Goal: Task Accomplishment & Management: Manage account settings

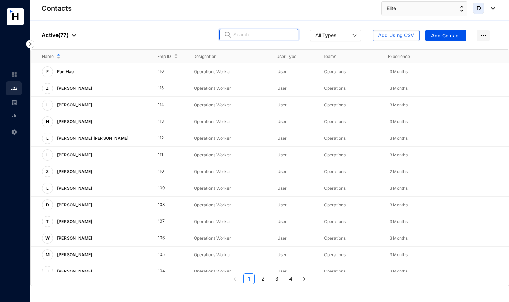
click at [243, 34] on input "text" at bounding box center [264, 34] width 61 height 10
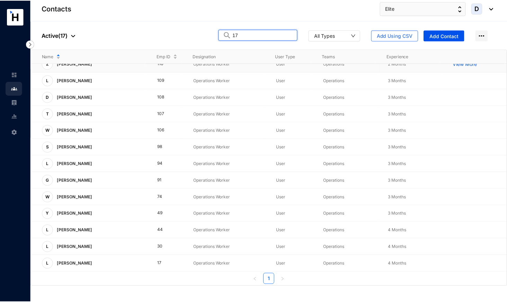
scroll to position [74, 0]
type input "17"
click at [459, 264] on p "View More" at bounding box center [469, 263] width 28 height 7
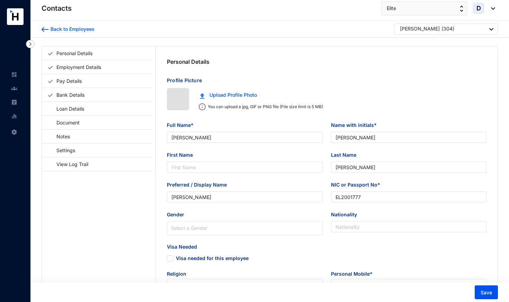
type input "[DATE]"
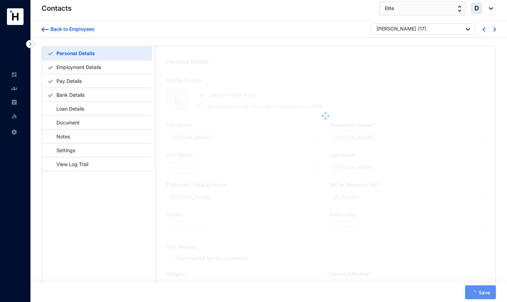
type input "Li Fangliang"
type input "L. Fangliang"
type input "Fangliang"
type input "Li Fangliang"
type input "EF7684985"
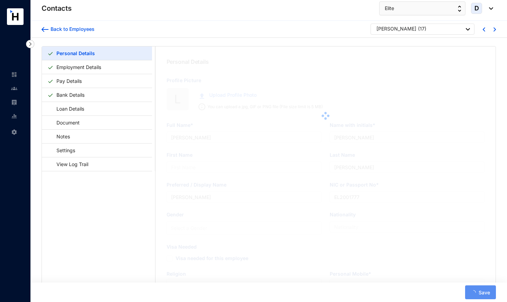
type input "ON320 Residencies, [STREET_ADDRESS]"
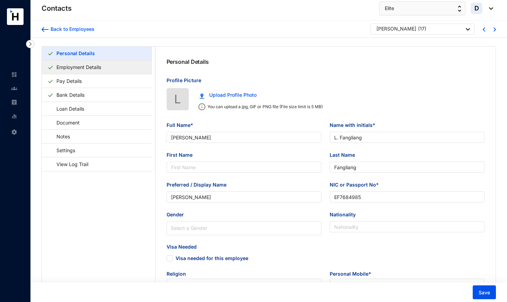
click at [94, 66] on link "Employment Details" at bounding box center [79, 67] width 50 height 14
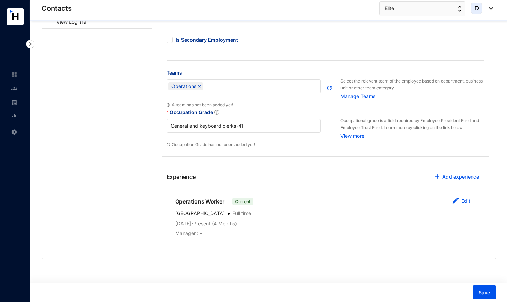
scroll to position [142, 0]
click at [465, 202] on link "Edit" at bounding box center [465, 201] width 9 height 6
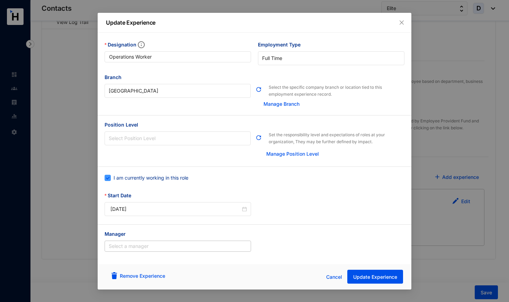
click at [109, 179] on span at bounding box center [108, 178] width 6 height 6
click at [109, 179] on input "I am currently working in this role" at bounding box center [107, 177] width 5 height 5
checkbox input "false"
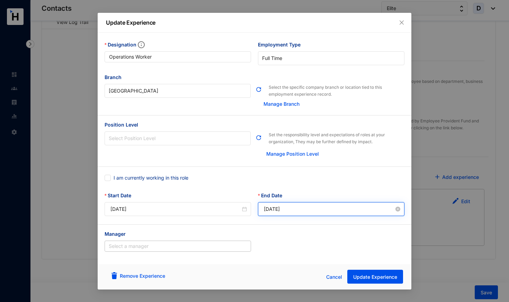
click at [292, 209] on input "2025-10-15" at bounding box center [329, 209] width 130 height 8
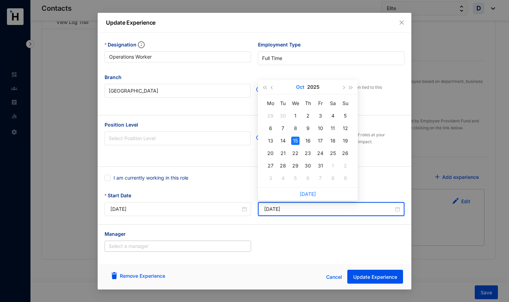
click at [300, 87] on button "Oct" at bounding box center [300, 87] width 8 height 14
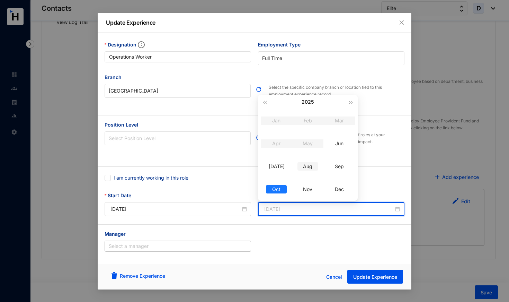
click at [309, 167] on div "Aug" at bounding box center [308, 166] width 21 height 8
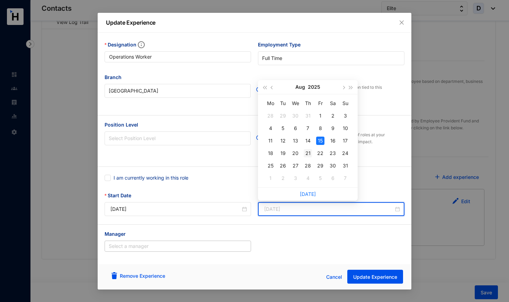
type input "2025-08-21"
click at [306, 152] on div "21" at bounding box center [308, 153] width 8 height 8
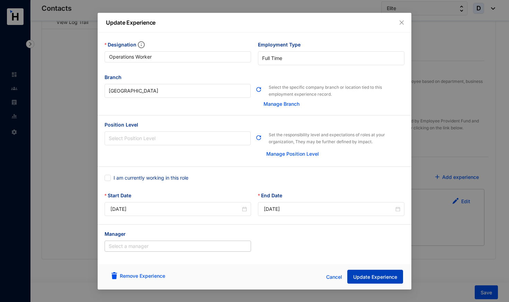
click at [388, 278] on span "Update Experience" at bounding box center [375, 276] width 44 height 7
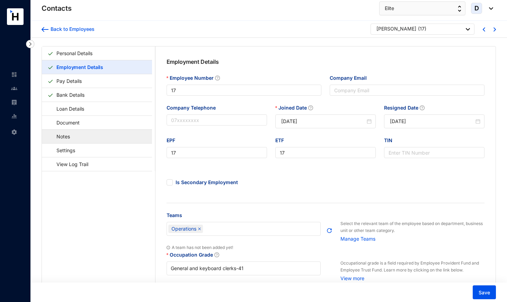
scroll to position [0, 0]
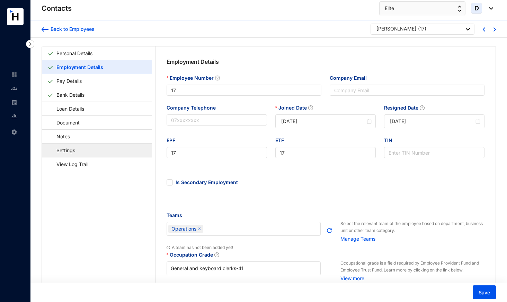
click at [78, 151] on link "Settings" at bounding box center [62, 150] width 30 height 14
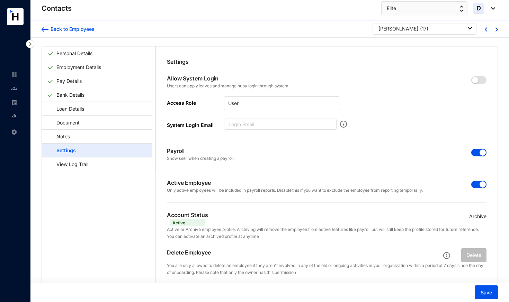
click at [473, 183] on span "button" at bounding box center [479, 185] width 15 height 8
click at [473, 152] on span "button" at bounding box center [479, 153] width 15 height 8
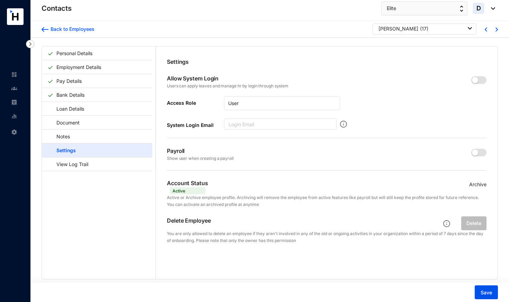
click at [475, 184] on p "Archive" at bounding box center [477, 185] width 17 height 8
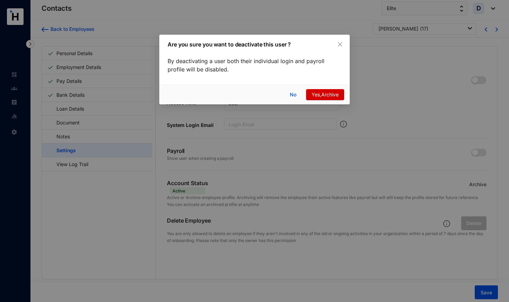
click at [316, 95] on span "Yes,Archive" at bounding box center [325, 95] width 27 height 8
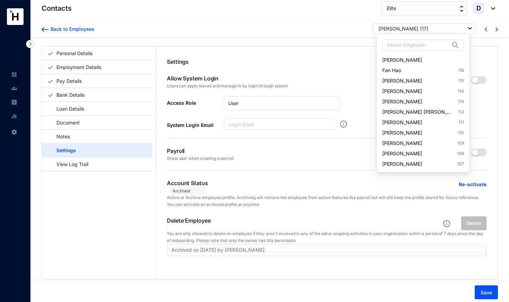
click at [434, 27] on div "Li Fangliang ( 17 )" at bounding box center [426, 28] width 94 height 7
click at [425, 44] on input "text" at bounding box center [418, 45] width 63 height 10
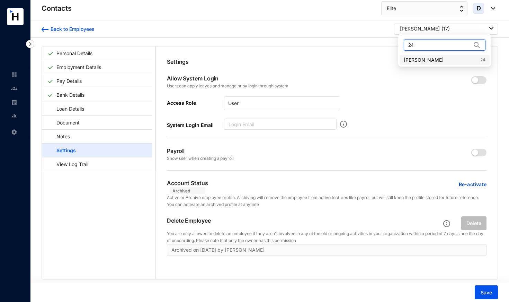
type input "24"
click at [430, 58] on link "Liu Jixiang 24" at bounding box center [445, 59] width 82 height 7
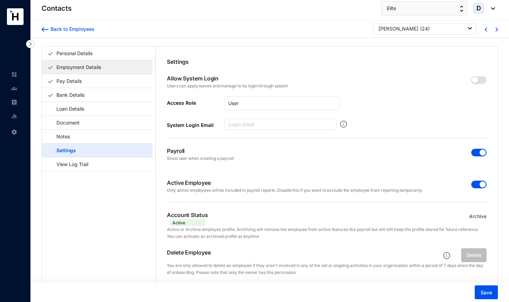
click at [89, 67] on link "Employment Details" at bounding box center [79, 67] width 50 height 14
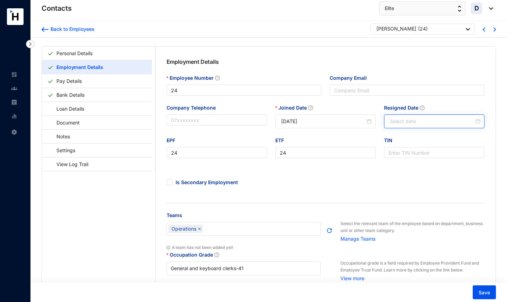
click at [478, 122] on div at bounding box center [435, 121] width 90 height 8
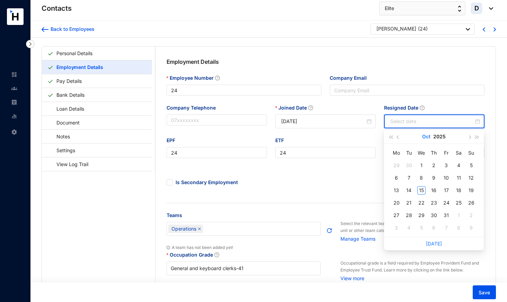
click at [427, 138] on button "Oct" at bounding box center [426, 137] width 8 height 14
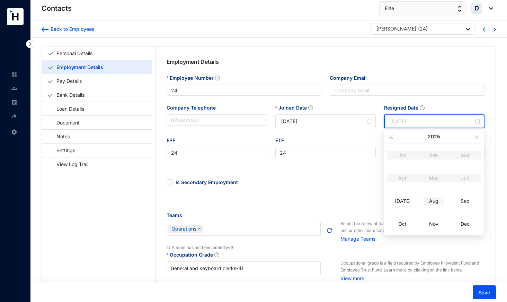
click at [436, 207] on td "Aug" at bounding box center [434, 201] width 32 height 23
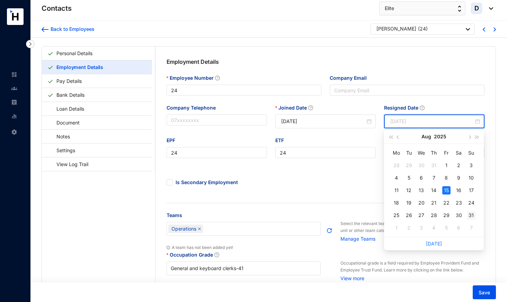
type input "2025-08-31"
click at [471, 213] on div "31" at bounding box center [471, 215] width 8 height 8
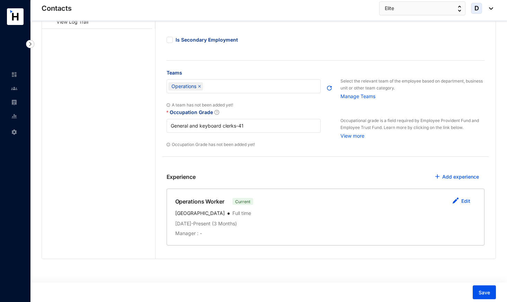
scroll to position [142, 0]
click at [466, 200] on link "Edit" at bounding box center [465, 201] width 9 height 6
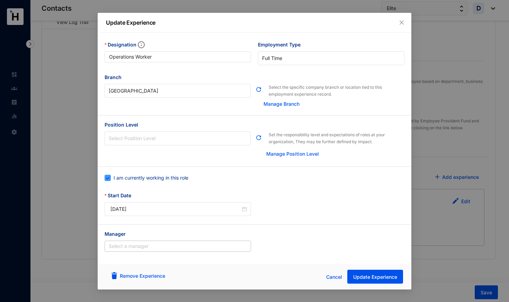
click at [149, 176] on span "I am currently working in this role" at bounding box center [151, 178] width 80 height 8
click at [109, 176] on input "I am currently working in this role" at bounding box center [107, 177] width 5 height 5
checkbox input "false"
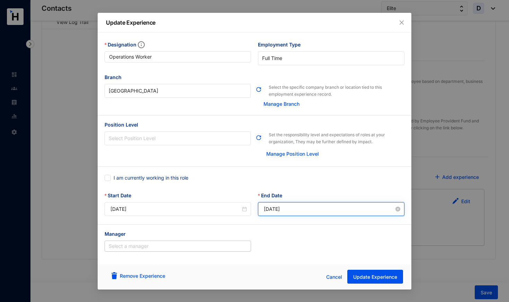
click at [293, 208] on input "2025-10-15" at bounding box center [329, 209] width 130 height 8
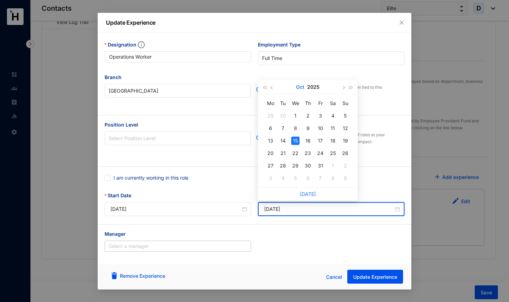
click at [300, 88] on button "Oct" at bounding box center [300, 87] width 8 height 14
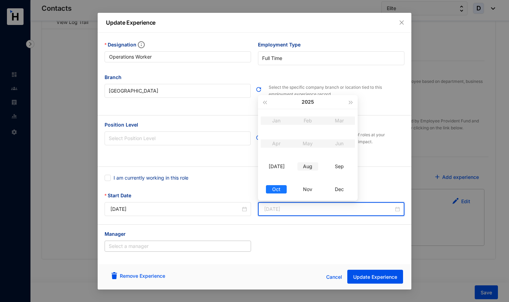
click at [310, 169] on div "Aug" at bounding box center [308, 166] width 21 height 8
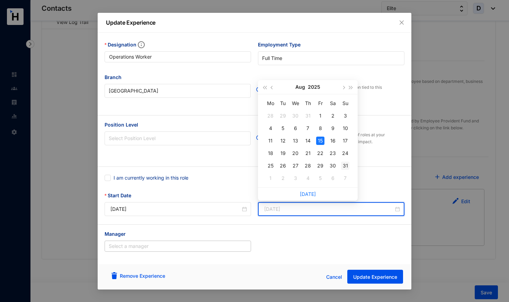
type input "2025-08-31"
click at [347, 165] on div "31" at bounding box center [345, 165] width 8 height 8
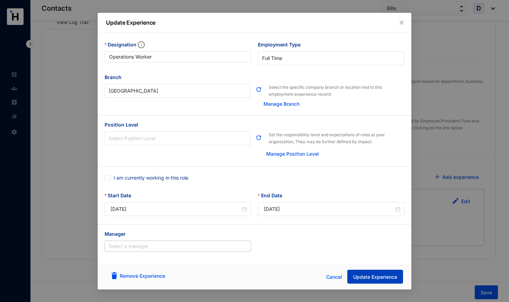
click at [364, 276] on span "Update Experience" at bounding box center [375, 276] width 44 height 7
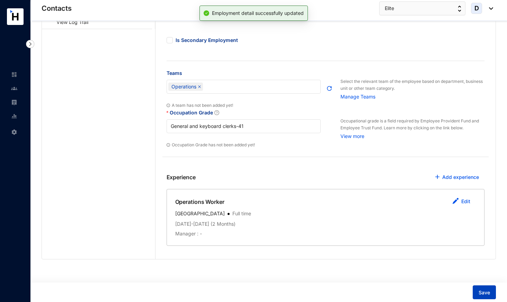
click at [481, 291] on span "Save" at bounding box center [484, 292] width 11 height 7
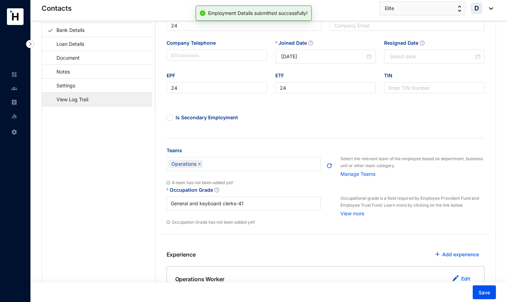
scroll to position [62, 0]
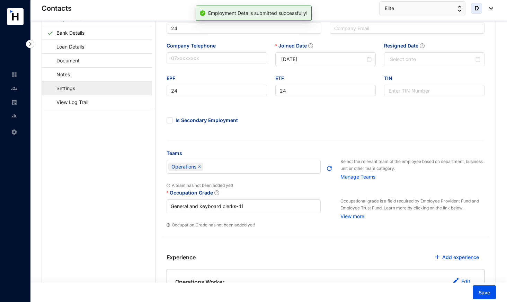
click at [78, 91] on link "Settings" at bounding box center [62, 88] width 30 height 14
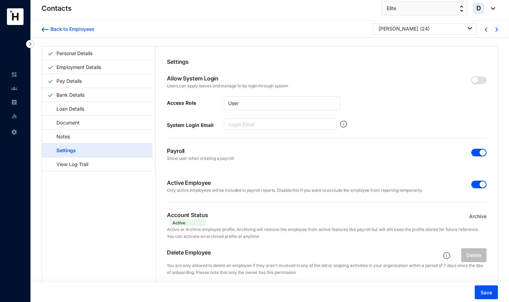
click at [475, 186] on span "button" at bounding box center [479, 185] width 15 height 8
click at [472, 154] on span "button" at bounding box center [479, 153] width 15 height 8
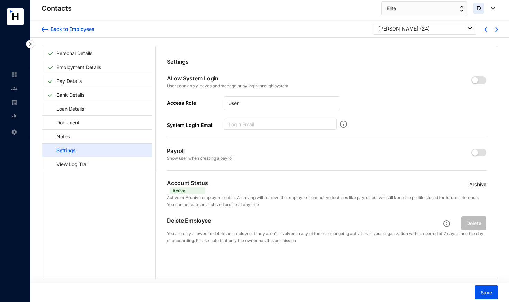
click at [478, 185] on p "Archive" at bounding box center [477, 185] width 17 height 8
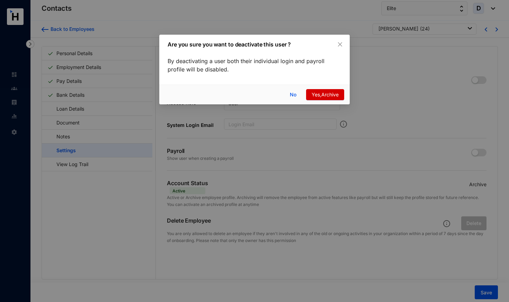
click at [317, 94] on span "Yes,Archive" at bounding box center [325, 95] width 27 height 8
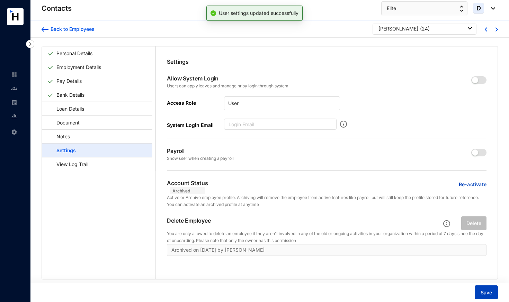
click at [492, 293] on span "Save" at bounding box center [486, 292] width 11 height 7
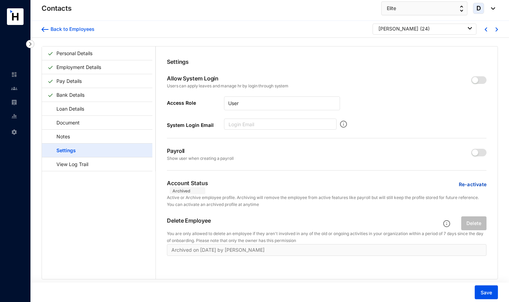
click at [420, 29] on p "( 24 )" at bounding box center [425, 28] width 10 height 7
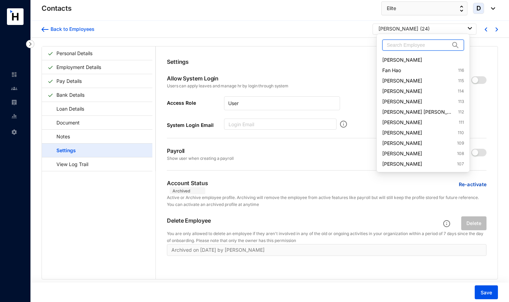
click at [405, 43] on input "text" at bounding box center [418, 45] width 63 height 10
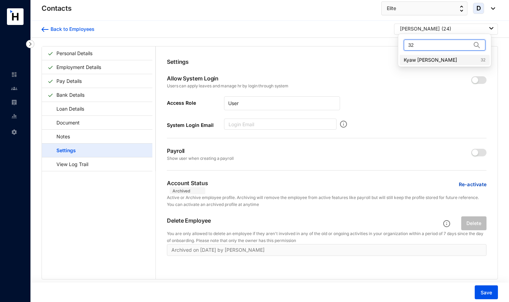
type input "32"
click at [427, 60] on link "Kyaw Thet Moe 32" at bounding box center [445, 59] width 82 height 7
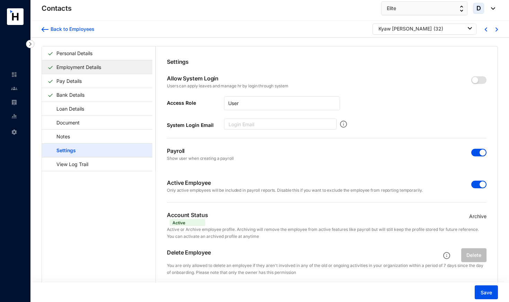
click at [99, 69] on link "Employment Details" at bounding box center [79, 67] width 50 height 14
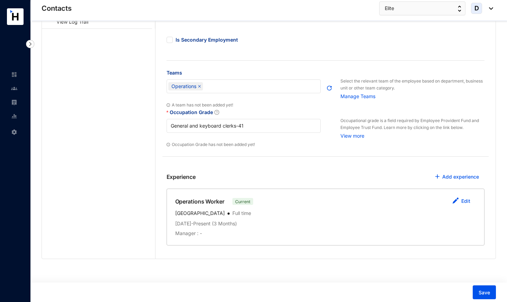
scroll to position [142, 0]
click at [466, 200] on link "Edit" at bounding box center [465, 201] width 9 height 6
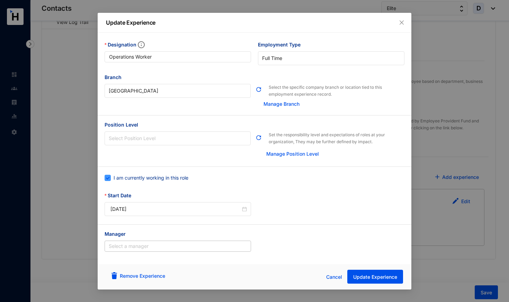
click at [150, 178] on span "I am currently working in this role" at bounding box center [151, 178] width 80 height 8
click at [109, 178] on input "I am currently working in this role" at bounding box center [107, 177] width 5 height 5
checkbox input "false"
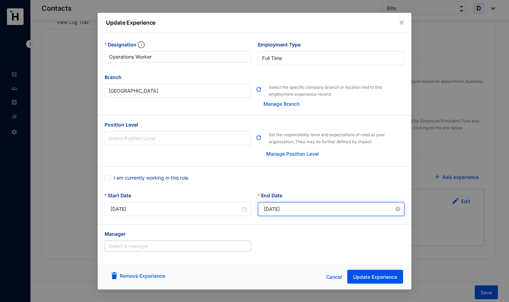
click at [288, 209] on input "2025-10-15" at bounding box center [329, 209] width 130 height 8
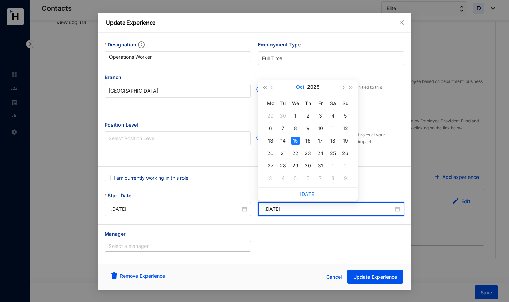
click at [300, 87] on button "Oct" at bounding box center [300, 87] width 8 height 14
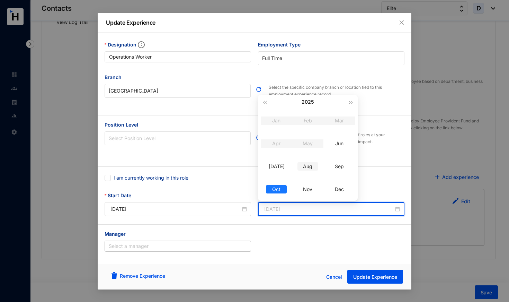
click at [310, 165] on div "Aug" at bounding box center [308, 166] width 21 height 8
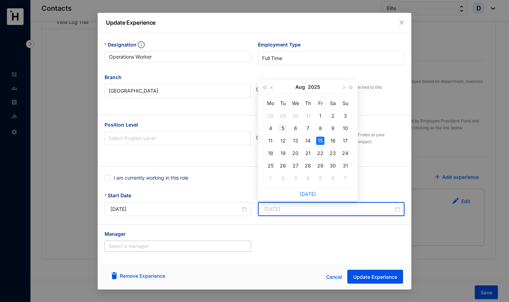
type input "2025-08-05"
click at [281, 127] on div "5" at bounding box center [283, 128] width 8 height 8
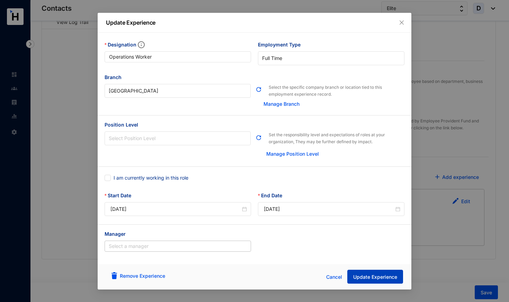
click at [361, 275] on span "Update Experience" at bounding box center [375, 276] width 44 height 7
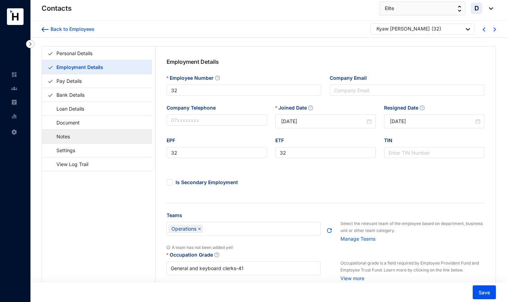
scroll to position [0, 0]
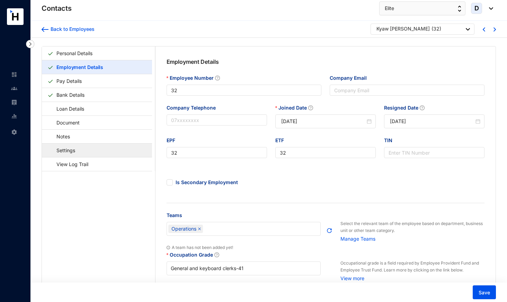
click at [78, 151] on link "Settings" at bounding box center [62, 150] width 30 height 14
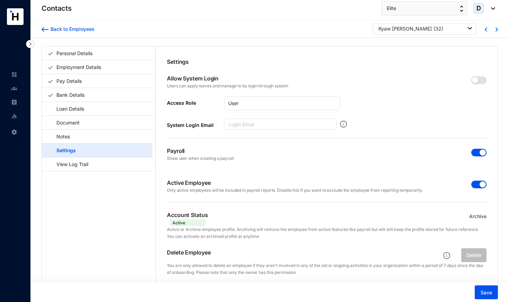
click at [475, 183] on span "button" at bounding box center [479, 185] width 15 height 8
click at [475, 151] on span "button" at bounding box center [479, 153] width 15 height 8
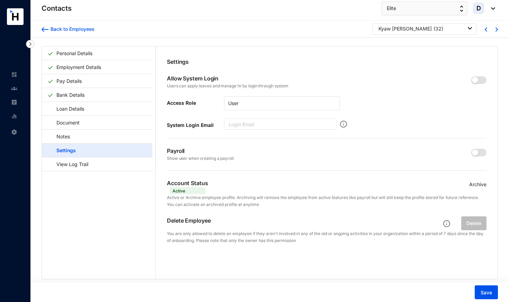
click at [474, 184] on p "Archive" at bounding box center [477, 185] width 17 height 8
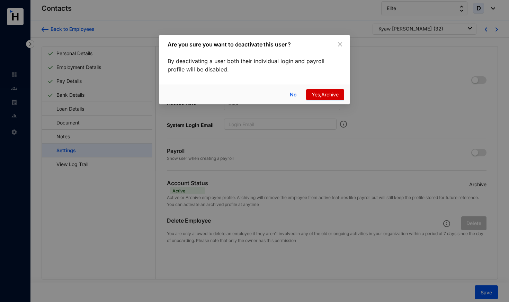
click at [326, 93] on span "Yes,Archive" at bounding box center [325, 95] width 27 height 8
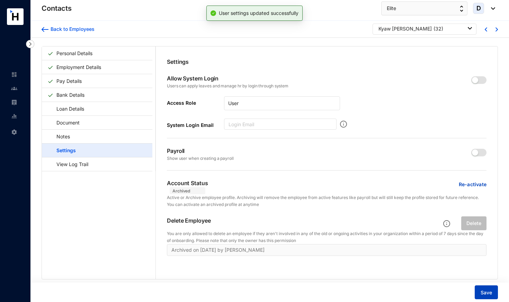
click at [484, 294] on span "Save" at bounding box center [486, 292] width 11 height 7
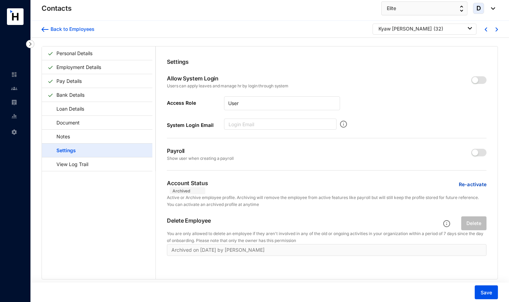
click at [393, 27] on div "Kyaw [PERSON_NAME]" at bounding box center [405, 28] width 53 height 7
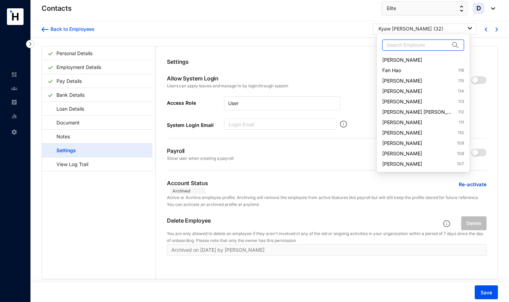
click at [393, 46] on input "text" at bounding box center [418, 45] width 63 height 10
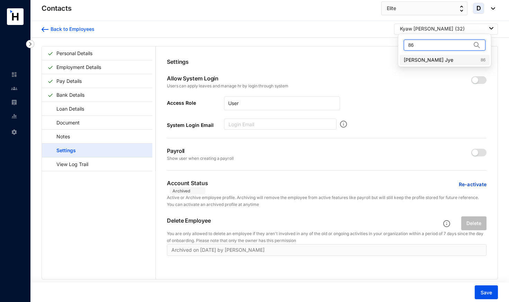
type input "86"
click at [427, 60] on link "Ng Shyh Jye 86" at bounding box center [445, 59] width 82 height 7
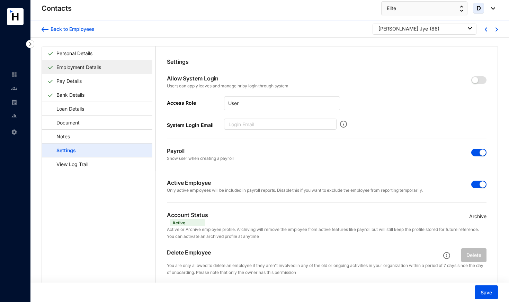
click at [104, 67] on link "Employment Details" at bounding box center [79, 67] width 50 height 14
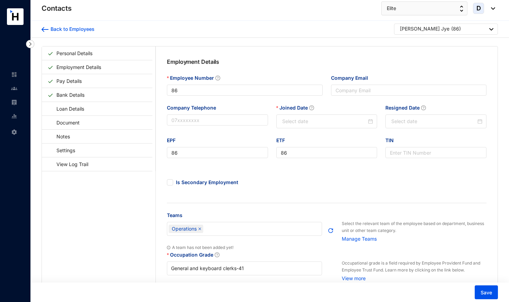
type input "[DATE]"
type input "2025-08-07"
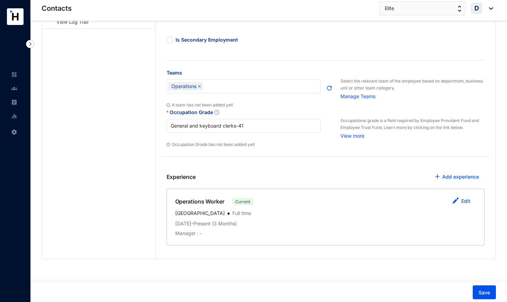
scroll to position [142, 0]
click at [468, 201] on link "Edit" at bounding box center [465, 201] width 9 height 6
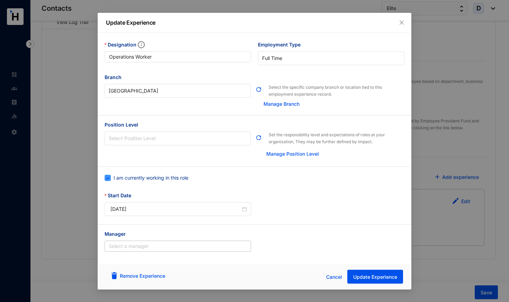
click at [179, 177] on span "I am currently working in this role" at bounding box center [151, 178] width 80 height 8
click at [109, 177] on input "I am currently working in this role" at bounding box center [107, 177] width 5 height 5
checkbox input "false"
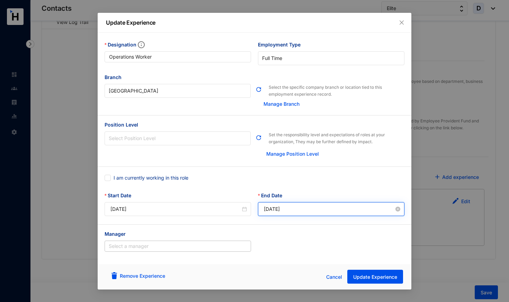
click at [289, 210] on input "2025-10-15" at bounding box center [329, 209] width 130 height 8
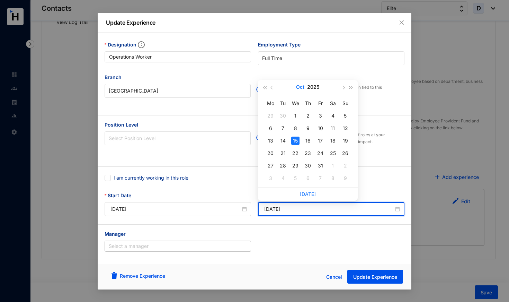
click at [303, 88] on button "Oct" at bounding box center [300, 87] width 8 height 14
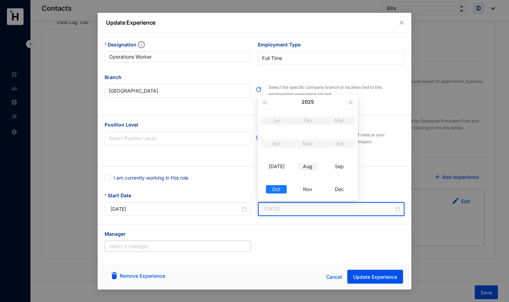
click at [310, 167] on div "Aug" at bounding box center [308, 166] width 21 height 8
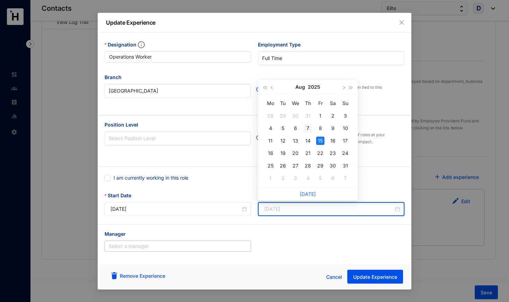
type input "2025-08-07"
click at [309, 128] on div "7" at bounding box center [308, 128] width 8 height 8
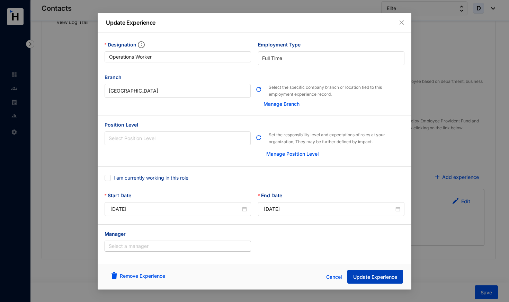
click at [373, 275] on span "Update Experience" at bounding box center [375, 276] width 44 height 7
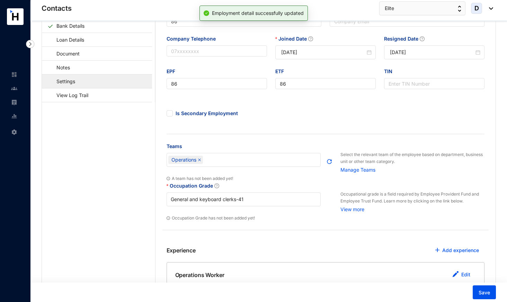
scroll to position [69, 0]
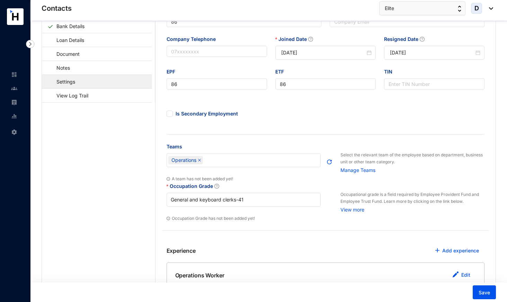
click at [77, 84] on link "Settings" at bounding box center [62, 81] width 30 height 14
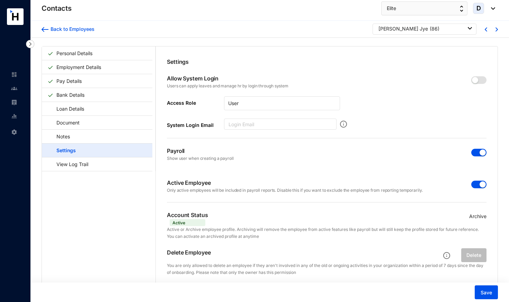
click at [477, 182] on span "button" at bounding box center [479, 185] width 15 height 8
click at [473, 153] on span "button" at bounding box center [479, 153] width 15 height 8
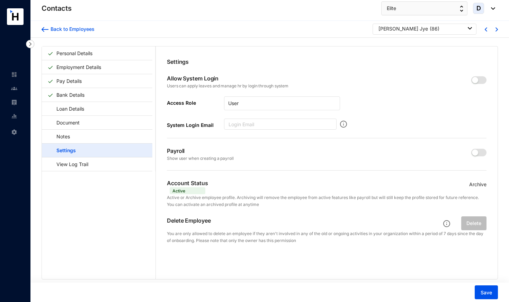
click at [476, 184] on p "Archive" at bounding box center [477, 185] width 17 height 8
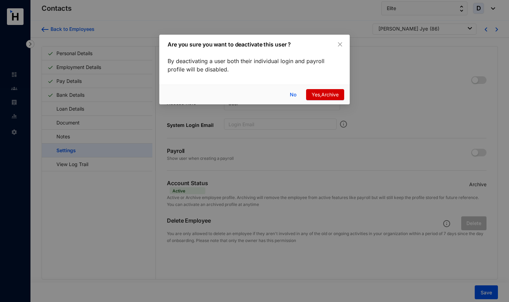
click at [324, 95] on span "Yes,Archive" at bounding box center [325, 95] width 27 height 8
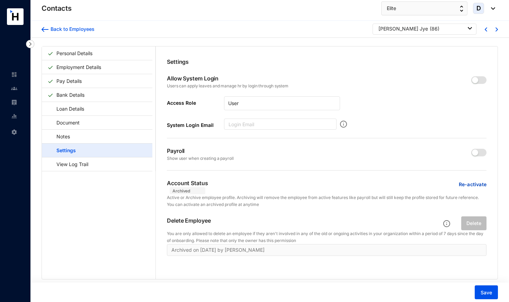
click at [408, 32] on div "Ng Shyh Jye ( 86 )" at bounding box center [425, 29] width 104 height 11
click at [430, 28] on p "( 86 )" at bounding box center [435, 28] width 10 height 7
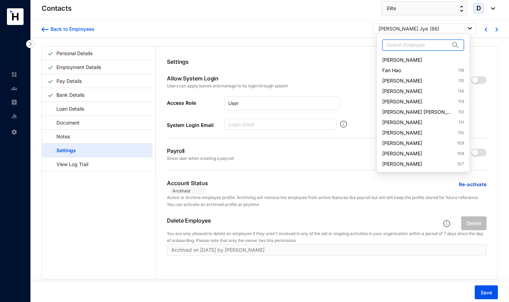
click at [405, 42] on input "text" at bounding box center [418, 45] width 63 height 10
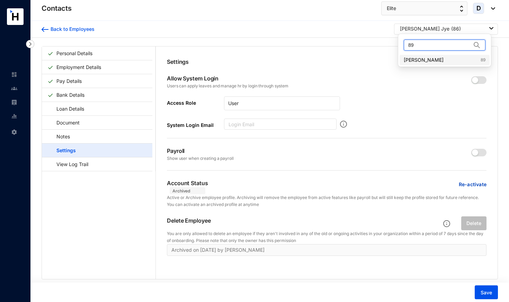
type input "89"
click at [412, 59] on link "Hu Xuzhi 89" at bounding box center [445, 59] width 82 height 7
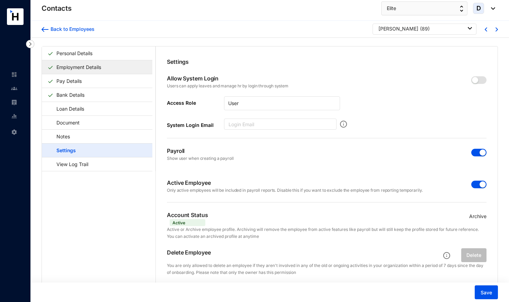
click at [99, 68] on link "Employment Details" at bounding box center [79, 67] width 50 height 14
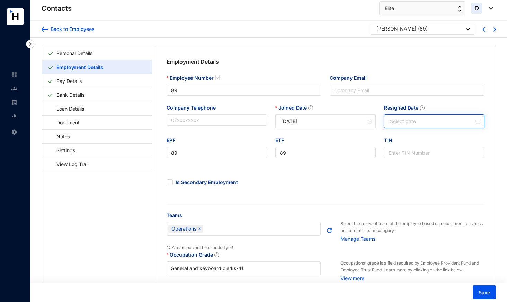
click at [404, 118] on input "Resigned Date" at bounding box center [432, 121] width 84 height 8
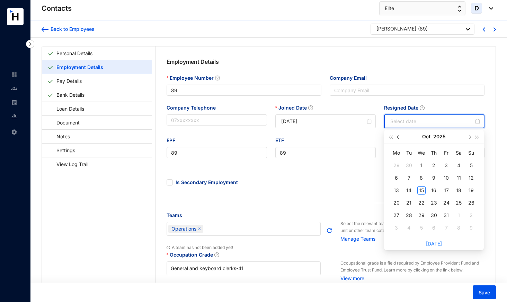
click at [397, 136] on span "button" at bounding box center [398, 136] width 3 height 3
type input "2025-09-03"
click at [397, 137] on span "button" at bounding box center [398, 136] width 3 height 3
type input "2025-08-31"
click at [472, 215] on div "31" at bounding box center [471, 215] width 8 height 8
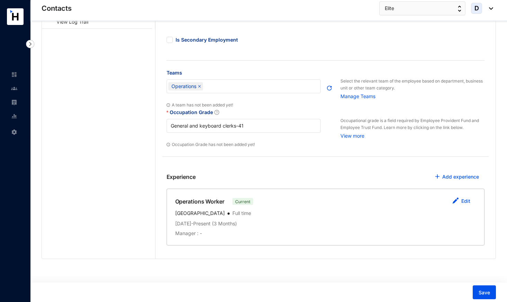
scroll to position [142, 0]
click at [470, 204] on button "Edit" at bounding box center [461, 202] width 29 height 14
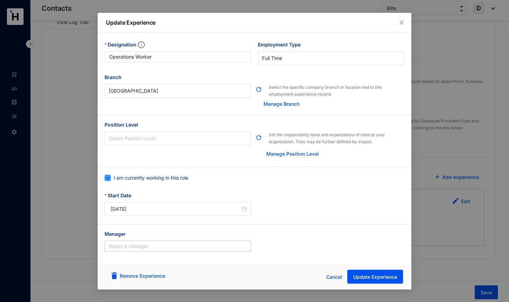
click at [178, 177] on span "I am currently working in this role" at bounding box center [151, 178] width 80 height 8
click at [109, 177] on input "I am currently working in this role" at bounding box center [107, 177] width 5 height 5
checkbox input "false"
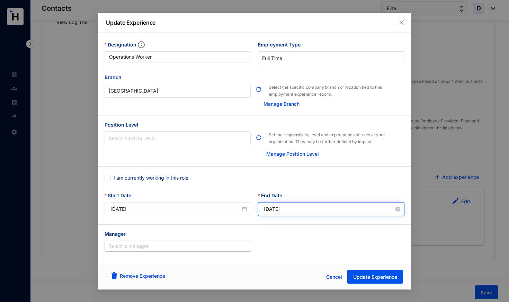
click at [314, 208] on input "2025-10-15" at bounding box center [329, 209] width 130 height 8
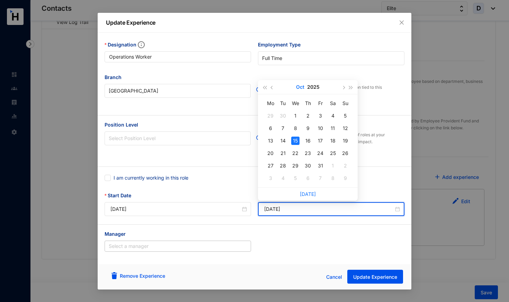
click at [302, 87] on button "Oct" at bounding box center [300, 87] width 8 height 14
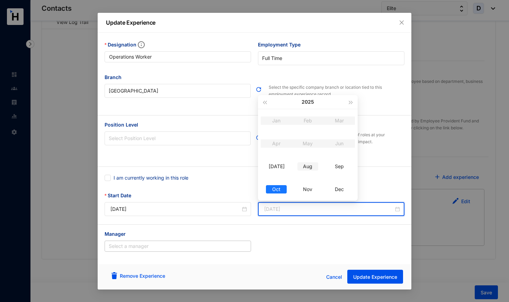
click at [308, 167] on div "Aug" at bounding box center [308, 166] width 21 height 8
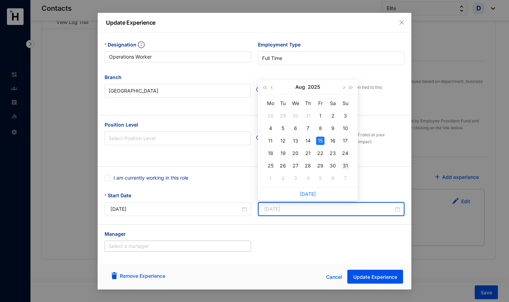
type input "2025-08-31"
click at [347, 166] on div "31" at bounding box center [345, 165] width 8 height 8
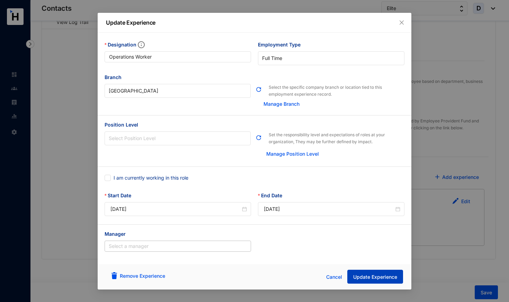
click at [366, 280] on span "Update Experience" at bounding box center [375, 276] width 44 height 7
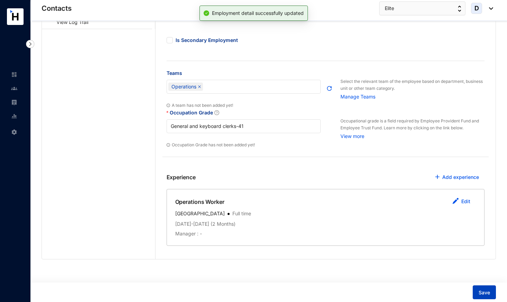
click at [486, 294] on span "Save" at bounding box center [484, 292] width 11 height 7
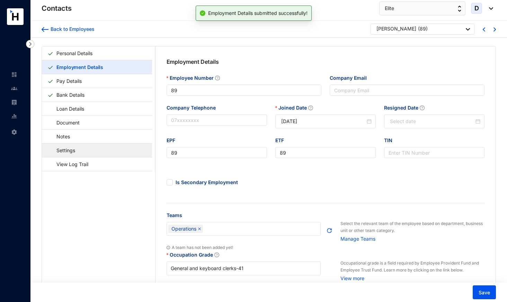
scroll to position [0, 0]
click at [78, 151] on link "Settings" at bounding box center [62, 150] width 30 height 14
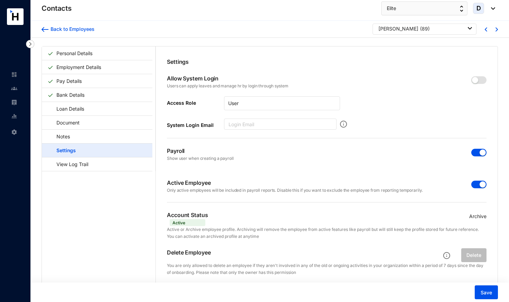
click at [474, 184] on span "button" at bounding box center [479, 185] width 15 height 8
click at [474, 153] on span "button" at bounding box center [479, 153] width 15 height 8
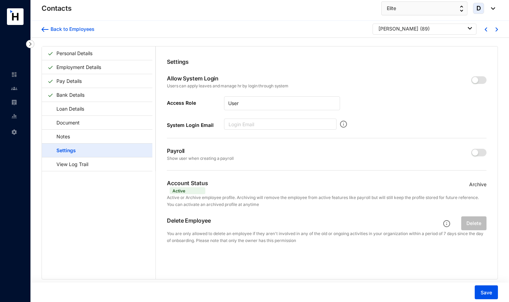
click at [476, 184] on p "Archive" at bounding box center [477, 185] width 17 height 8
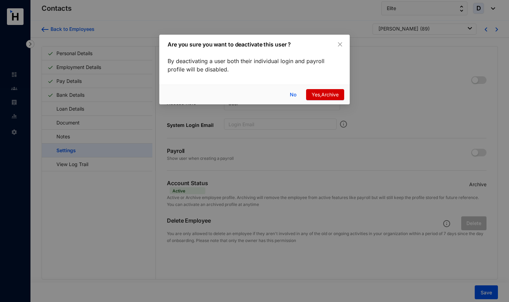
click at [320, 97] on span "Yes,Archive" at bounding box center [325, 95] width 27 height 8
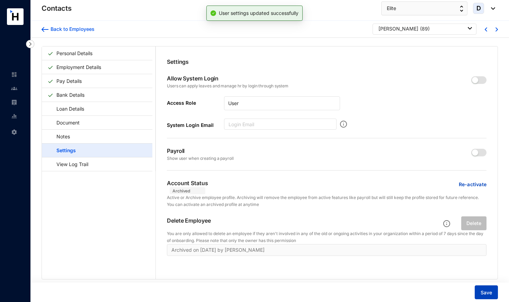
click at [484, 292] on span "Save" at bounding box center [486, 292] width 11 height 7
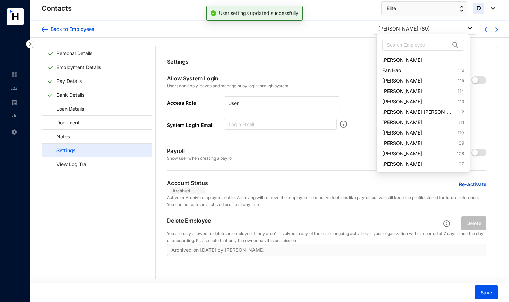
click at [422, 26] on div "Hu Xuzhi ( 89 )" at bounding box center [426, 28] width 94 height 7
click at [416, 43] on input "text" at bounding box center [418, 45] width 63 height 10
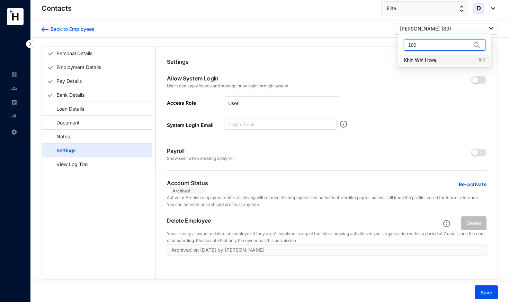
type input "100"
click at [428, 62] on link "Khin Win Htwe 100" at bounding box center [445, 59] width 82 height 7
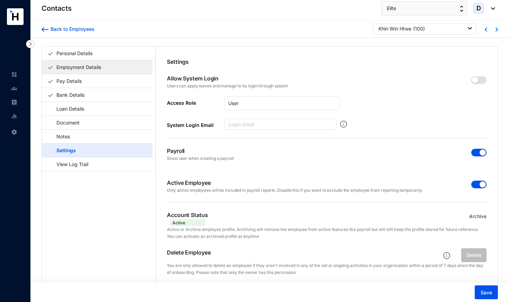
click at [91, 69] on link "Employment Details" at bounding box center [79, 67] width 50 height 14
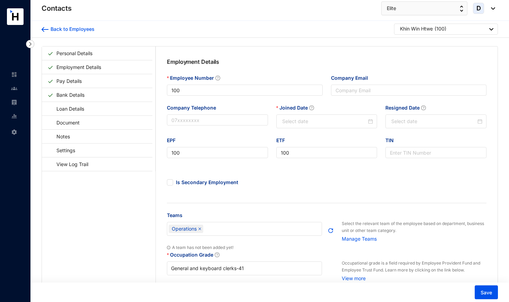
type input "[DATE]"
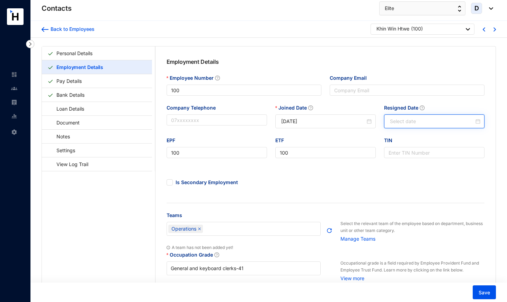
click at [399, 122] on input "Resigned Date" at bounding box center [432, 121] width 84 height 8
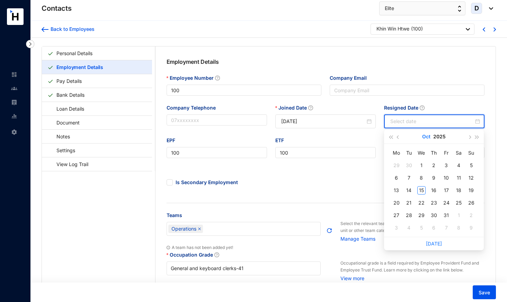
click at [429, 137] on button "Oct" at bounding box center [426, 137] width 8 height 14
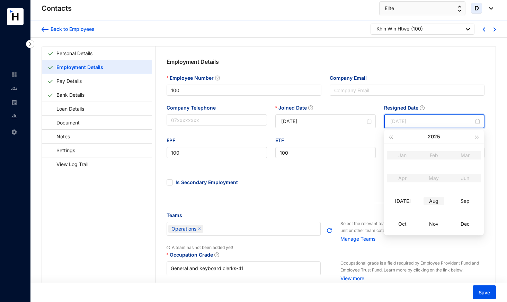
click at [436, 206] on td "Aug" at bounding box center [434, 201] width 32 height 23
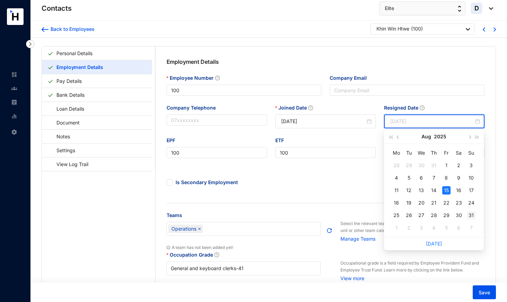
type input "2025-08-31"
click at [471, 217] on div "31" at bounding box center [471, 215] width 8 height 8
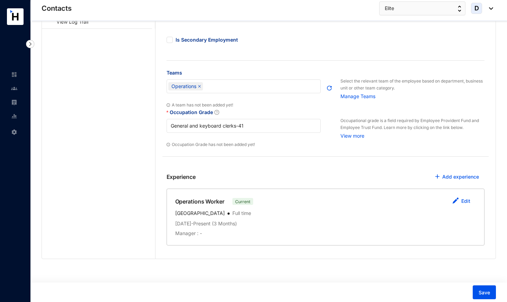
scroll to position [142, 0]
click at [466, 202] on link "Edit" at bounding box center [465, 201] width 9 height 6
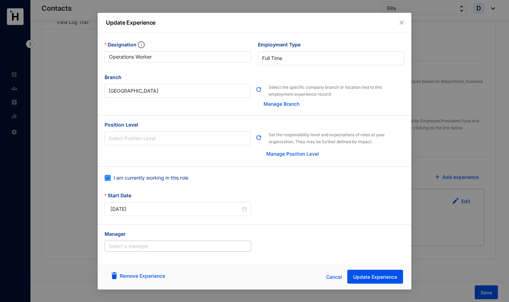
click at [175, 177] on span "I am currently working in this role" at bounding box center [151, 178] width 80 height 8
click at [109, 177] on input "I am currently working in this role" at bounding box center [107, 177] width 5 height 5
checkbox input "false"
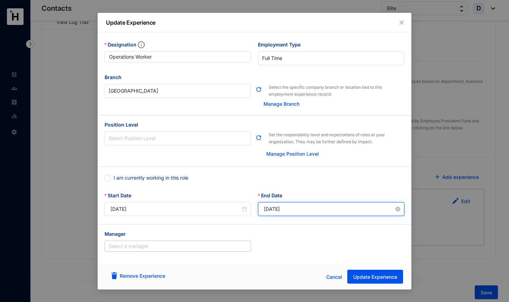
click at [291, 208] on input "2025-10-15" at bounding box center [329, 209] width 130 height 8
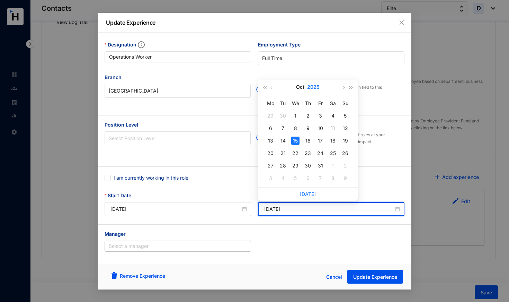
click at [308, 86] on button "2025" at bounding box center [313, 87] width 12 height 14
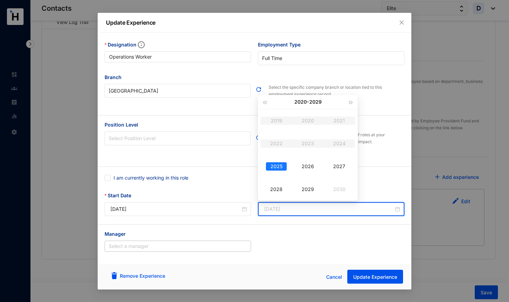
click at [273, 163] on div "2025" at bounding box center [276, 166] width 21 height 8
click at [303, 166] on div "Aug" at bounding box center [308, 166] width 21 height 8
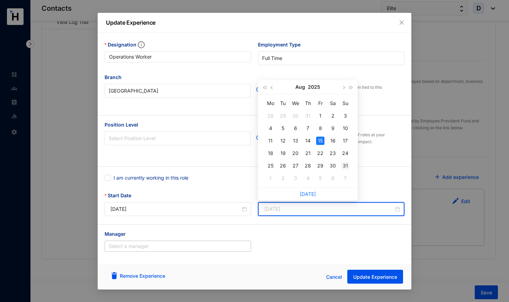
type input "2025-08-31"
click at [346, 164] on div "31" at bounding box center [345, 165] width 8 height 8
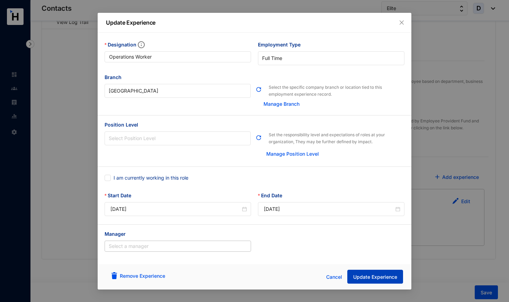
click at [367, 277] on span "Update Experience" at bounding box center [375, 276] width 44 height 7
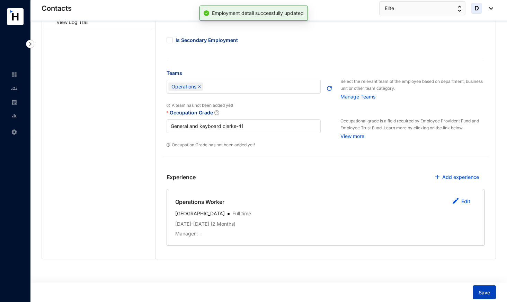
click at [488, 294] on span "Save" at bounding box center [484, 292] width 11 height 7
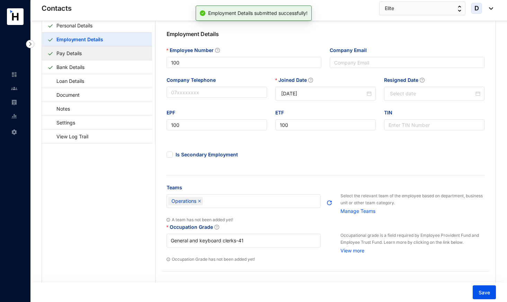
scroll to position [20, 0]
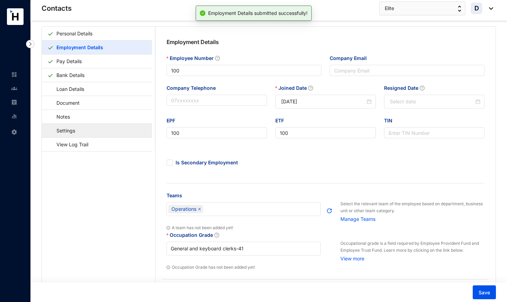
click at [78, 130] on link "Settings" at bounding box center [62, 130] width 30 height 14
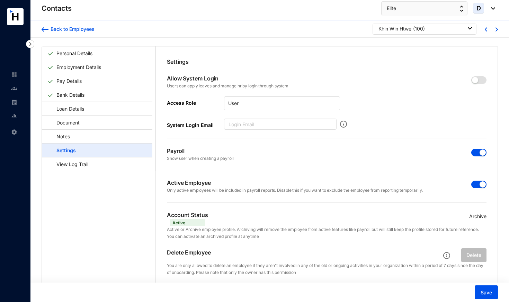
click at [476, 186] on span "button" at bounding box center [479, 185] width 15 height 8
click at [474, 154] on span "button" at bounding box center [479, 153] width 15 height 8
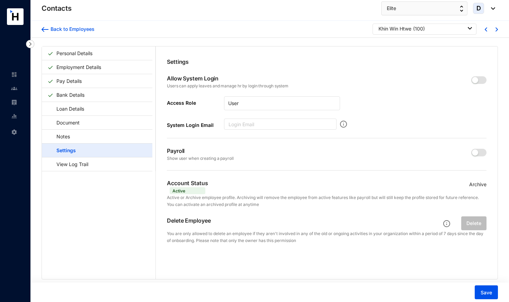
click at [477, 183] on p "Archive" at bounding box center [477, 185] width 17 height 8
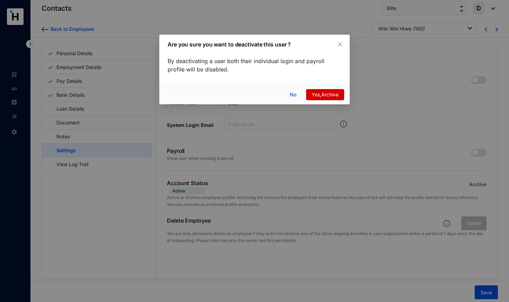
click at [320, 94] on span "Yes,Archive" at bounding box center [325, 95] width 27 height 8
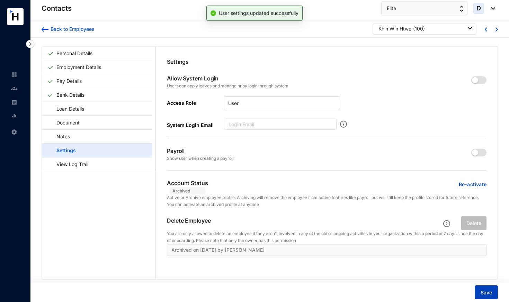
click at [484, 291] on span "Save" at bounding box center [486, 292] width 11 height 7
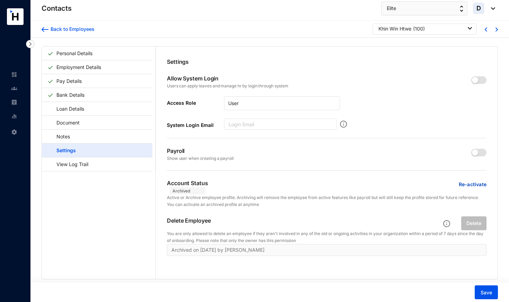
click at [387, 29] on div "Khin Win Htwe" at bounding box center [395, 28] width 33 height 7
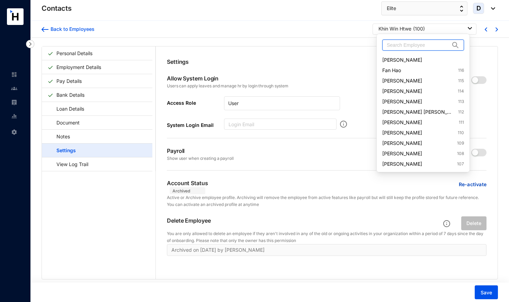
click at [390, 46] on input "text" at bounding box center [418, 45] width 63 height 10
type input "102"
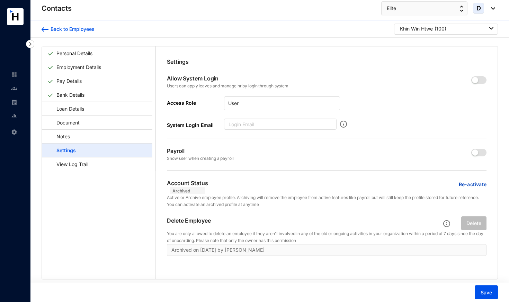
click at [414, 60] on p "Settings" at bounding box center [327, 62] width 320 height 8
click at [414, 25] on div "Khin Win Htwe" at bounding box center [416, 28] width 33 height 7
click at [424, 60] on link "Deng Yufeng 102" at bounding box center [445, 59] width 82 height 7
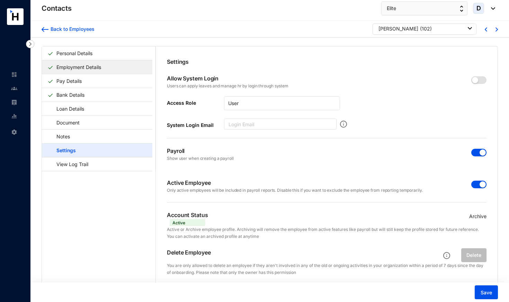
click at [104, 64] on link "Employment Details" at bounding box center [79, 67] width 50 height 14
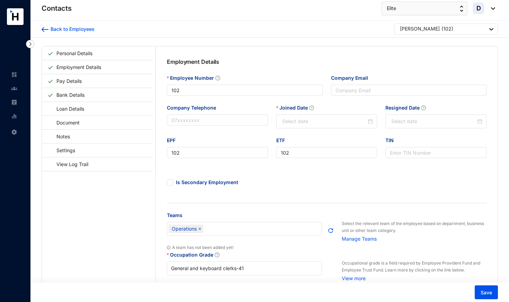
type input "[DATE]"
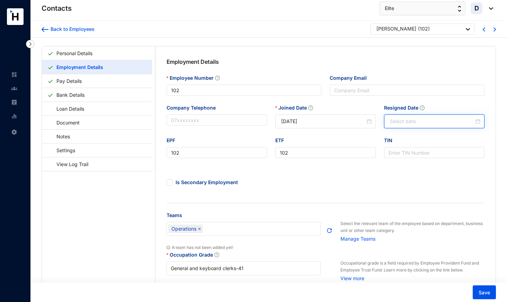
click at [396, 120] on input "Resigned Date" at bounding box center [432, 121] width 84 height 8
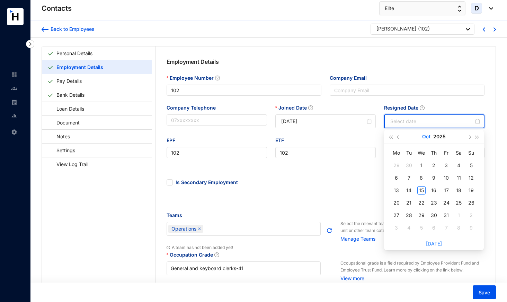
click at [431, 137] on button "Oct" at bounding box center [426, 137] width 8 height 14
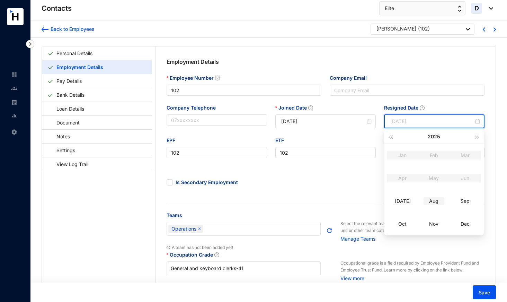
click at [440, 202] on div "Aug" at bounding box center [434, 201] width 21 height 8
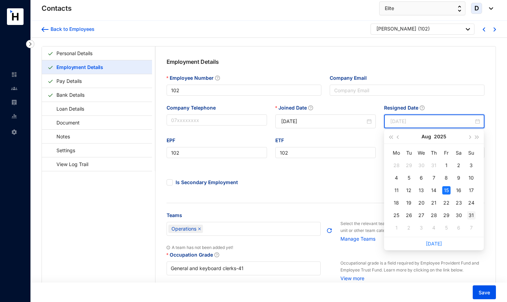
type input "2025-08-31"
click at [470, 213] on div "31" at bounding box center [471, 215] width 8 height 8
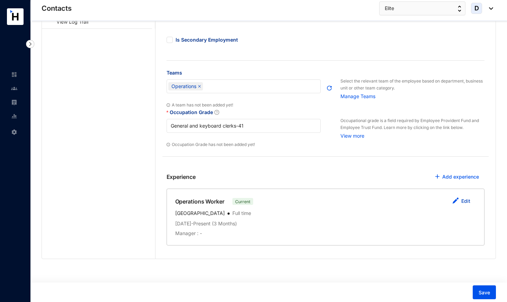
scroll to position [142, 0]
click at [463, 202] on link "Edit" at bounding box center [465, 201] width 9 height 6
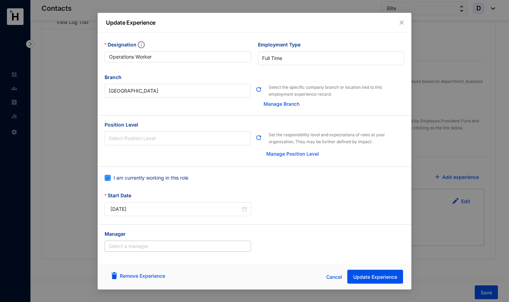
click at [177, 177] on span "I am currently working in this role" at bounding box center [151, 178] width 80 height 8
click at [109, 177] on input "I am currently working in this role" at bounding box center [107, 177] width 5 height 5
checkbox input "false"
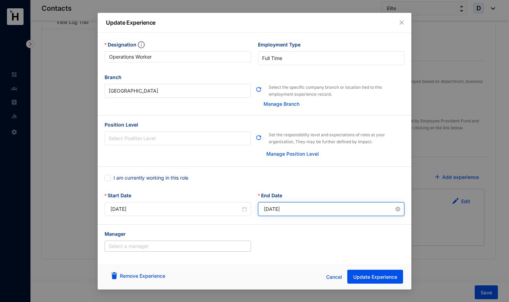
click at [290, 207] on input "2025-10-15" at bounding box center [329, 209] width 130 height 8
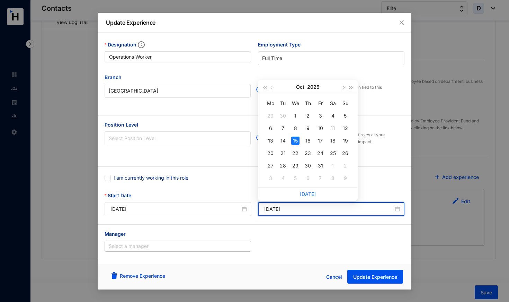
click at [305, 87] on div "Oct 2025" at bounding box center [307, 87] width 63 height 14
click at [305, 83] on div "Oct 2025" at bounding box center [307, 87] width 63 height 14
click at [301, 88] on button "Oct" at bounding box center [300, 87] width 8 height 14
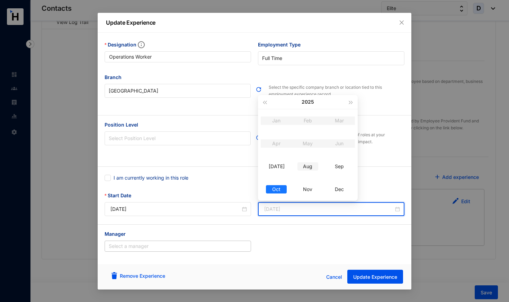
click at [308, 166] on div "Aug" at bounding box center [308, 166] width 21 height 8
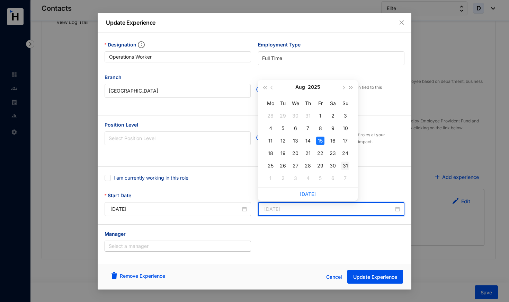
type input "2025-08-31"
click at [345, 166] on div "31" at bounding box center [345, 165] width 8 height 8
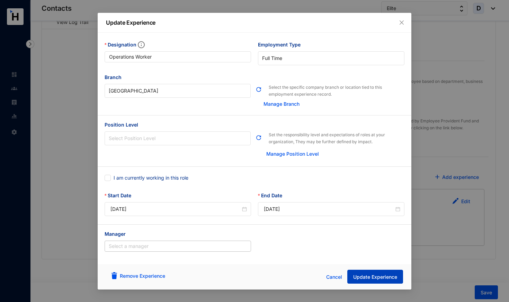
click at [380, 280] on span "Update Experience" at bounding box center [375, 276] width 44 height 7
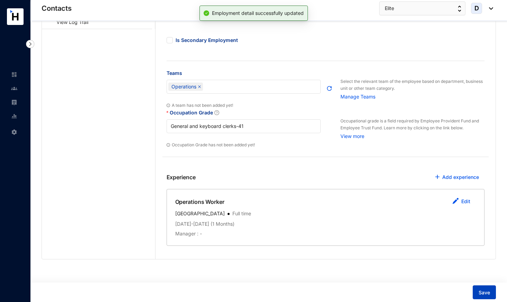
click at [483, 293] on span "Save" at bounding box center [484, 292] width 11 height 7
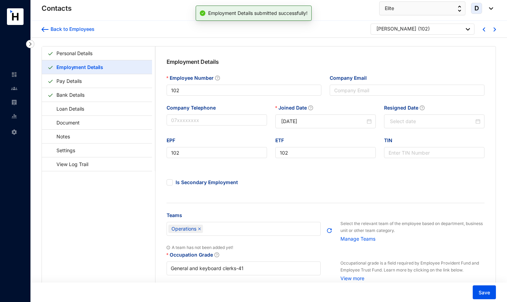
scroll to position [0, 0]
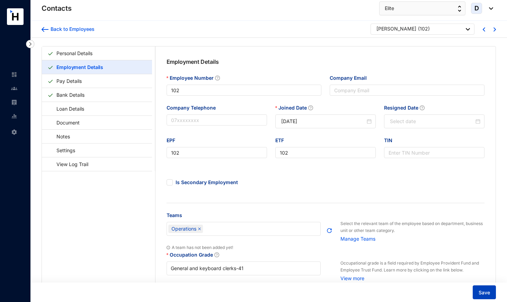
click at [479, 292] on span "Save" at bounding box center [484, 292] width 11 height 7
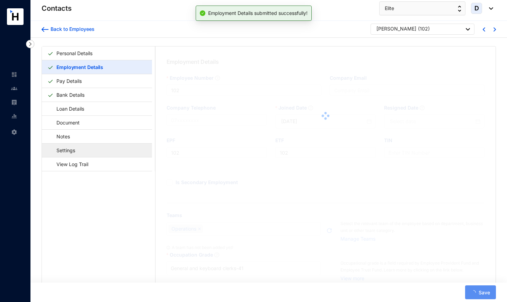
click at [78, 149] on link "Settings" at bounding box center [62, 150] width 30 height 14
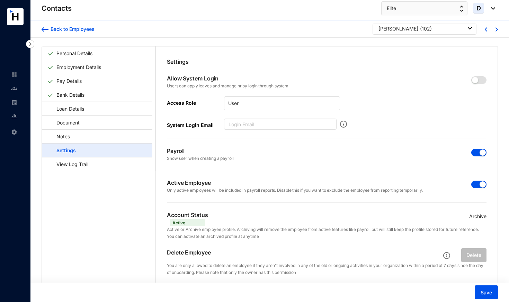
click at [474, 184] on span "button" at bounding box center [479, 185] width 15 height 8
click at [475, 149] on span "button" at bounding box center [479, 153] width 15 height 8
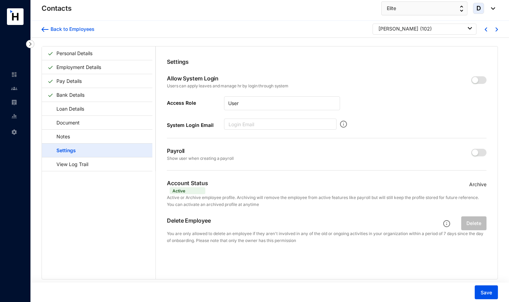
click at [478, 186] on p "Archive" at bounding box center [477, 185] width 17 height 8
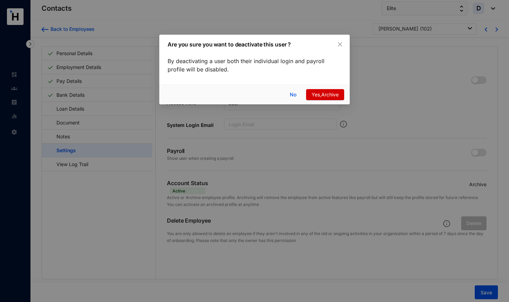
click at [325, 88] on div "No Yes,Archive" at bounding box center [254, 95] width 191 height 20
click at [327, 96] on span "Yes,Archive" at bounding box center [325, 95] width 27 height 8
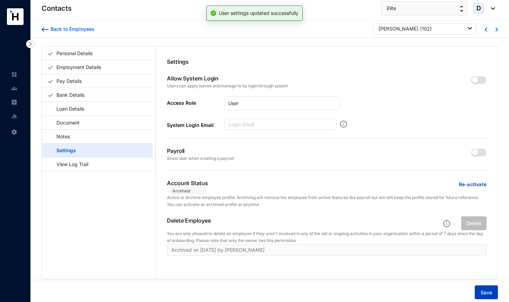
click at [487, 293] on span "Save" at bounding box center [486, 292] width 11 height 7
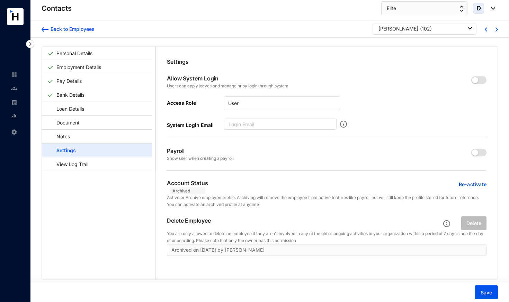
click at [402, 31] on div "[PERSON_NAME]" at bounding box center [399, 28] width 40 height 7
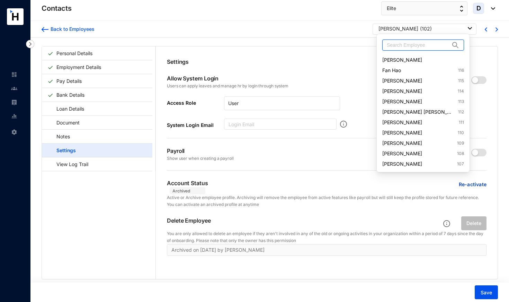
click at [404, 44] on input "text" at bounding box center [418, 45] width 63 height 10
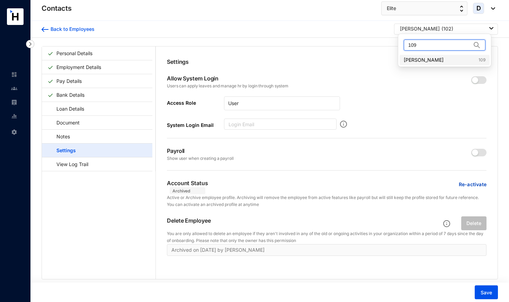
type input "109"
click at [414, 59] on link "Li Xiao 109" at bounding box center [445, 59] width 82 height 7
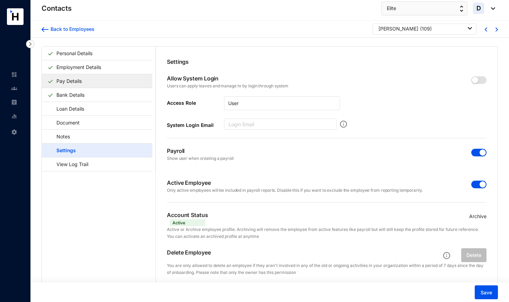
click at [85, 79] on link "Pay Details" at bounding box center [69, 81] width 31 height 14
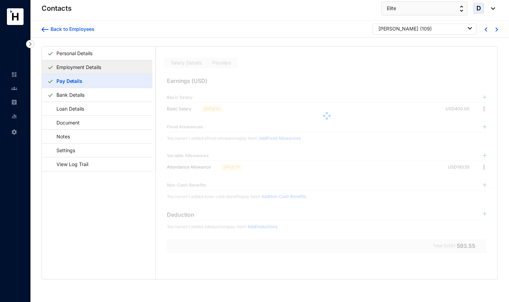
click at [102, 70] on link "Employment Details" at bounding box center [79, 67] width 50 height 14
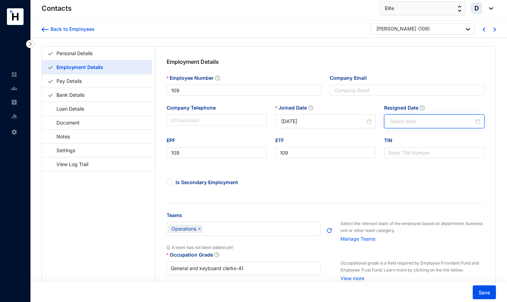
click at [399, 122] on input "Resigned Date" at bounding box center [432, 121] width 84 height 8
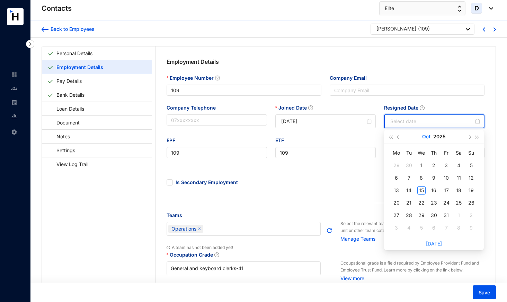
click at [428, 135] on button "Oct" at bounding box center [426, 137] width 8 height 14
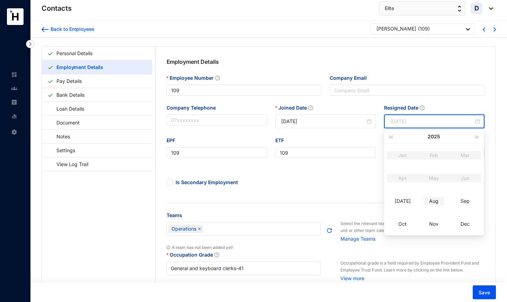
click at [439, 199] on div "Aug" at bounding box center [434, 201] width 21 height 8
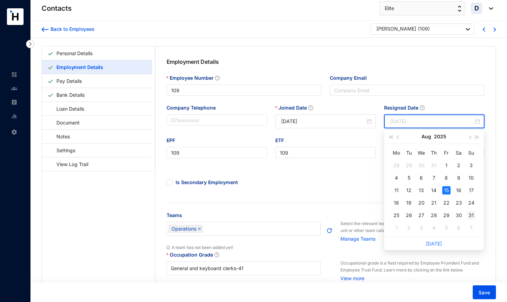
type input "2025-08-31"
click at [472, 214] on div "31" at bounding box center [471, 215] width 8 height 8
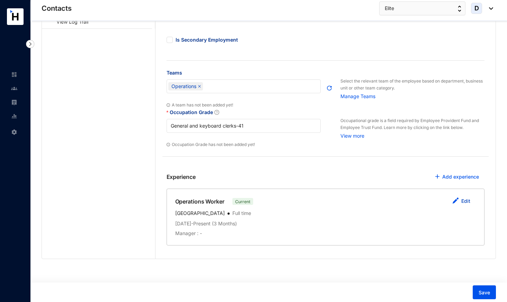
scroll to position [142, 0]
click at [468, 200] on link "Edit" at bounding box center [465, 201] width 9 height 6
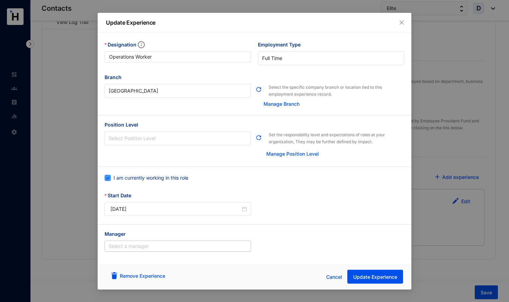
click at [181, 176] on span "I am currently working in this role" at bounding box center [151, 178] width 80 height 8
click at [109, 176] on input "I am currently working in this role" at bounding box center [107, 177] width 5 height 5
checkbox input "false"
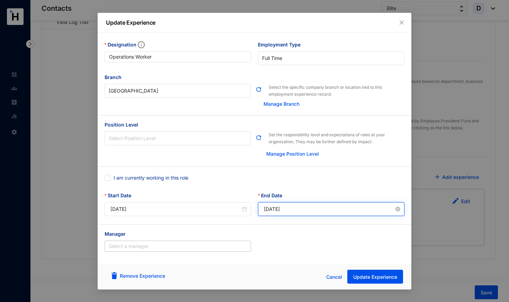
click at [290, 209] on input "2025-10-15" at bounding box center [329, 209] width 130 height 8
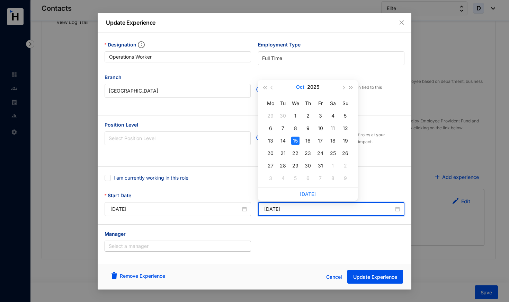
click at [301, 87] on button "Oct" at bounding box center [300, 87] width 8 height 14
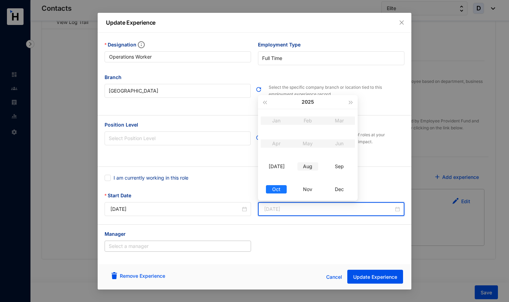
click at [310, 165] on div "Aug" at bounding box center [308, 166] width 21 height 8
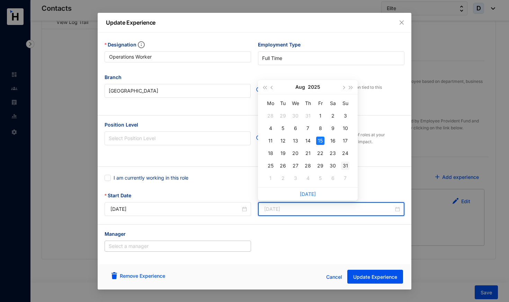
type input "2025-08-31"
click at [345, 166] on div "31" at bounding box center [345, 165] width 8 height 8
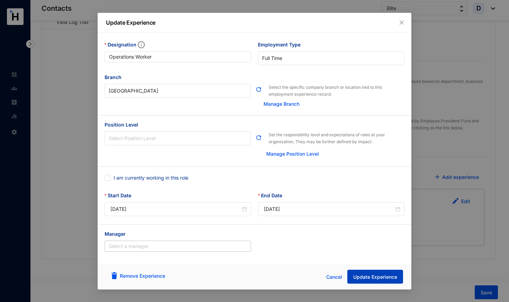
click at [376, 278] on span "Update Experience" at bounding box center [375, 276] width 44 height 7
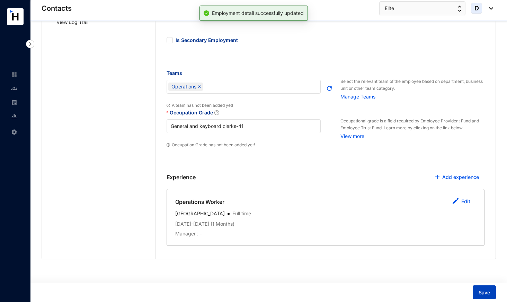
click at [487, 290] on span "Save" at bounding box center [484, 292] width 11 height 7
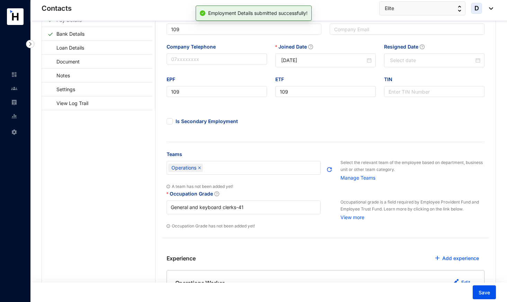
scroll to position [51, 0]
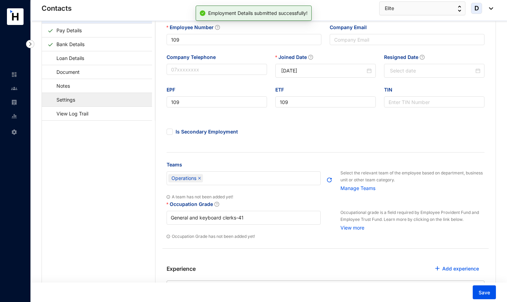
click at [78, 95] on link "Settings" at bounding box center [62, 100] width 30 height 14
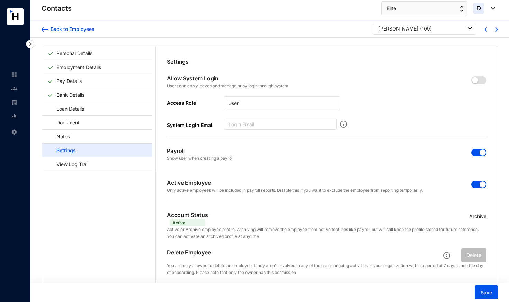
click at [477, 183] on span "button" at bounding box center [479, 185] width 15 height 8
click at [474, 152] on span "button" at bounding box center [479, 153] width 15 height 8
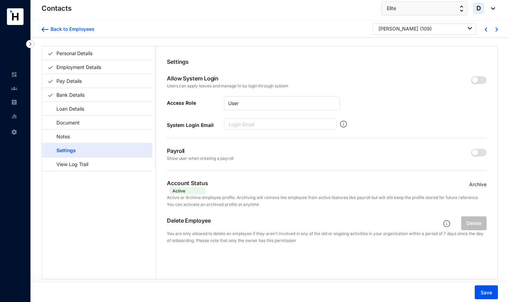
click at [476, 185] on p "Archive" at bounding box center [477, 185] width 17 height 8
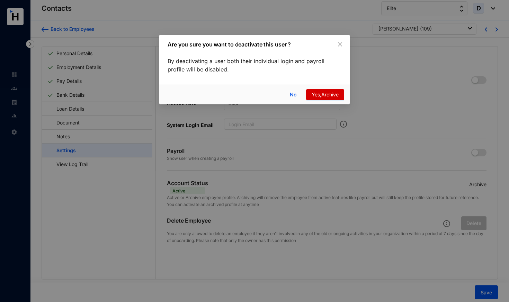
click at [326, 93] on span "Yes,Archive" at bounding box center [325, 95] width 27 height 8
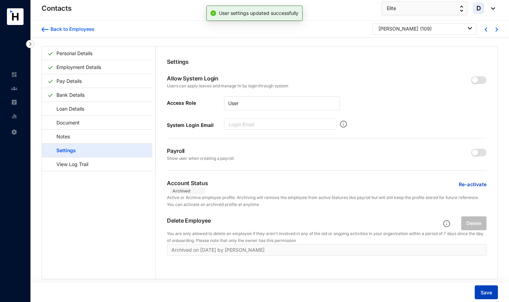
click at [483, 292] on span "Save" at bounding box center [486, 292] width 11 height 7
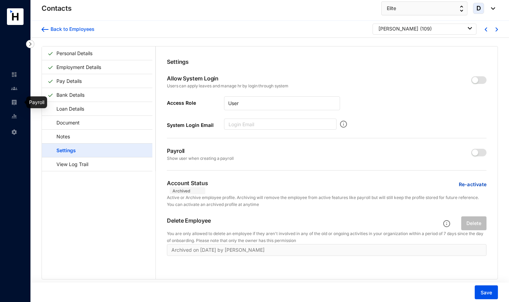
click at [15, 102] on img at bounding box center [14, 102] width 6 height 6
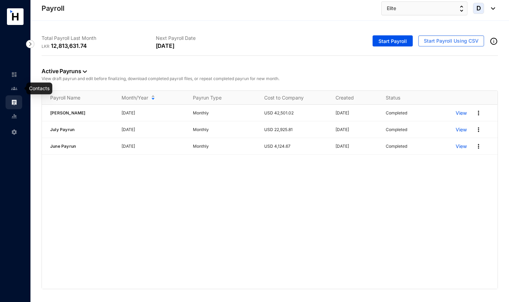
click at [18, 88] on link at bounding box center [19, 88] width 17 height 7
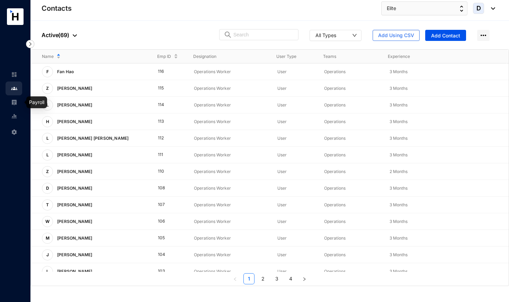
click at [14, 102] on img at bounding box center [14, 102] width 6 height 6
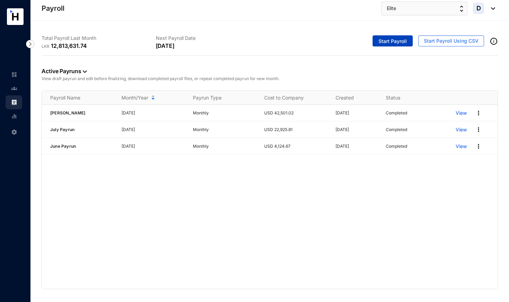
click at [395, 44] on span "Start Payroll" at bounding box center [393, 41] width 28 height 7
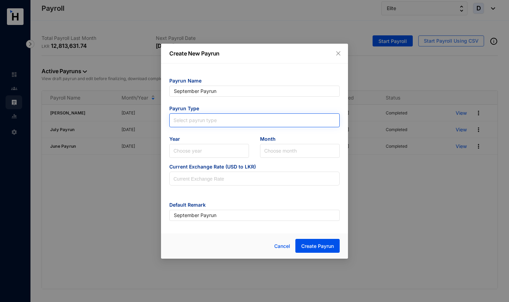
click at [245, 120] on input "search" at bounding box center [255, 119] width 162 height 10
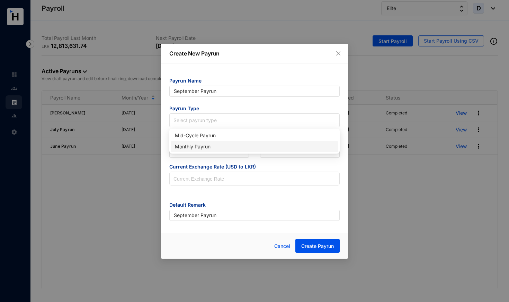
click at [227, 148] on div "Monthly Payrun" at bounding box center [254, 147] width 159 height 8
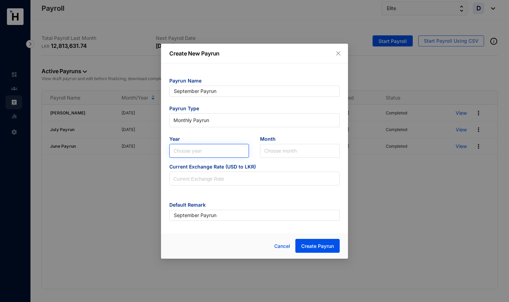
click at [227, 148] on input "search" at bounding box center [209, 150] width 71 height 13
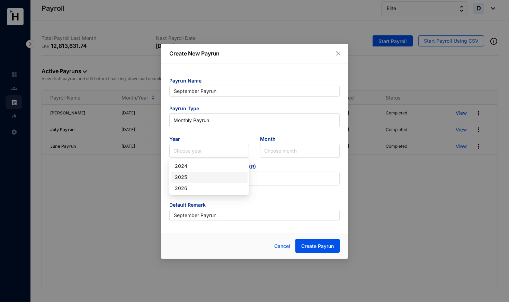
click at [221, 176] on div "2025" at bounding box center [209, 177] width 69 height 8
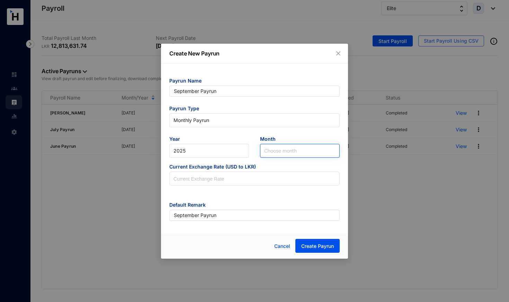
click at [281, 152] on input "search" at bounding box center [299, 150] width 71 height 13
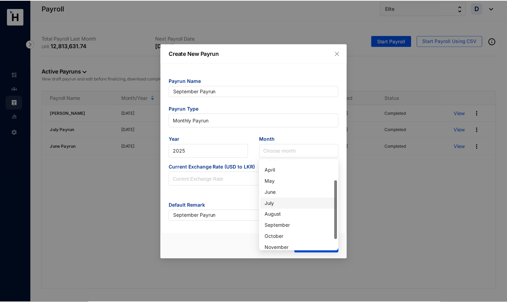
scroll to position [34, 0]
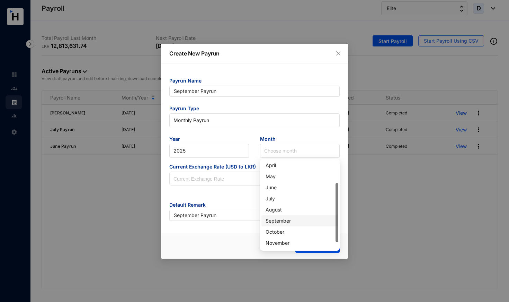
click at [284, 221] on div "September" at bounding box center [300, 221] width 69 height 8
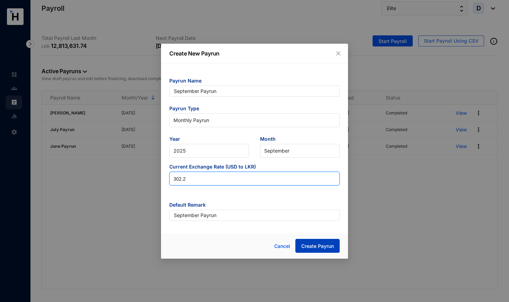
type input "302.2"
click at [313, 246] on span "Create Payrun" at bounding box center [317, 246] width 33 height 7
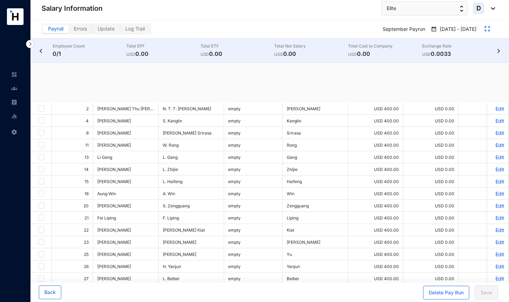
checkbox input "true"
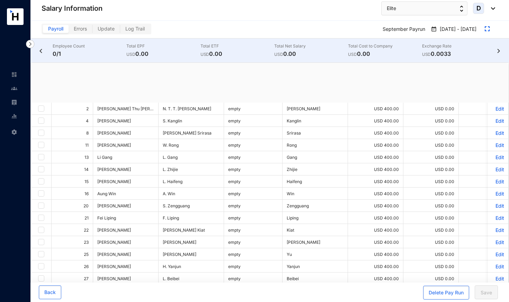
checkbox input "true"
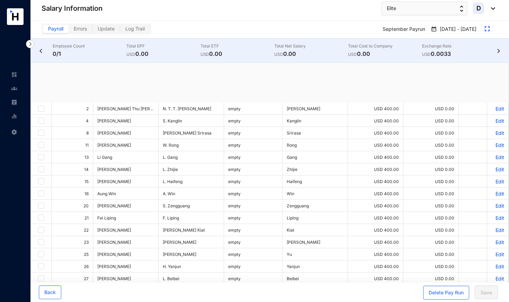
checkbox input "true"
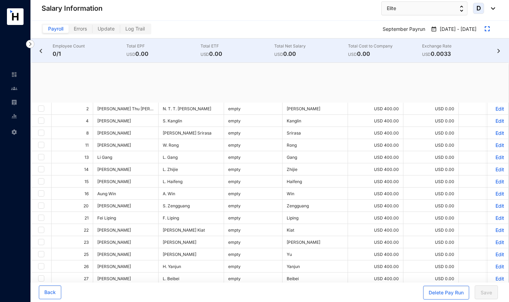
checkbox input "true"
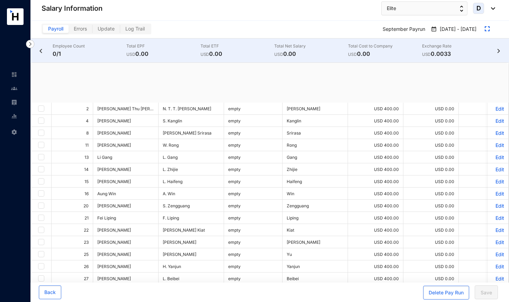
checkbox input "true"
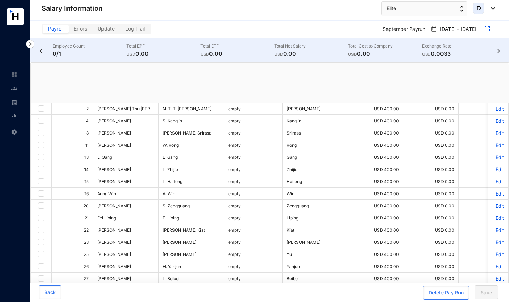
checkbox input "true"
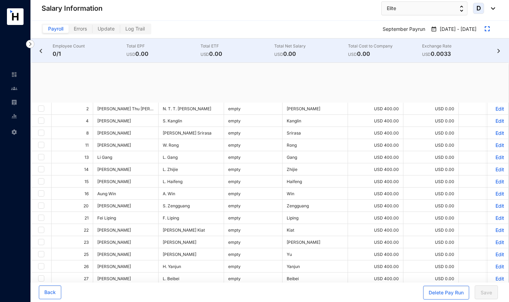
checkbox input "true"
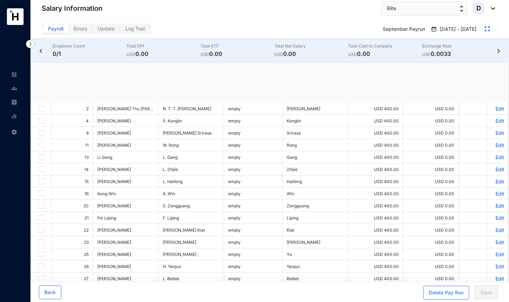
checkbox input "true"
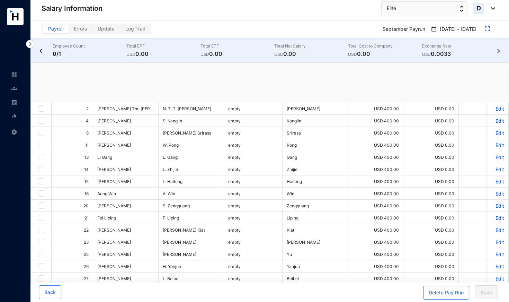
checkbox input "true"
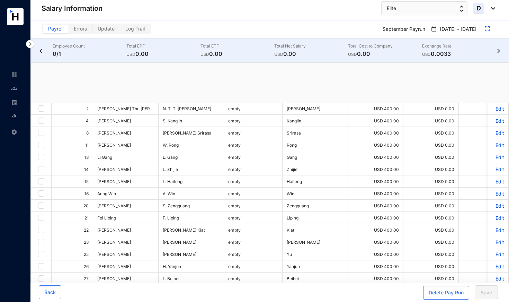
checkbox input "true"
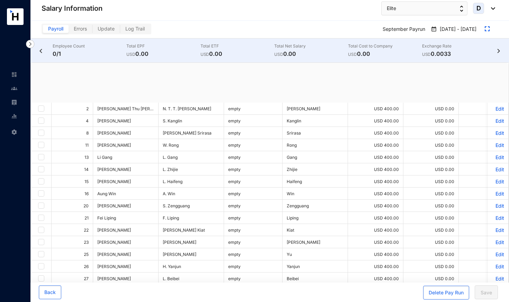
checkbox input "true"
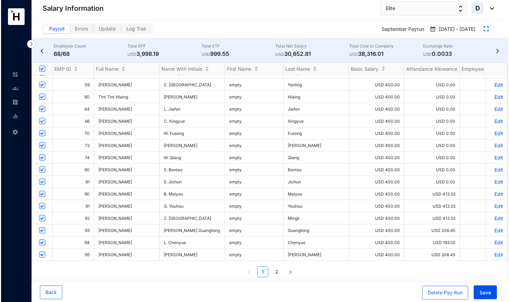
scroll to position [423, 0]
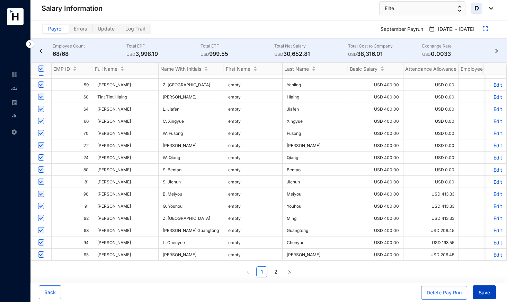
click at [486, 291] on span "Save" at bounding box center [484, 292] width 11 height 7
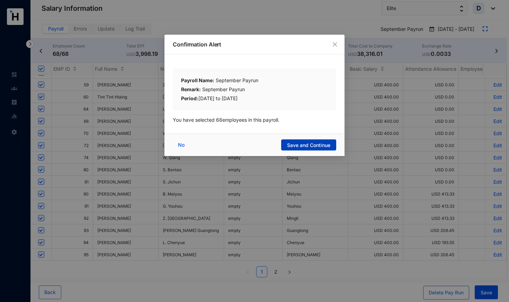
click at [317, 142] on span "Save and Continue" at bounding box center [308, 145] width 43 height 7
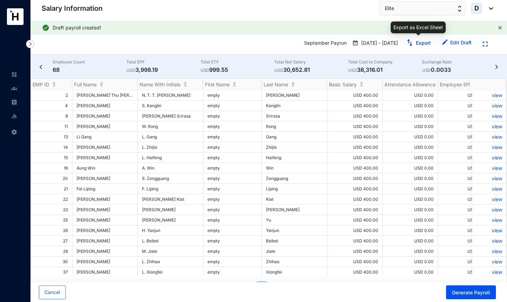
click at [427, 42] on link "Export" at bounding box center [423, 43] width 15 height 6
click at [58, 289] on span "Cancel" at bounding box center [52, 292] width 16 height 7
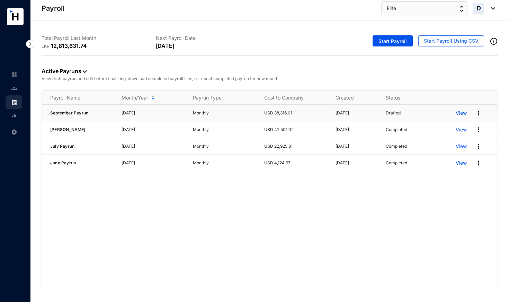
click at [460, 113] on p "View" at bounding box center [461, 112] width 11 height 7
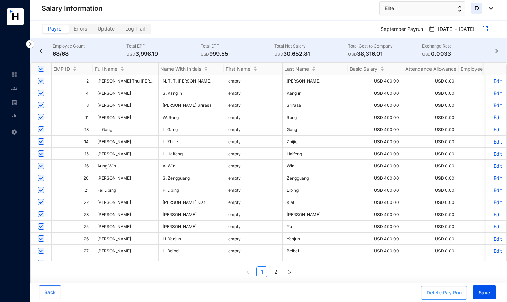
click at [432, 293] on div "Delete Pay Run" at bounding box center [444, 292] width 35 height 7
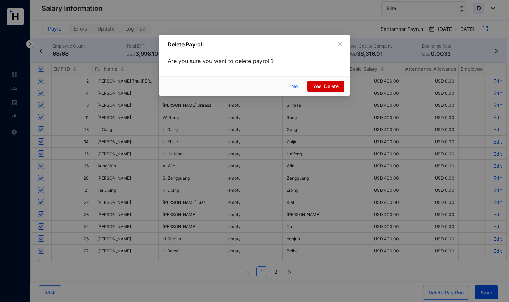
click at [319, 85] on span "Yes, Delete" at bounding box center [326, 86] width 26 height 8
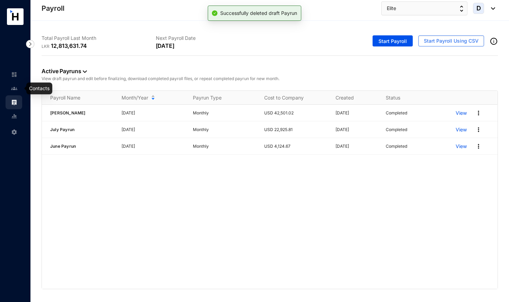
click at [15, 89] on img at bounding box center [14, 88] width 6 height 6
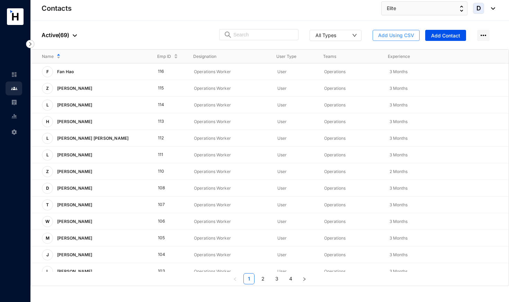
click at [405, 33] on span "Add Using CSV" at bounding box center [396, 35] width 36 height 7
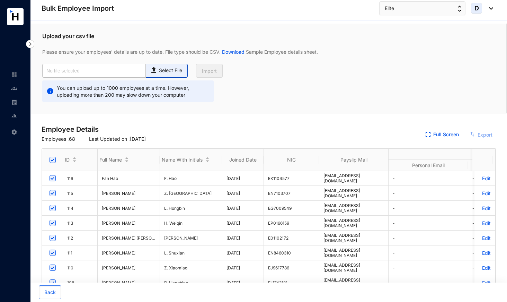
checkbox input "true"
click at [174, 69] on p "Select File" at bounding box center [170, 70] width 23 height 7
click at [0, 0] on input "Select File" at bounding box center [0, 0] width 0 height 0
type input "Elite Emp Data Base_Sept.csv"
click at [214, 70] on span "Import" at bounding box center [209, 71] width 15 height 7
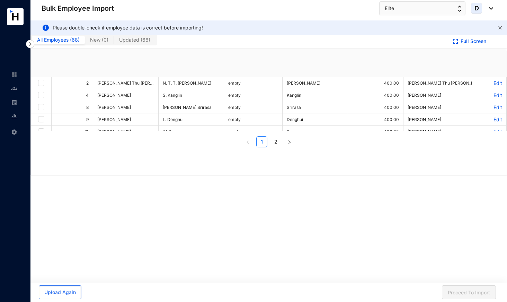
checkbox input "true"
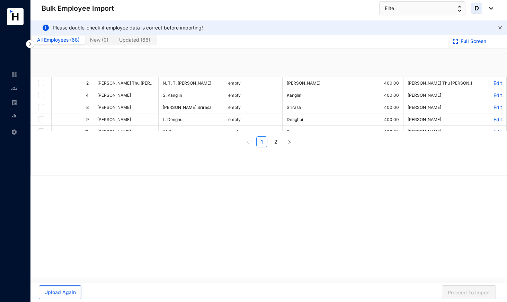
checkbox input "true"
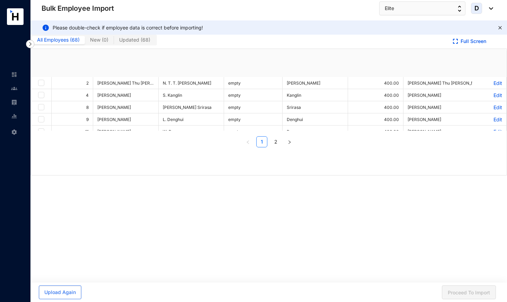
checkbox input "true"
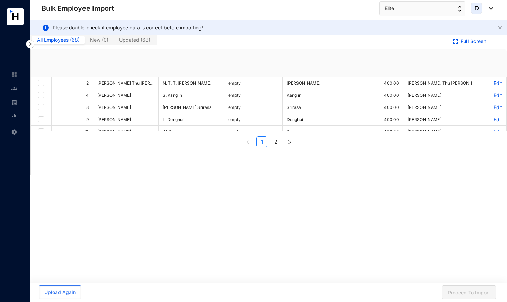
checkbox input "true"
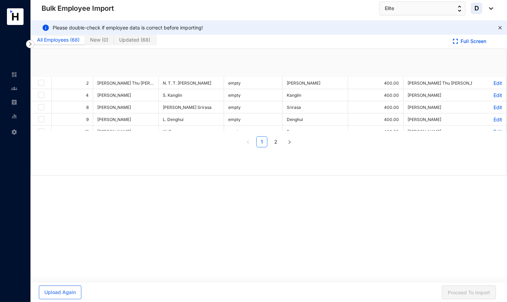
checkbox input "true"
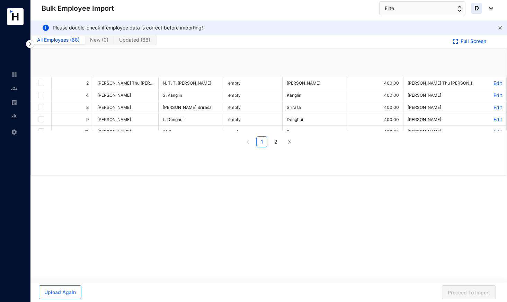
checkbox input "true"
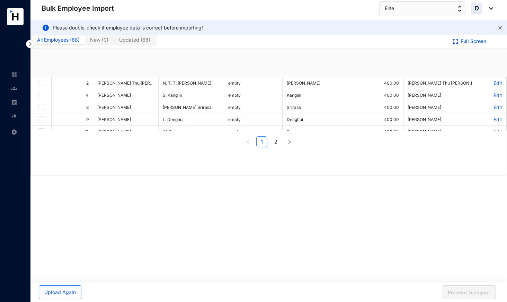
checkbox input "true"
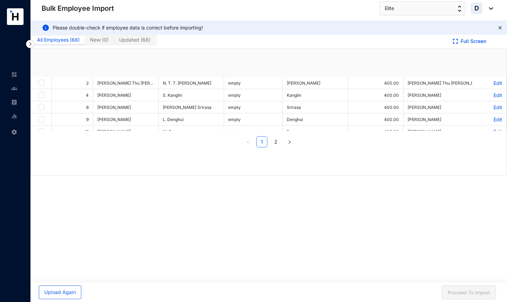
checkbox input "true"
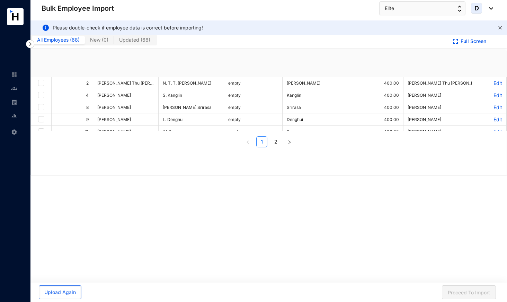
checkbox input "true"
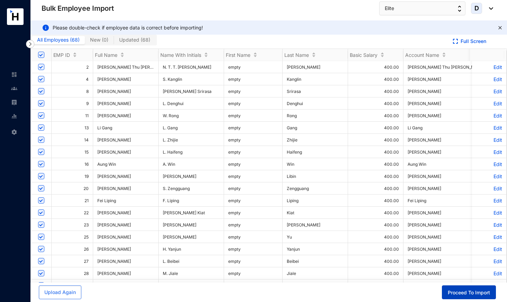
click at [465, 293] on span "Proceed To Import" at bounding box center [469, 292] width 42 height 7
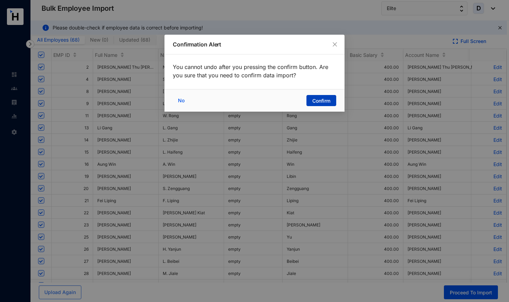
click at [324, 95] on button "Confirm" at bounding box center [322, 100] width 30 height 11
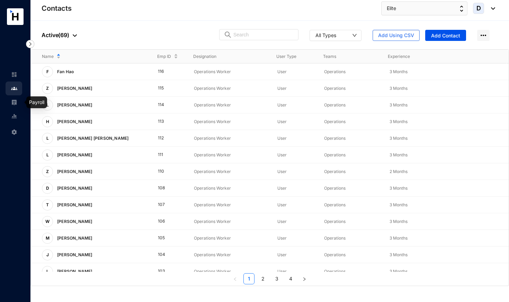
click at [15, 104] on img at bounding box center [14, 102] width 6 height 6
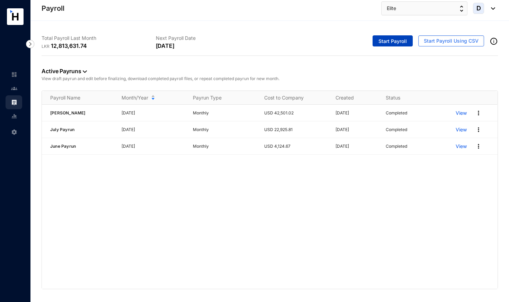
click at [384, 43] on span "Start Payroll" at bounding box center [393, 41] width 28 height 7
type input "September Payrun"
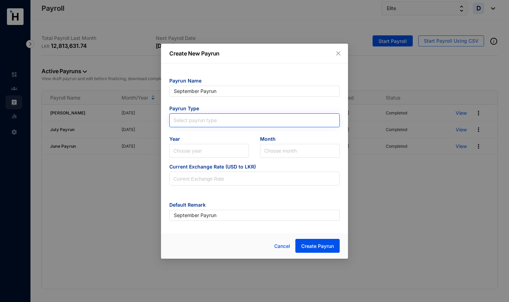
click at [235, 122] on input "search" at bounding box center [255, 119] width 162 height 10
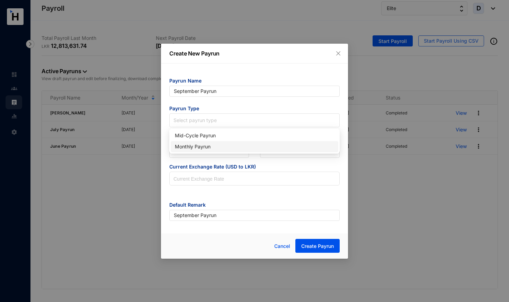
click at [221, 147] on div "Monthly Payrun" at bounding box center [254, 147] width 159 height 8
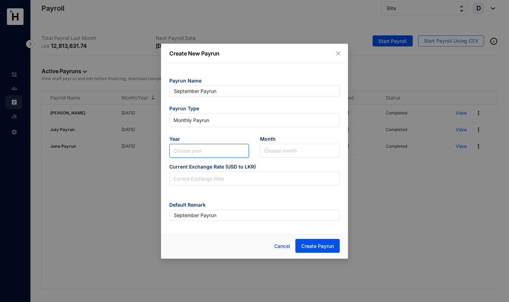
click at [221, 147] on input "search" at bounding box center [209, 150] width 71 height 13
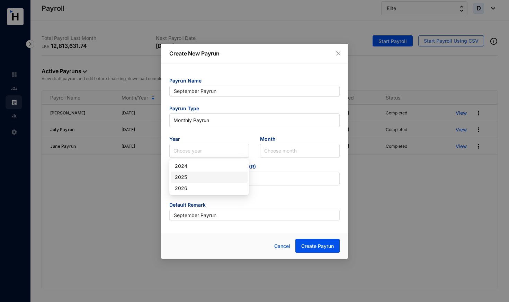
click at [209, 180] on div "2025" at bounding box center [209, 177] width 69 height 8
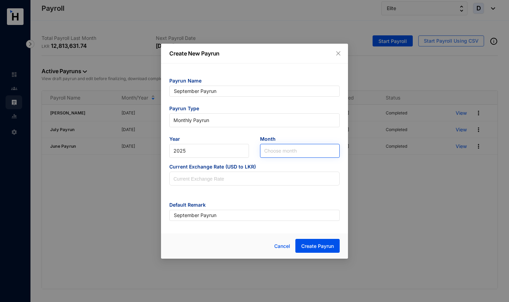
click at [280, 152] on input "search" at bounding box center [299, 150] width 71 height 13
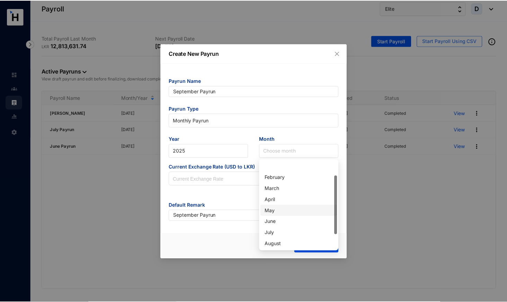
scroll to position [44, 0]
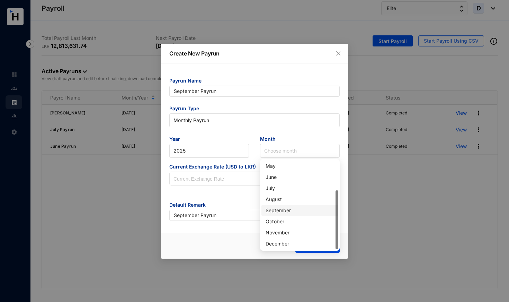
click at [281, 208] on div "September" at bounding box center [300, 210] width 69 height 8
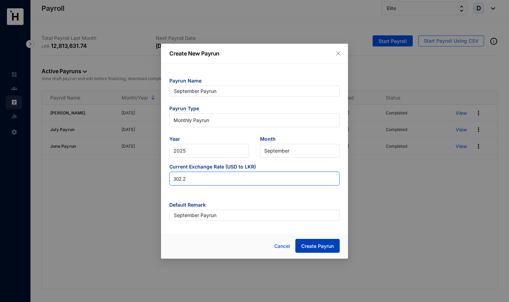
type input "302.2"
click at [310, 249] on button "Create Payrun" at bounding box center [318, 246] width 44 height 14
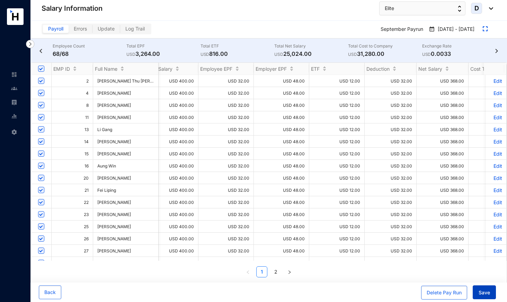
click at [484, 290] on span "Save" at bounding box center [484, 292] width 11 height 7
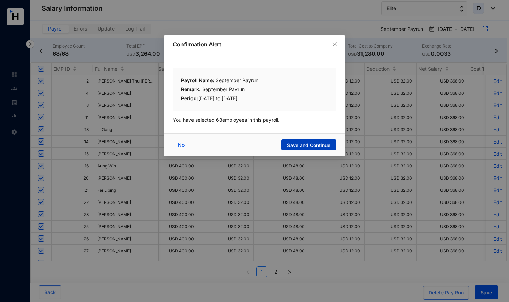
click at [317, 143] on span "Save and Continue" at bounding box center [308, 145] width 43 height 7
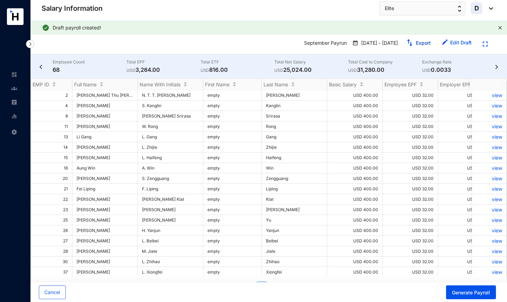
click at [423, 42] on link "Export" at bounding box center [423, 43] width 15 height 6
click at [475, 292] on span "Generate Payroll" at bounding box center [471, 292] width 38 height 7
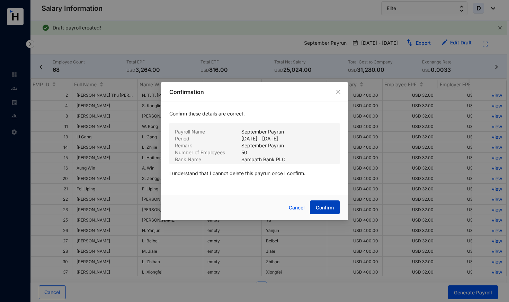
click at [322, 210] on span "Confirm" at bounding box center [325, 207] width 18 height 7
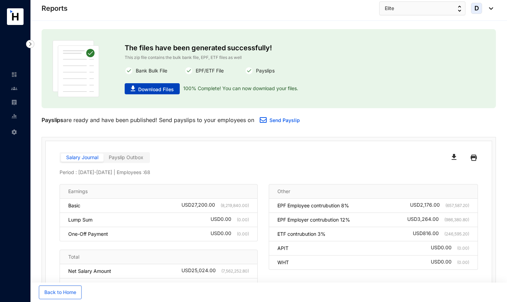
click at [154, 88] on span "Download Files" at bounding box center [156, 89] width 36 height 7
click at [12, 89] on img at bounding box center [14, 88] width 6 height 6
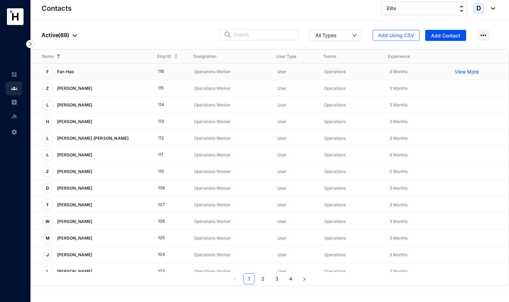
click at [472, 70] on p "View More" at bounding box center [469, 71] width 28 height 7
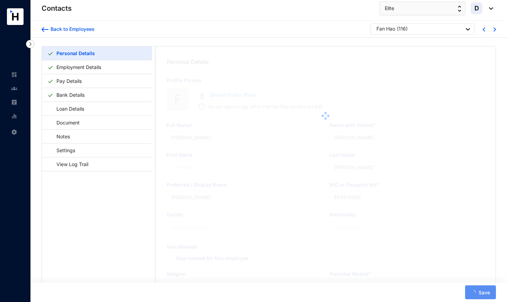
type input "Fan Hao"
type input "F. Hao"
type input "Hao"
type input "Fan Hao"
type input "EK1104577"
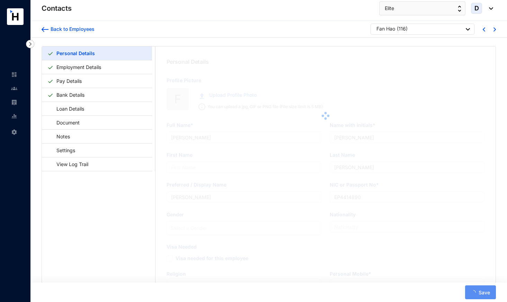
type input "[GEOGRAPHIC_DATA][STREET_ADDRESS][PERSON_NAME]"
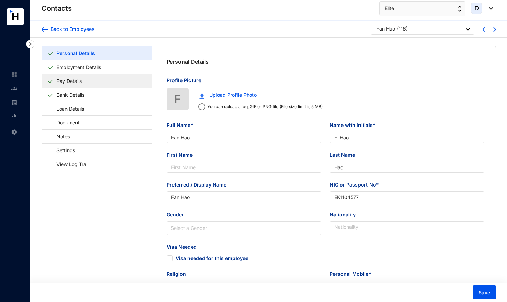
click at [72, 81] on link "Pay Details" at bounding box center [69, 81] width 31 height 14
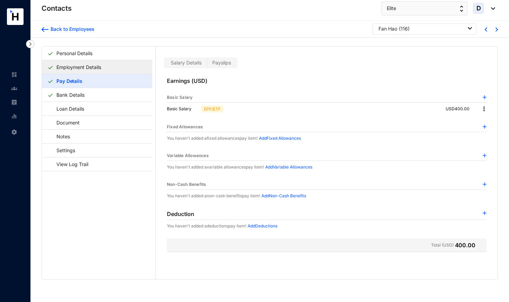
click at [79, 71] on link "Employment Details" at bounding box center [79, 67] width 50 height 14
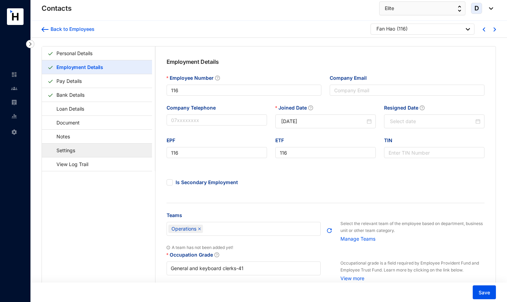
click at [78, 151] on link "Settings" at bounding box center [62, 150] width 30 height 14
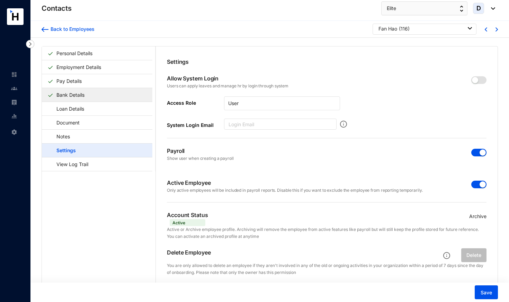
click at [79, 96] on link "Bank Details" at bounding box center [71, 95] width 34 height 14
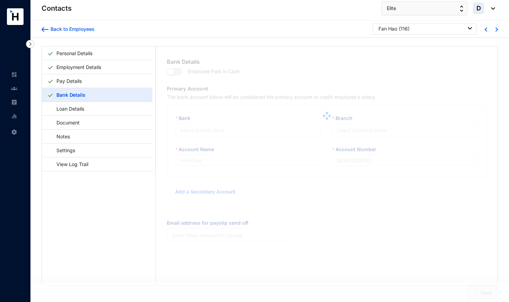
type input "Fan Hao"
type input "1075"
type input "[EMAIL_ADDRESS][DOMAIN_NAME]"
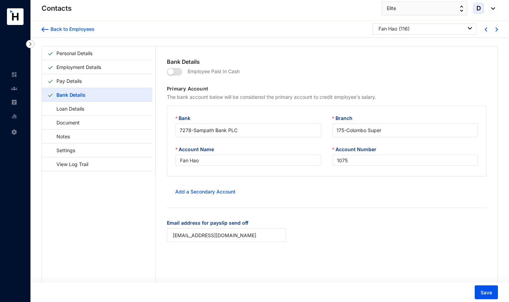
click at [180, 71] on span "button" at bounding box center [174, 72] width 15 height 8
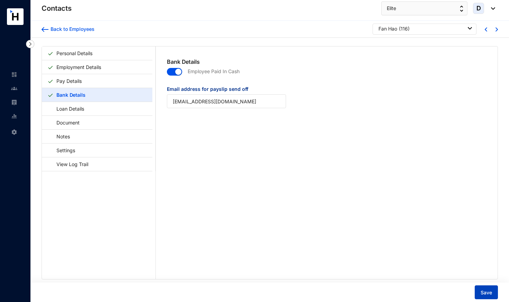
click at [490, 295] on span "Save" at bounding box center [486, 292] width 11 height 7
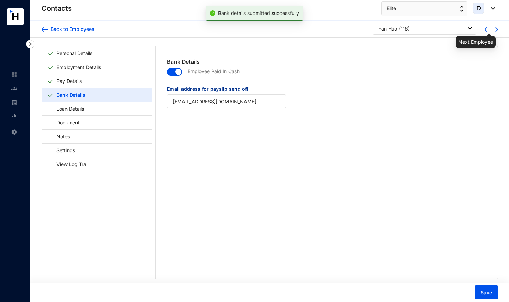
click at [496, 30] on img at bounding box center [497, 29] width 2 height 4
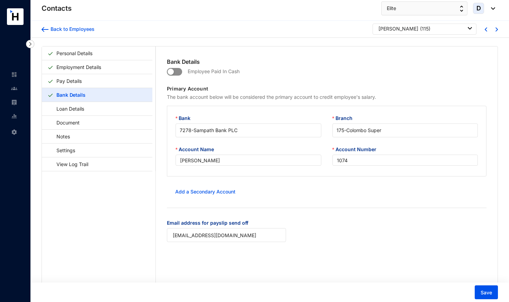
click at [178, 74] on span "button" at bounding box center [174, 72] width 15 height 8
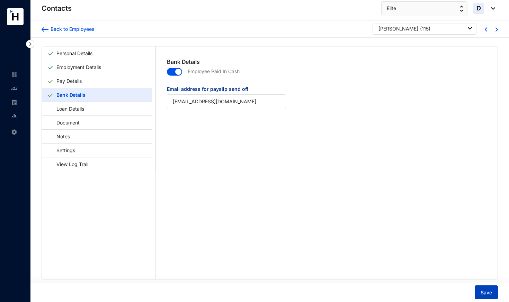
click at [489, 292] on span "Save" at bounding box center [486, 292] width 11 height 7
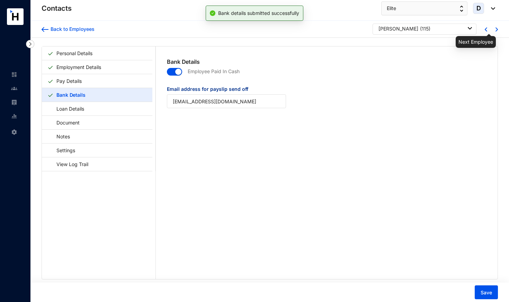
click at [496, 32] on img at bounding box center [497, 29] width 2 height 4
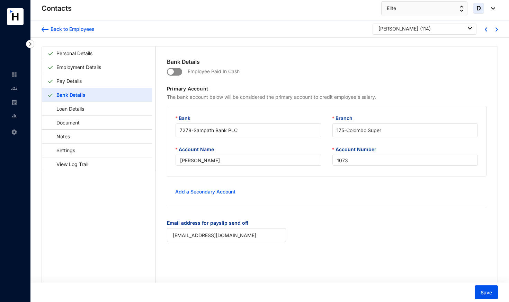
click at [178, 70] on span "button" at bounding box center [174, 72] width 15 height 8
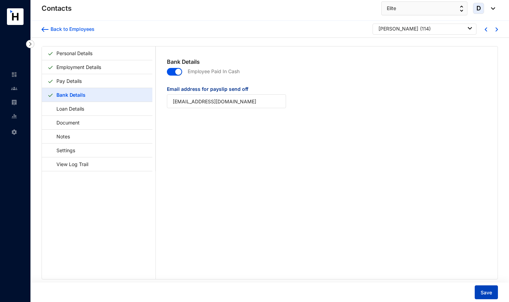
click at [487, 290] on span "Save" at bounding box center [486, 292] width 11 height 7
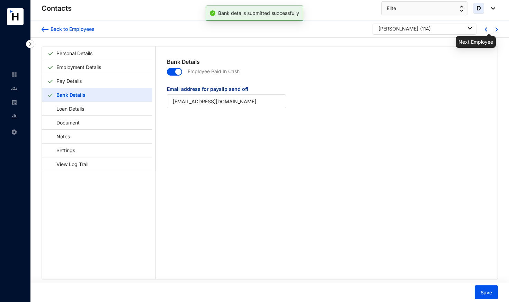
click at [496, 30] on img at bounding box center [497, 29] width 2 height 4
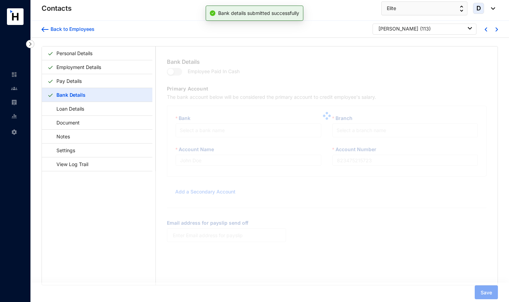
type input "[PERSON_NAME]"
type input "1072"
type input "[EMAIL_ADDRESS][DOMAIN_NAME]"
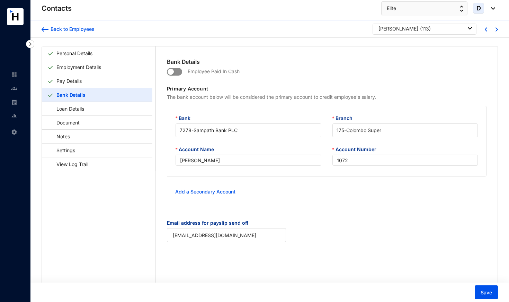
click at [177, 72] on span "button" at bounding box center [174, 72] width 15 height 8
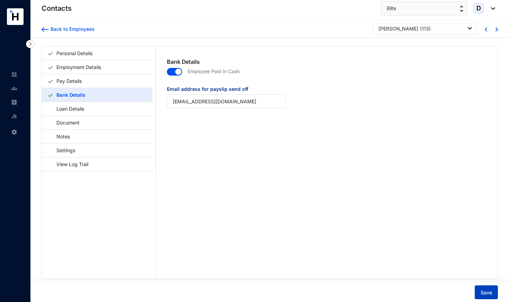
click at [486, 292] on span "Save" at bounding box center [486, 292] width 11 height 7
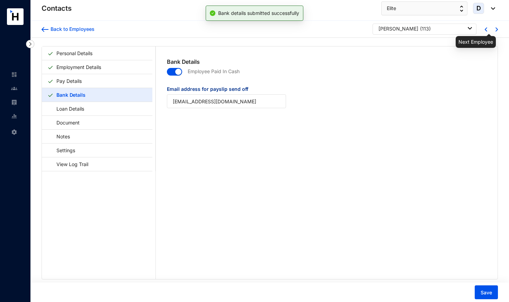
click at [496, 30] on img at bounding box center [497, 29] width 2 height 4
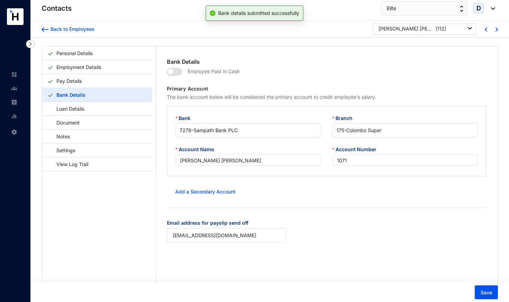
click at [177, 71] on span "button" at bounding box center [174, 72] width 15 height 8
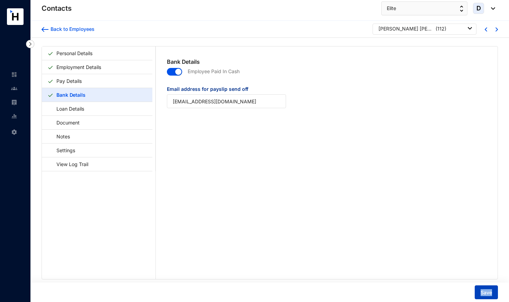
click at [495, 293] on button "Save" at bounding box center [486, 292] width 23 height 14
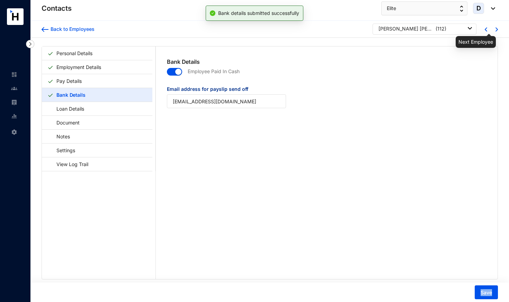
click at [496, 30] on img at bounding box center [497, 29] width 2 height 4
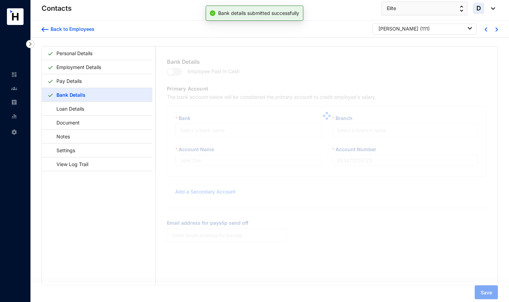
type input "[PERSON_NAME]"
type input "1070"
type input "[EMAIL_ADDRESS][DOMAIN_NAME]"
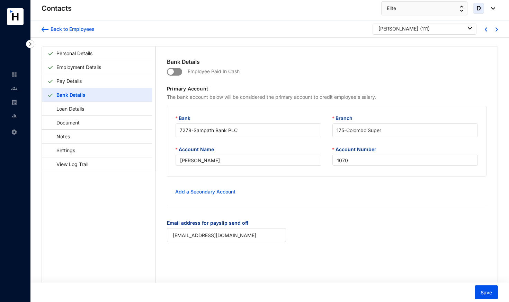
click at [179, 72] on span "button" at bounding box center [174, 72] width 15 height 8
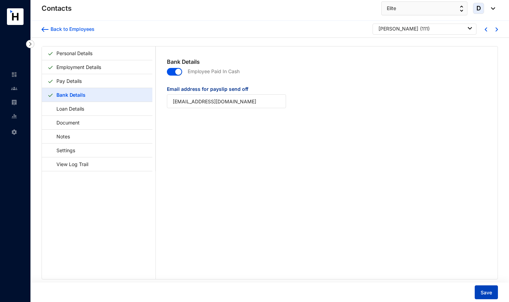
click at [487, 292] on span "Save" at bounding box center [486, 292] width 11 height 7
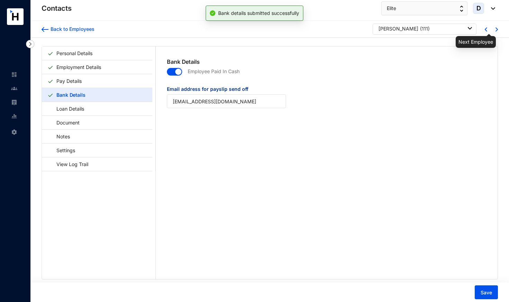
click at [496, 29] on img at bounding box center [497, 29] width 2 height 4
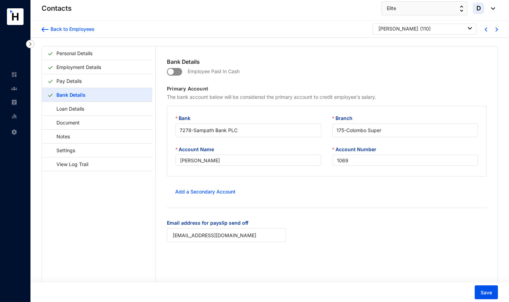
click at [178, 73] on span "button" at bounding box center [174, 72] width 15 height 8
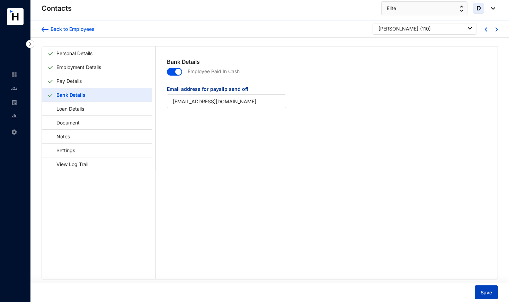
click at [489, 289] on span "Save" at bounding box center [486, 292] width 11 height 7
click at [496, 29] on img at bounding box center [497, 29] width 2 height 4
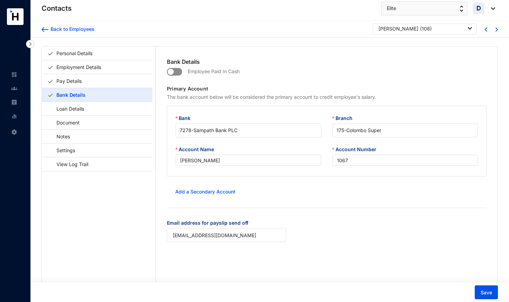
click at [178, 72] on span "button" at bounding box center [174, 72] width 15 height 8
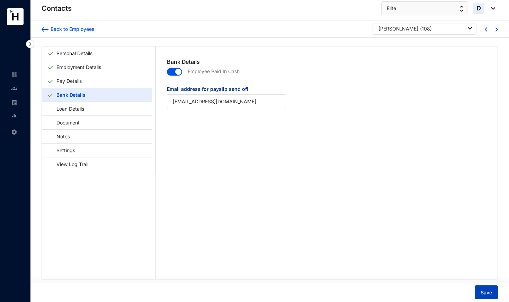
click at [483, 293] on span "Save" at bounding box center [486, 292] width 11 height 7
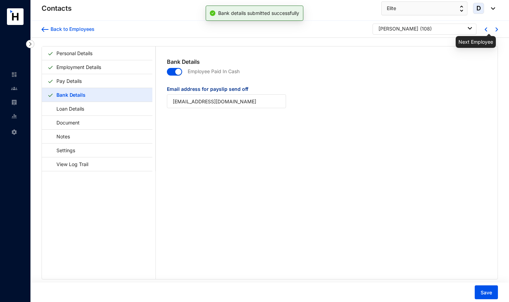
click at [496, 30] on img at bounding box center [497, 29] width 2 height 4
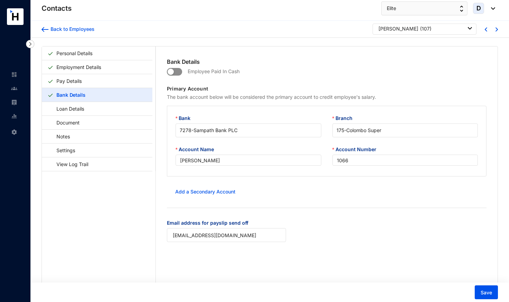
click at [177, 71] on span "button" at bounding box center [174, 72] width 15 height 8
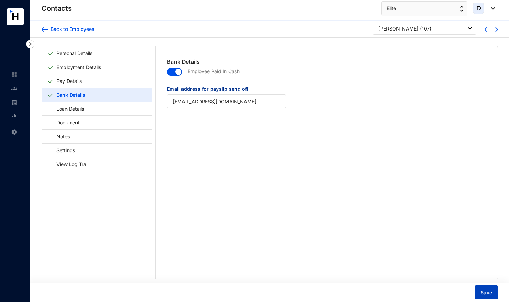
click at [486, 290] on span "Save" at bounding box center [486, 292] width 11 height 7
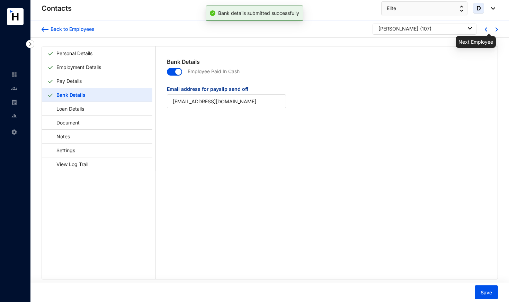
click at [496, 28] on img at bounding box center [497, 29] width 2 height 4
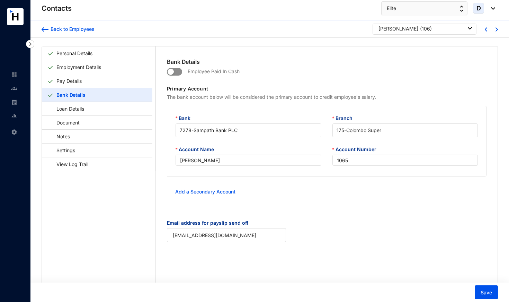
click at [175, 72] on span "button" at bounding box center [174, 72] width 15 height 8
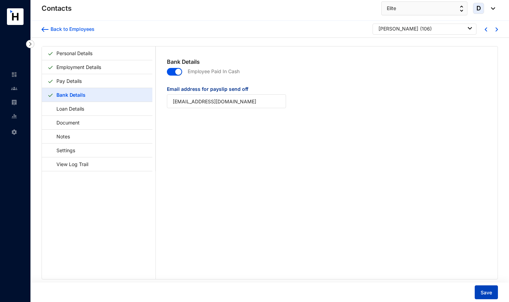
click at [486, 293] on span "Save" at bounding box center [486, 292] width 11 height 7
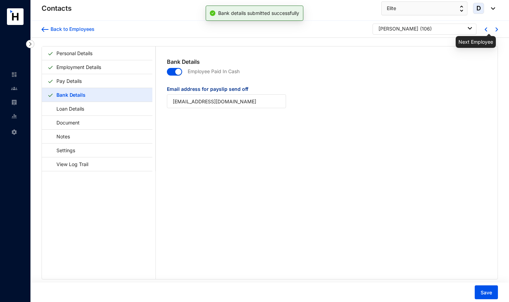
click at [496, 31] on img at bounding box center [497, 29] width 2 height 4
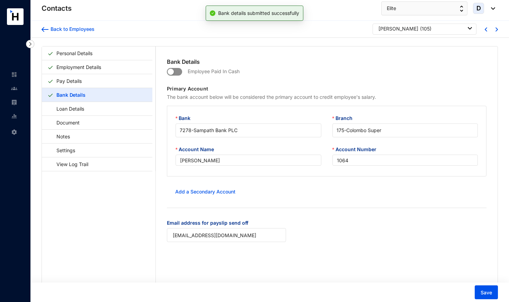
click at [178, 72] on span "button" at bounding box center [174, 72] width 15 height 8
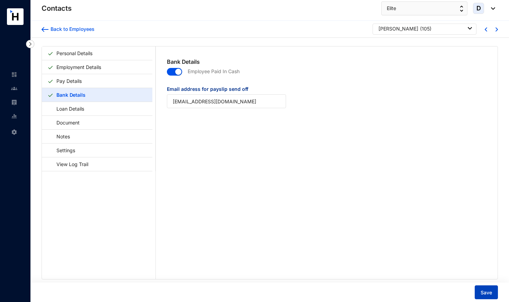
click at [487, 296] on button "Save" at bounding box center [486, 292] width 23 height 14
click at [496, 29] on img at bounding box center [497, 29] width 2 height 4
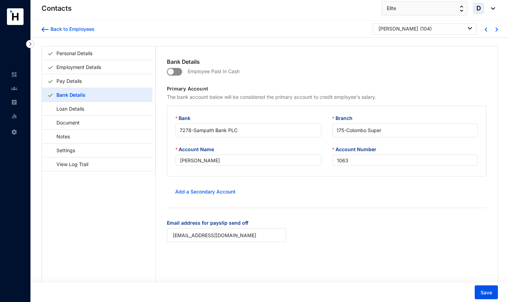
click at [178, 72] on span "button" at bounding box center [174, 72] width 15 height 8
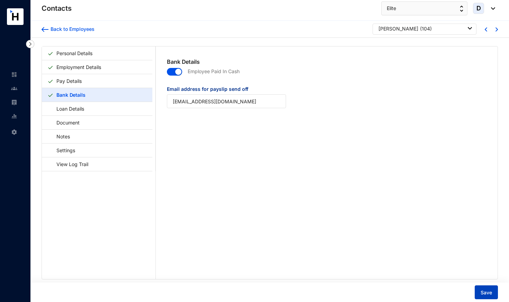
click at [484, 292] on span "Save" at bounding box center [486, 292] width 11 height 7
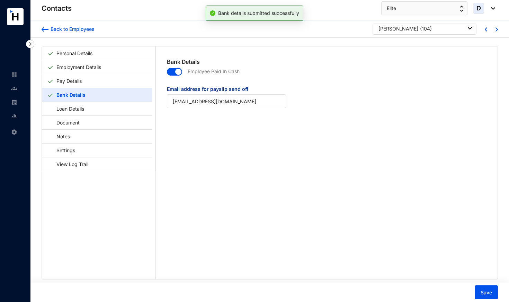
click at [496, 29] on img at bounding box center [497, 29] width 2 height 4
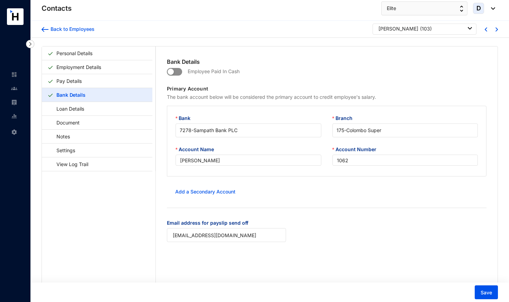
click at [178, 72] on span "button" at bounding box center [174, 72] width 15 height 8
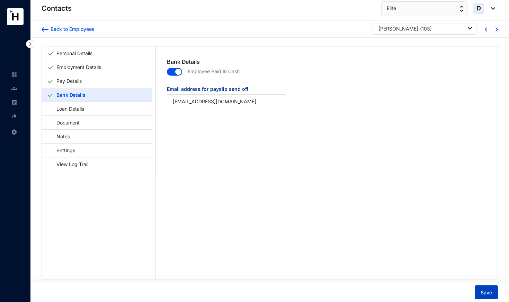
click at [492, 293] on span "Save" at bounding box center [486, 292] width 11 height 7
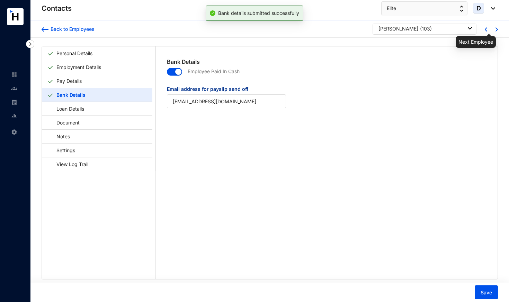
click at [496, 30] on img at bounding box center [497, 29] width 2 height 4
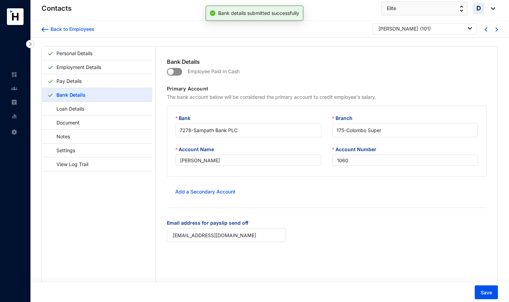
click at [179, 70] on span "button" at bounding box center [174, 72] width 15 height 8
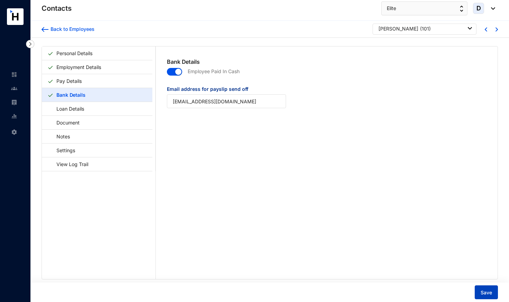
click at [483, 293] on span "Save" at bounding box center [486, 292] width 11 height 7
click at [490, 293] on span "Save" at bounding box center [486, 292] width 11 height 7
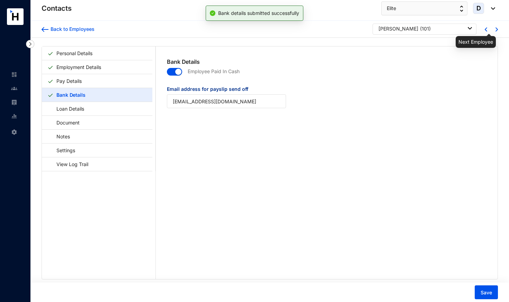
click at [496, 31] on img at bounding box center [497, 29] width 2 height 4
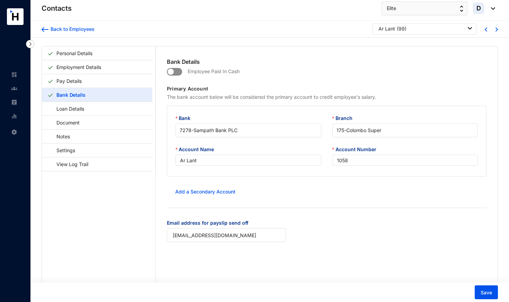
click at [181, 71] on span "button" at bounding box center [174, 72] width 15 height 8
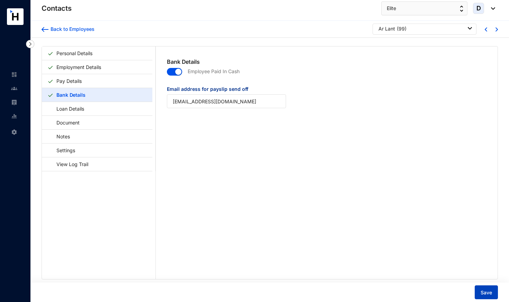
click at [482, 292] on span "Save" at bounding box center [486, 292] width 11 height 7
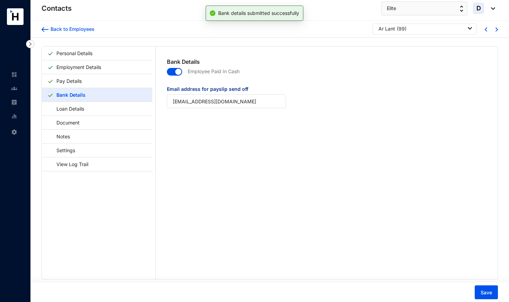
click at [496, 29] on img at bounding box center [497, 29] width 2 height 4
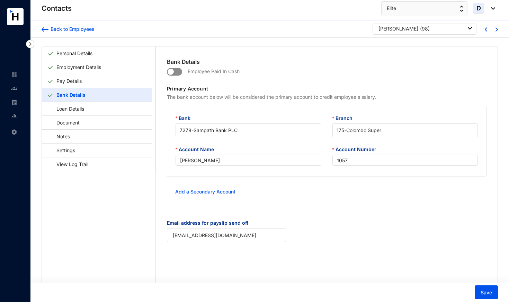
click at [178, 72] on span "button" at bounding box center [174, 72] width 15 height 8
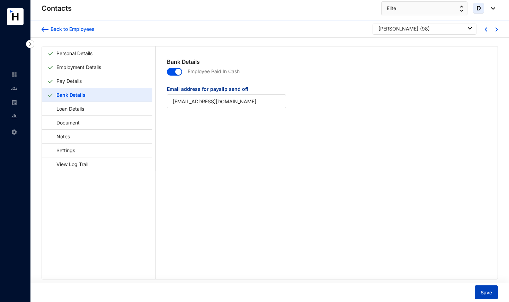
click at [483, 292] on span "Save" at bounding box center [486, 292] width 11 height 7
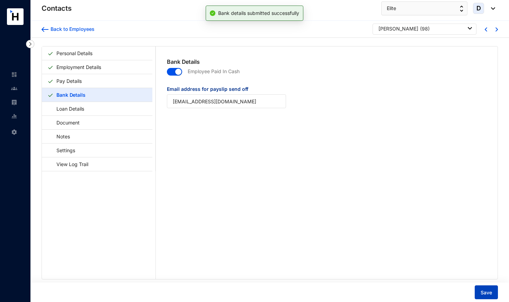
click at [480, 289] on button "Save" at bounding box center [486, 292] width 23 height 14
click at [496, 30] on img at bounding box center [497, 29] width 2 height 4
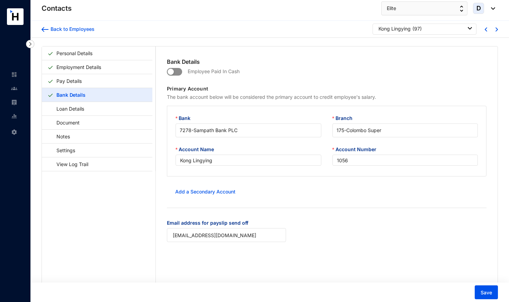
click at [179, 72] on span "button" at bounding box center [174, 72] width 15 height 8
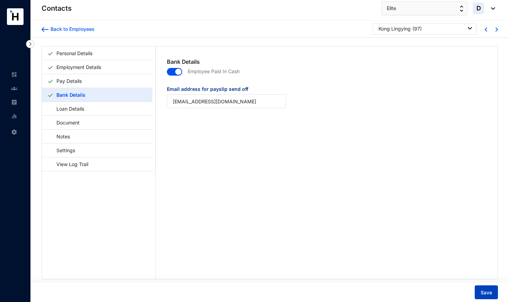
click at [490, 294] on span "Save" at bounding box center [486, 292] width 11 height 7
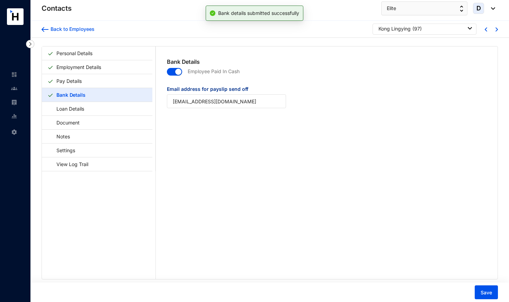
click at [496, 30] on img at bounding box center [497, 29] width 2 height 4
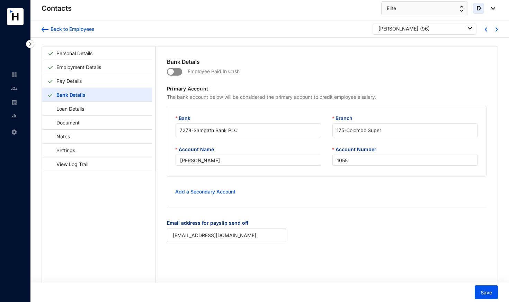
click at [179, 71] on span "button" at bounding box center [174, 72] width 15 height 8
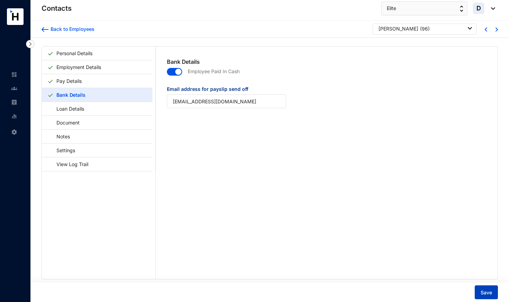
click at [489, 290] on span "Save" at bounding box center [486, 292] width 11 height 7
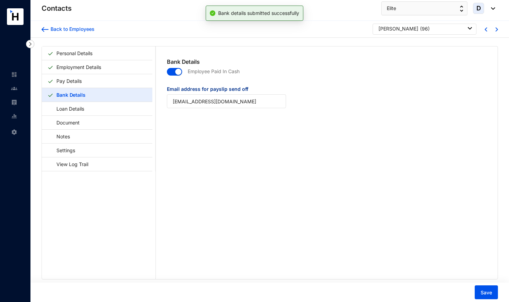
click at [496, 31] on img at bounding box center [497, 29] width 2 height 4
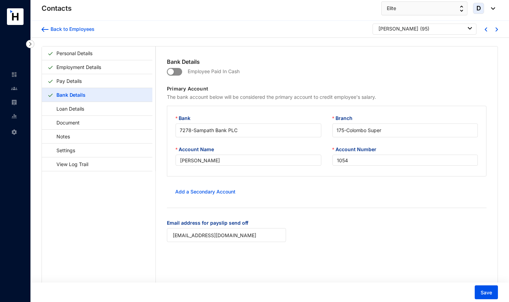
click at [178, 72] on span "button" at bounding box center [174, 72] width 15 height 8
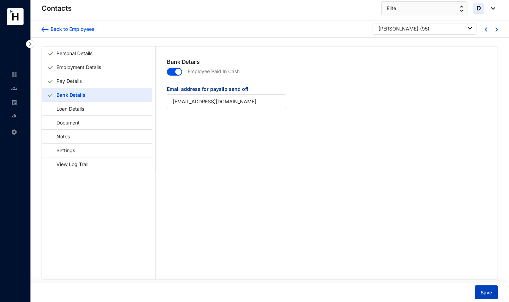
click at [490, 293] on span "Save" at bounding box center [486, 292] width 11 height 7
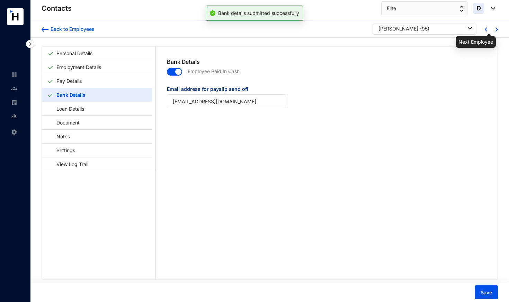
click at [496, 30] on img at bounding box center [497, 29] width 2 height 4
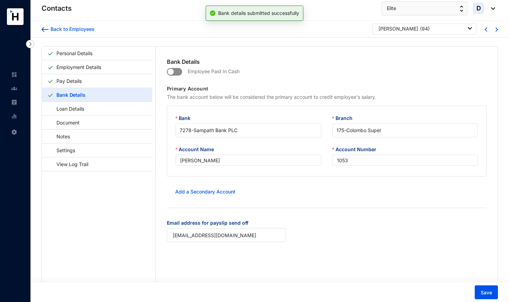
click at [178, 71] on span "button" at bounding box center [174, 72] width 15 height 8
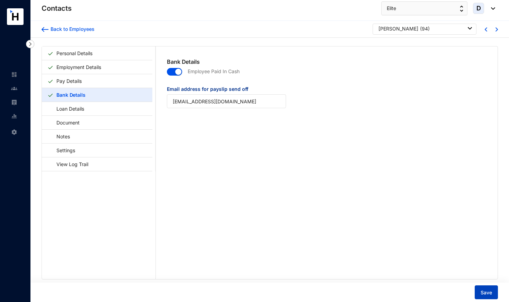
click at [487, 289] on span "Save" at bounding box center [486, 292] width 11 height 7
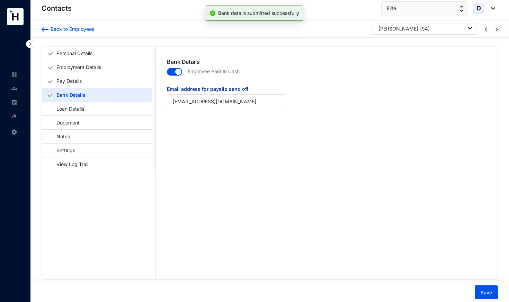
click at [493, 31] on div at bounding box center [490, 29] width 11 height 6
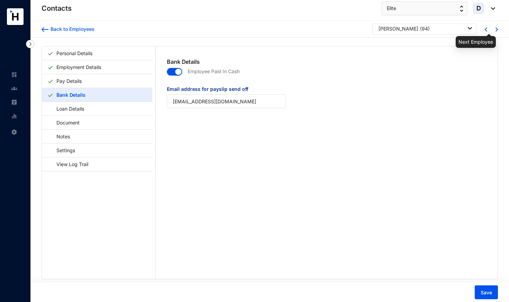
click at [496, 28] on img at bounding box center [497, 29] width 2 height 4
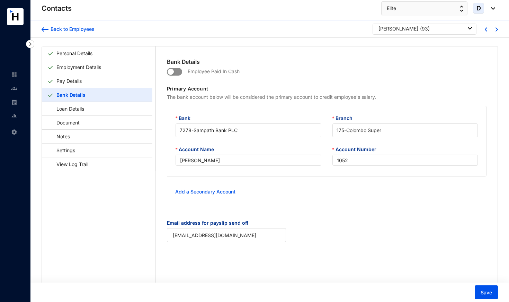
click at [177, 72] on span "button" at bounding box center [174, 72] width 15 height 8
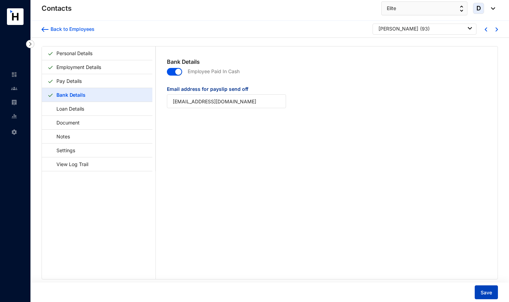
click at [487, 295] on span "Save" at bounding box center [486, 292] width 11 height 7
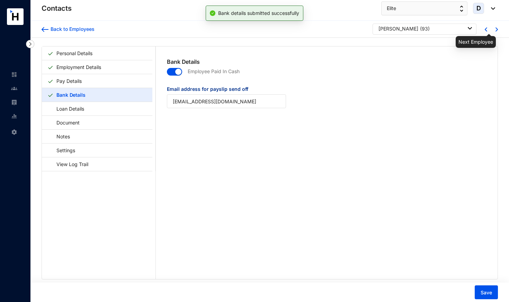
click at [496, 29] on img at bounding box center [497, 29] width 2 height 4
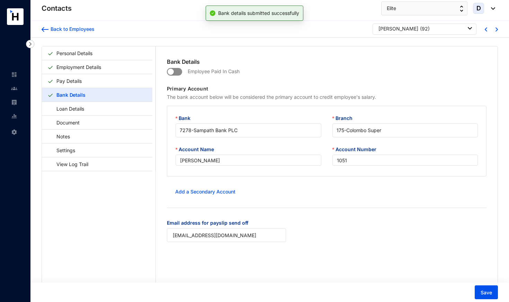
click at [178, 73] on span "button" at bounding box center [174, 72] width 15 height 8
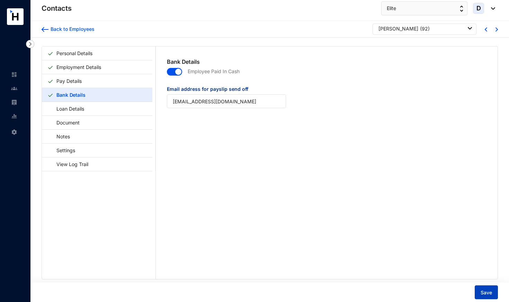
click at [484, 289] on button "Save" at bounding box center [486, 292] width 23 height 14
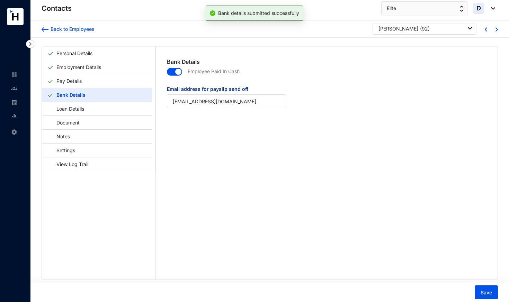
click at [496, 29] on img at bounding box center [497, 29] width 2 height 4
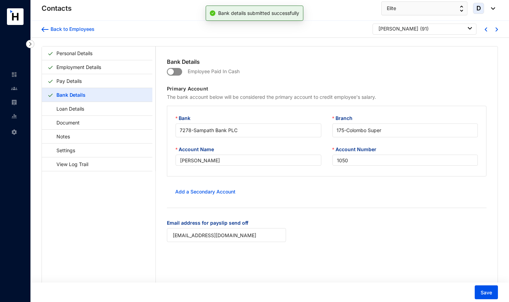
click at [179, 70] on span "button" at bounding box center [174, 72] width 15 height 8
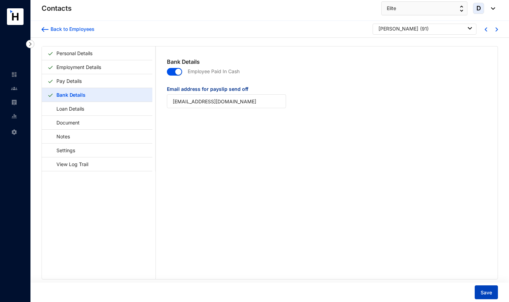
click at [485, 289] on span "Save" at bounding box center [486, 292] width 11 height 7
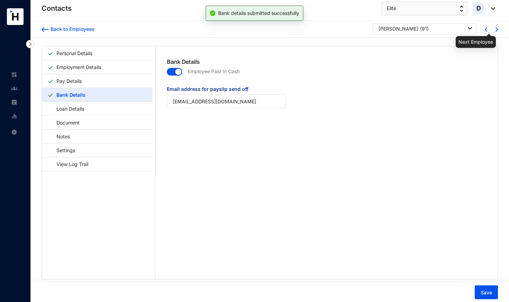
click at [496, 29] on img at bounding box center [497, 29] width 2 height 4
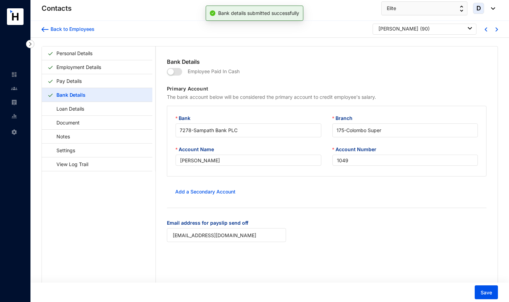
click at [182, 72] on p "Employee Paid In Cash" at bounding box center [211, 75] width 58 height 19
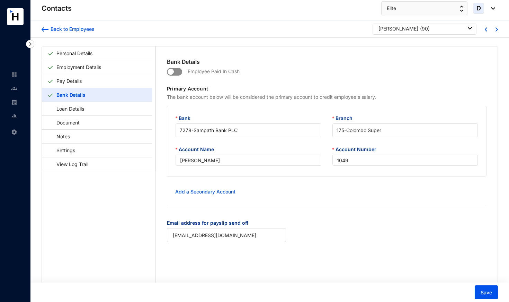
click at [179, 71] on span "button" at bounding box center [174, 72] width 15 height 8
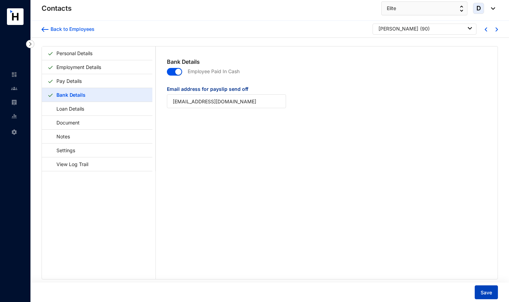
click at [485, 294] on span "Save" at bounding box center [486, 292] width 11 height 7
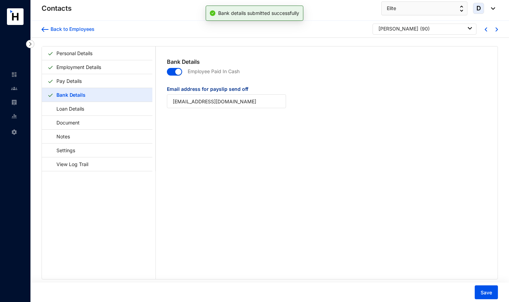
click at [496, 30] on img at bounding box center [497, 29] width 2 height 4
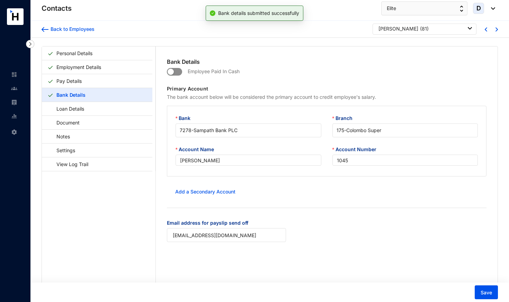
click at [180, 72] on span "button" at bounding box center [174, 72] width 15 height 8
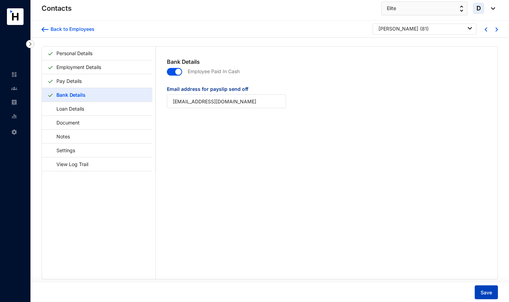
click at [490, 291] on span "Save" at bounding box center [486, 292] width 11 height 7
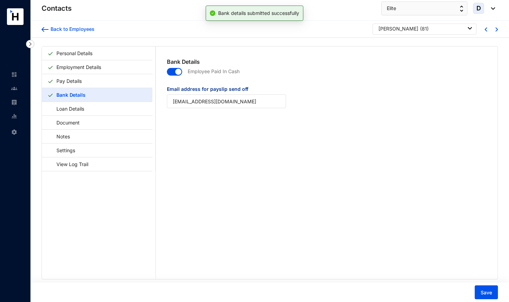
click at [496, 30] on img at bounding box center [497, 29] width 2 height 4
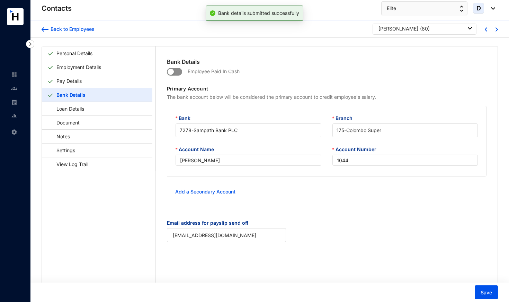
click at [179, 71] on span "button" at bounding box center [174, 72] width 15 height 8
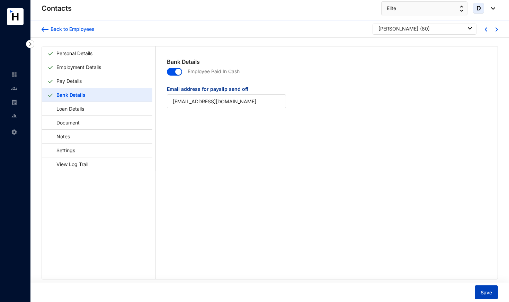
click at [483, 288] on button "Save" at bounding box center [486, 292] width 23 height 14
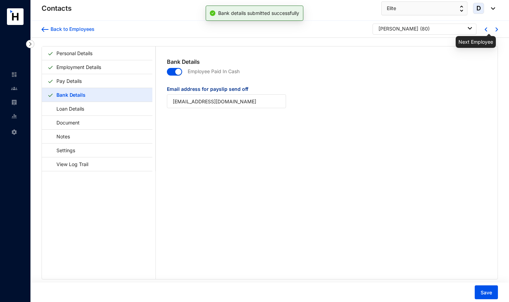
click at [496, 30] on img at bounding box center [497, 29] width 2 height 4
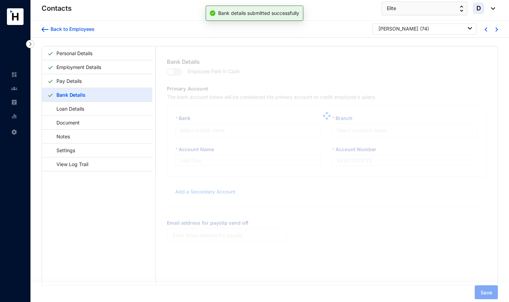
type input "[PERSON_NAME]"
type input "1042"
type input "[EMAIL_ADDRESS][DOMAIN_NAME]"
click at [177, 72] on span "button" at bounding box center [174, 72] width 15 height 8
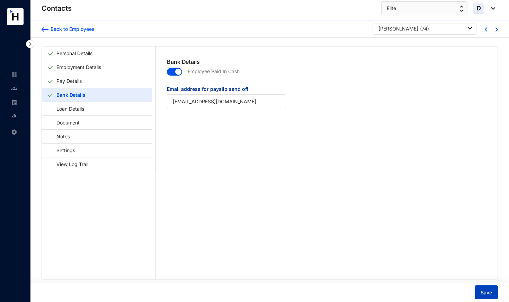
click at [490, 297] on button "Save" at bounding box center [486, 292] width 23 height 14
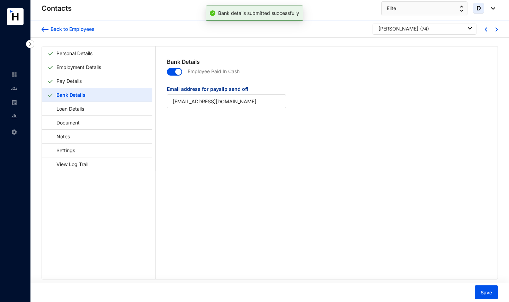
click at [493, 30] on div at bounding box center [490, 29] width 11 height 6
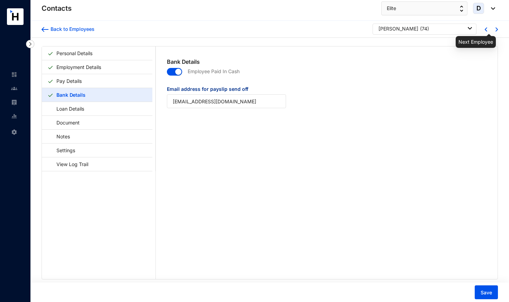
click at [496, 29] on img at bounding box center [497, 29] width 2 height 4
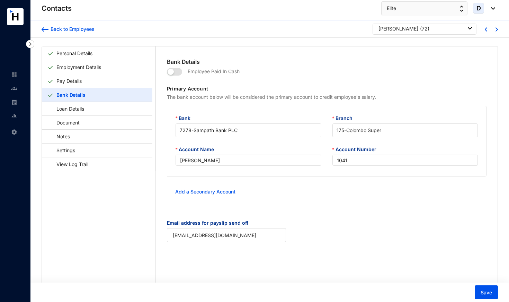
click at [181, 73] on span "button" at bounding box center [174, 72] width 15 height 8
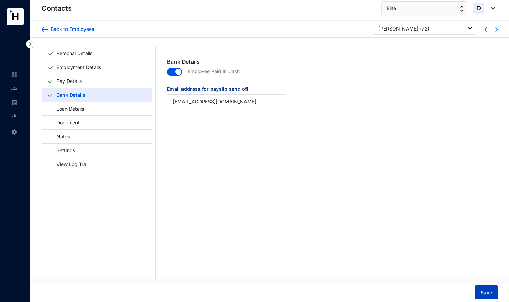
click at [492, 292] on button "Save" at bounding box center [486, 292] width 23 height 14
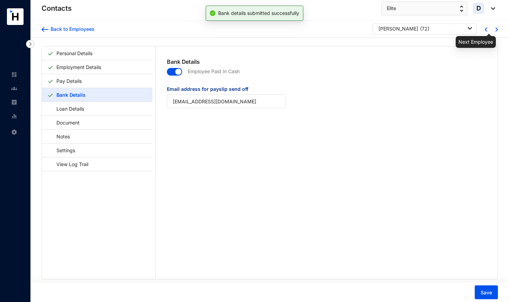
click at [496, 30] on img at bounding box center [497, 29] width 2 height 4
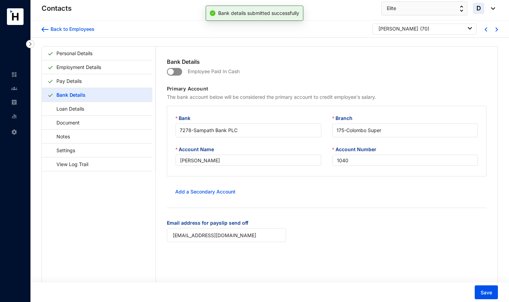
click at [178, 71] on span "button" at bounding box center [174, 72] width 15 height 8
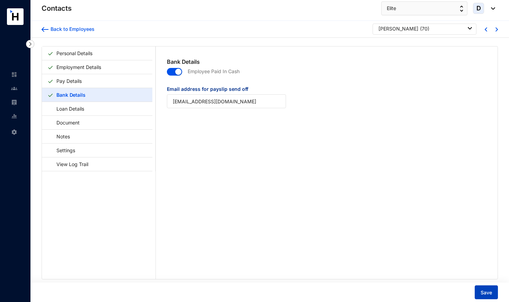
click at [475, 289] on button "Save" at bounding box center [486, 292] width 23 height 14
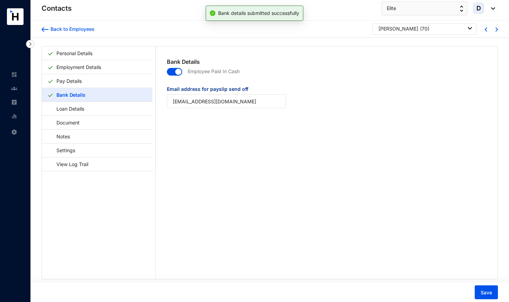
click at [496, 30] on img at bounding box center [497, 29] width 2 height 4
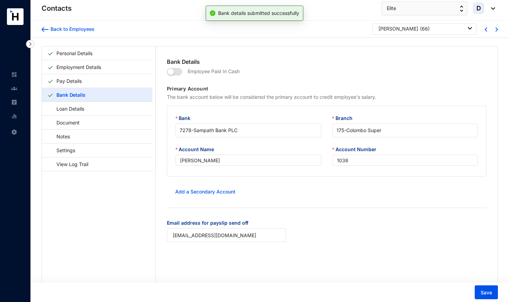
click at [177, 70] on span "button" at bounding box center [174, 72] width 15 height 8
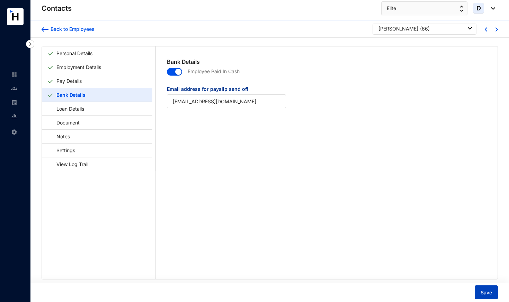
click at [486, 294] on span "Save" at bounding box center [486, 292] width 11 height 7
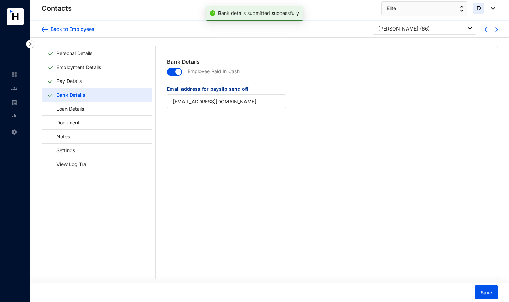
click at [496, 29] on img at bounding box center [497, 29] width 2 height 4
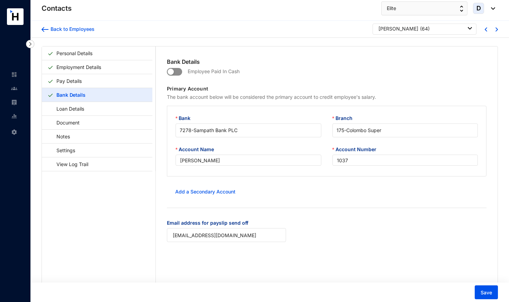
click at [177, 72] on span "button" at bounding box center [174, 72] width 15 height 8
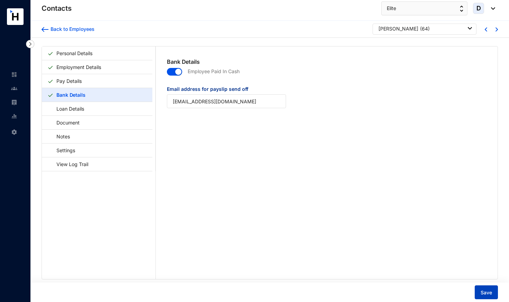
click at [487, 292] on span "Save" at bounding box center [486, 292] width 11 height 7
click at [496, 27] on div at bounding box center [497, 29] width 2 height 6
click at [496, 29] on img at bounding box center [497, 29] width 2 height 4
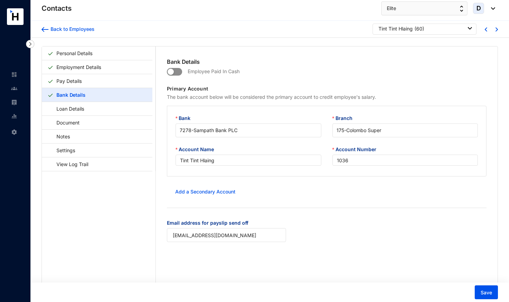
click at [179, 72] on span "button" at bounding box center [174, 72] width 15 height 8
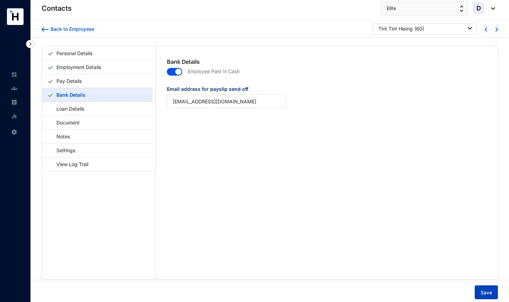
click at [485, 294] on span "Save" at bounding box center [486, 292] width 11 height 7
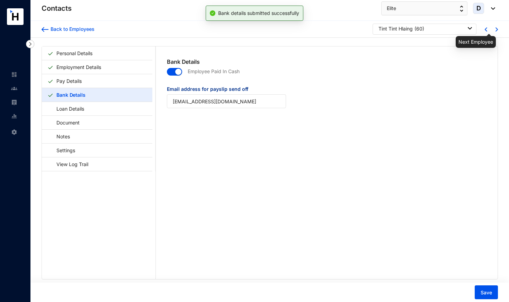
click at [496, 30] on img at bounding box center [497, 29] width 2 height 4
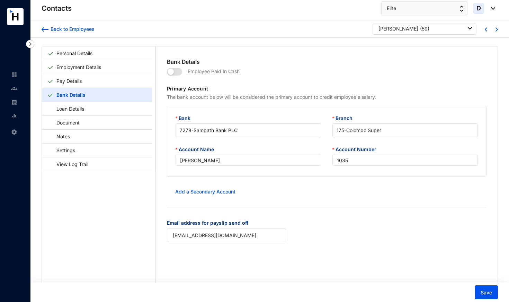
click at [179, 73] on span "button" at bounding box center [174, 72] width 15 height 8
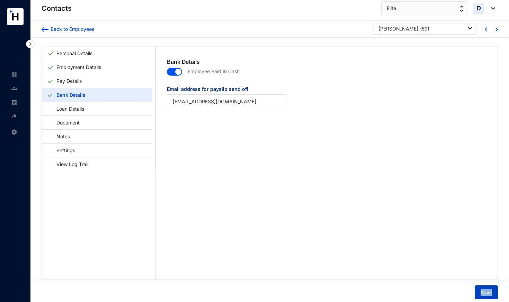
click at [495, 294] on button "Save" at bounding box center [486, 292] width 23 height 14
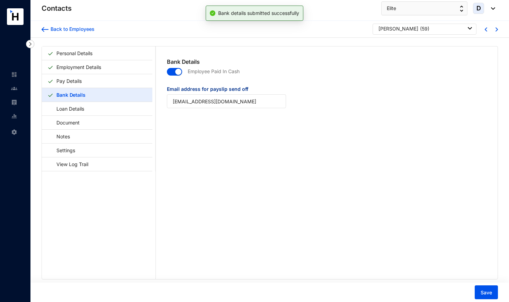
click at [495, 32] on div at bounding box center [487, 29] width 21 height 11
click at [496, 30] on img at bounding box center [497, 29] width 2 height 4
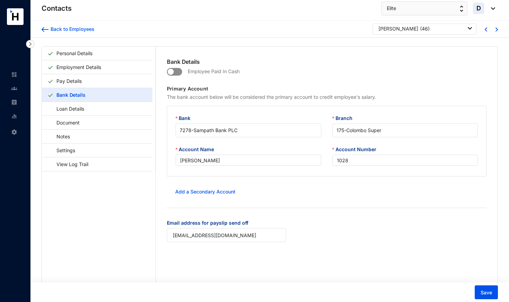
click at [178, 72] on span "button" at bounding box center [174, 72] width 15 height 8
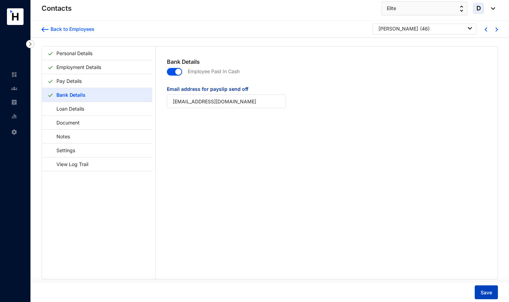
click at [487, 291] on span "Save" at bounding box center [486, 292] width 11 height 7
click at [496, 30] on img at bounding box center [497, 29] width 2 height 4
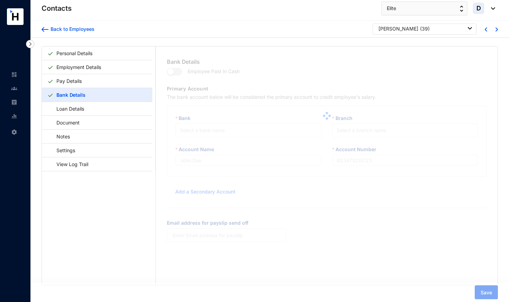
type input "[PERSON_NAME]"
type input "1023"
type input "[EMAIL_ADDRESS][DOMAIN_NAME]"
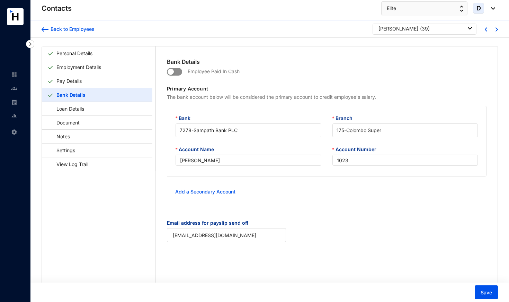
click at [177, 73] on span "button" at bounding box center [174, 72] width 15 height 8
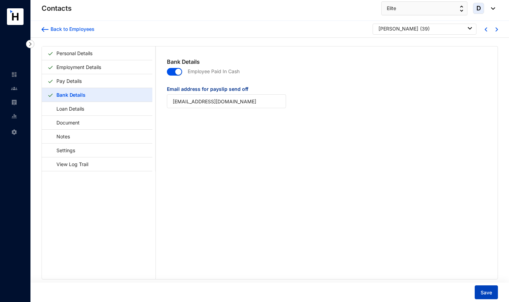
click at [489, 291] on span "Save" at bounding box center [486, 292] width 11 height 7
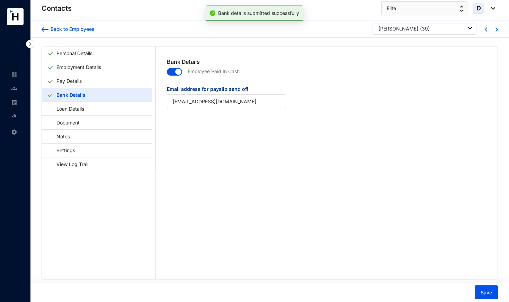
click at [494, 33] on div at bounding box center [487, 29] width 21 height 11
click at [496, 30] on img at bounding box center [497, 29] width 2 height 4
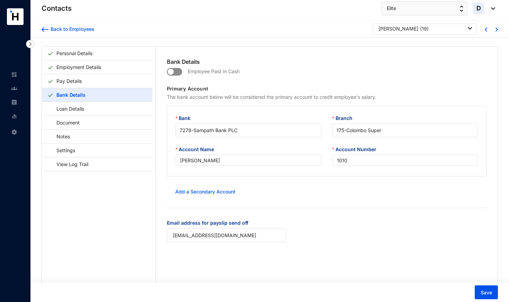
click at [179, 72] on span "button" at bounding box center [174, 72] width 15 height 8
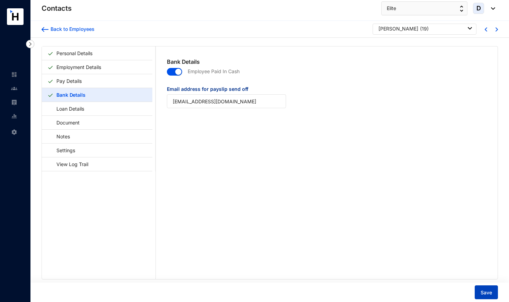
click at [487, 293] on span "Save" at bounding box center [486, 292] width 11 height 7
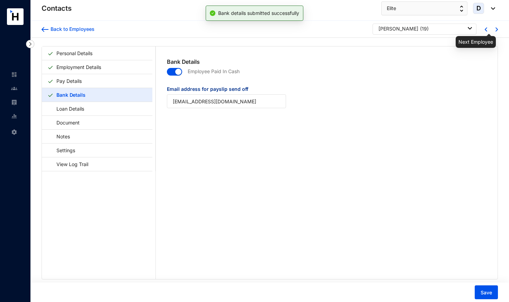
click at [496, 28] on img at bounding box center [497, 29] width 2 height 4
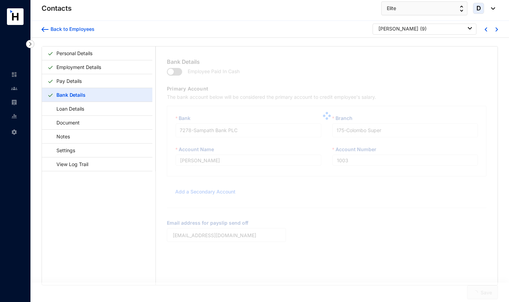
click at [179, 71] on span "button" at bounding box center [174, 72] width 15 height 8
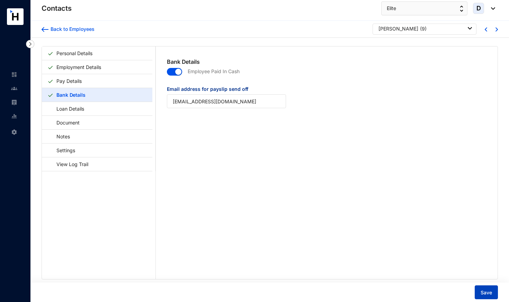
click at [487, 292] on span "Save" at bounding box center [486, 292] width 11 height 7
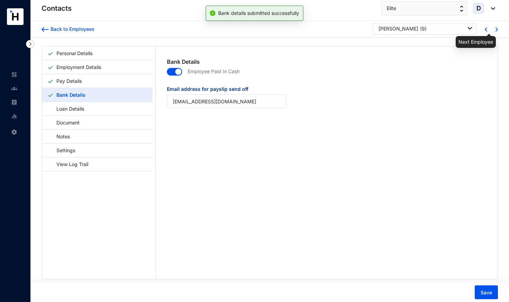
click at [496, 29] on img at bounding box center [497, 29] width 2 height 4
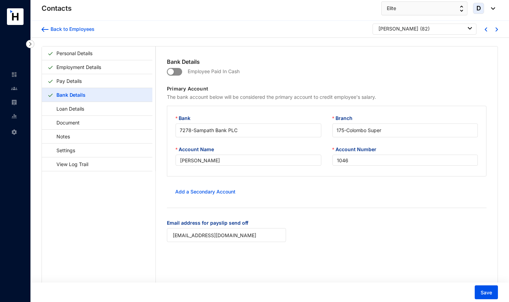
click at [176, 71] on span "button" at bounding box center [174, 72] width 15 height 8
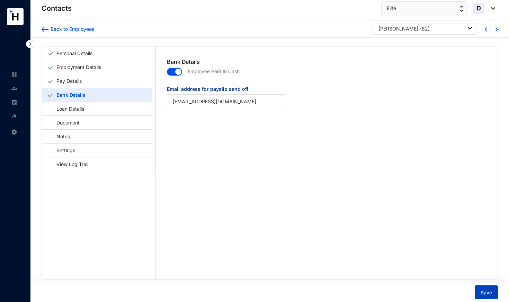
click at [484, 290] on span "Save" at bounding box center [486, 292] width 11 height 7
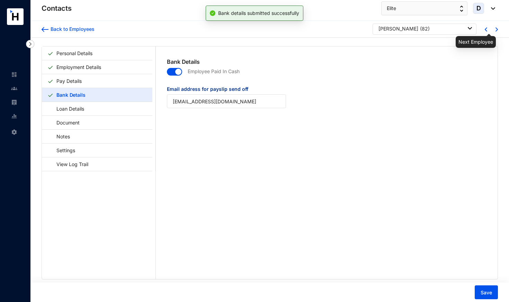
click at [496, 29] on img at bounding box center [497, 29] width 2 height 4
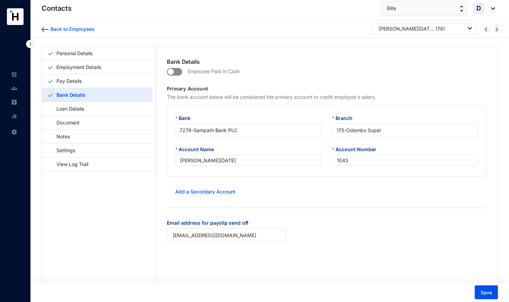
click at [179, 71] on span "button" at bounding box center [174, 72] width 15 height 8
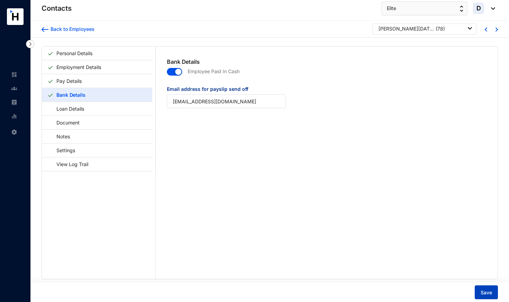
click at [489, 290] on span "Save" at bounding box center [486, 292] width 11 height 7
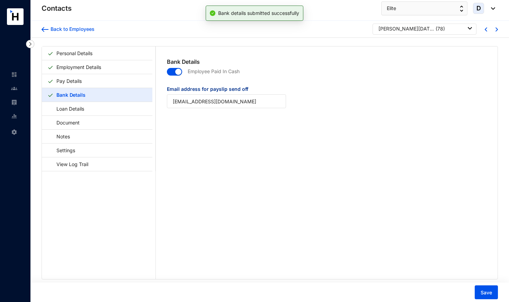
click at [496, 30] on img at bounding box center [497, 29] width 2 height 4
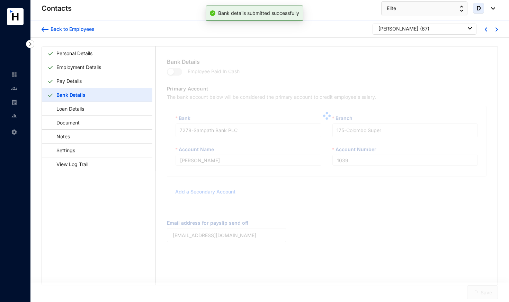
click at [178, 72] on div at bounding box center [327, 115] width 342 height 139
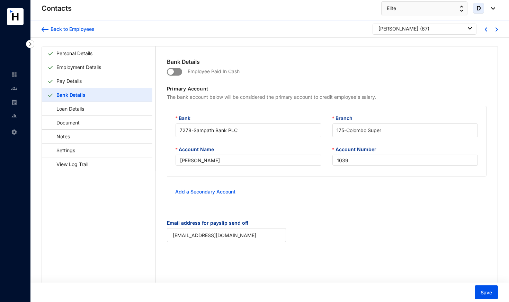
click at [177, 73] on span "button" at bounding box center [174, 72] width 15 height 8
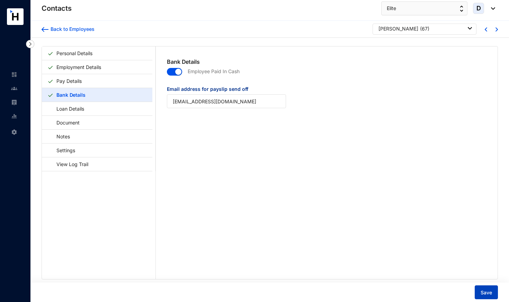
click at [489, 292] on span "Save" at bounding box center [486, 292] width 11 height 7
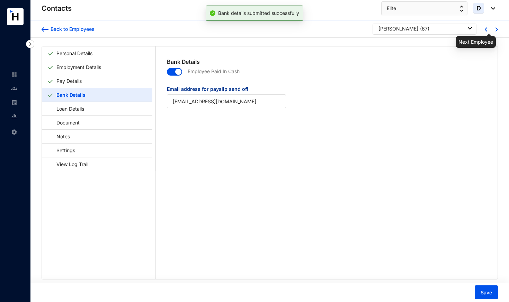
click at [496, 29] on img at bounding box center [497, 29] width 2 height 4
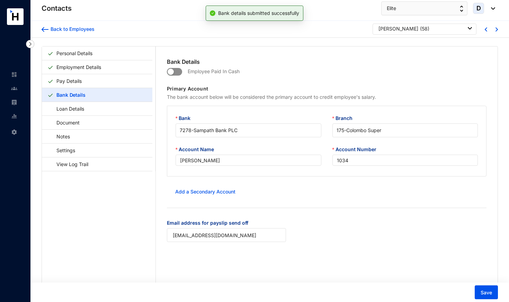
click at [179, 72] on span "button" at bounding box center [174, 72] width 15 height 8
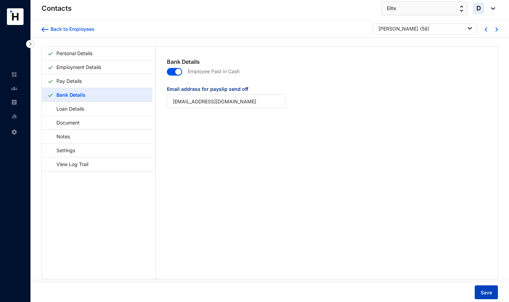
click at [490, 292] on span "Save" at bounding box center [486, 292] width 11 height 7
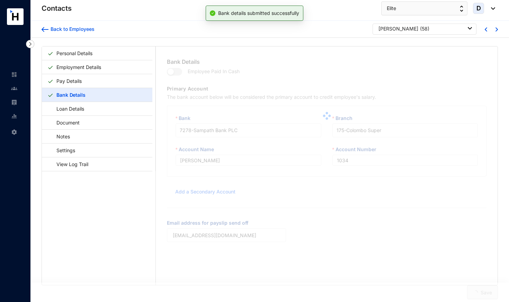
click at [489, 292] on div "Personal Details Employment Details Pay Details Bank Details Loan Details Docum…" at bounding box center [269, 178] width 479 height 281
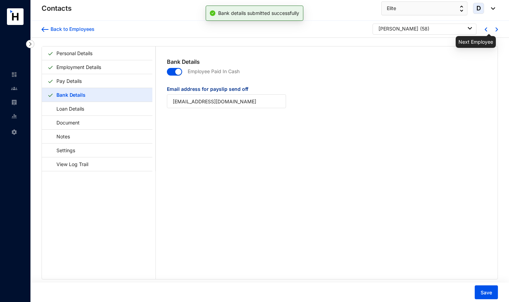
click at [496, 31] on img at bounding box center [497, 29] width 2 height 4
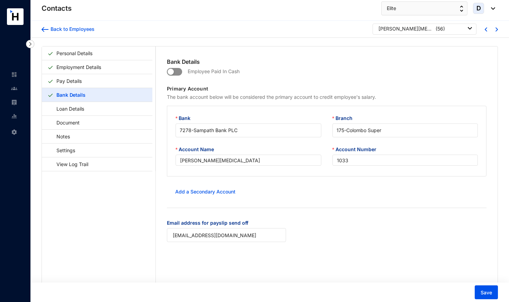
click at [180, 73] on span "button" at bounding box center [174, 72] width 15 height 8
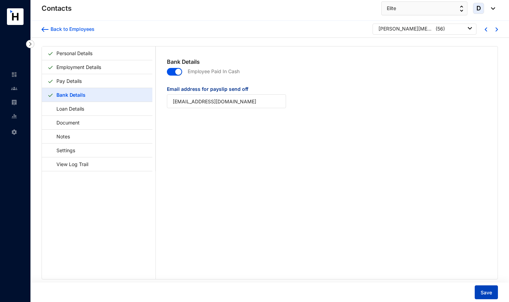
click at [492, 292] on button "Save" at bounding box center [486, 292] width 23 height 14
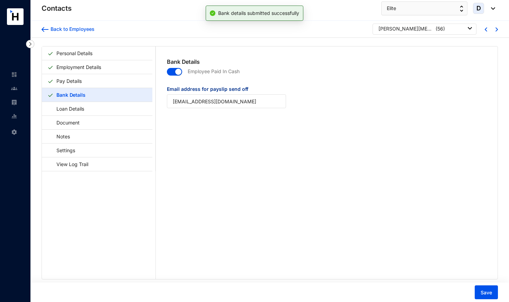
click at [496, 29] on img at bounding box center [497, 29] width 2 height 4
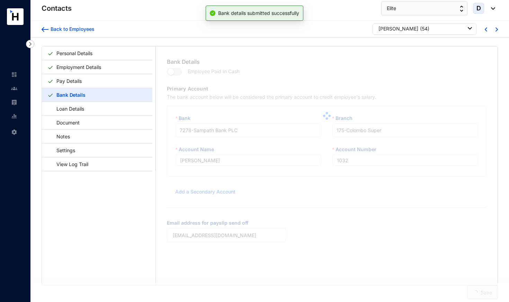
click at [178, 70] on span "button" at bounding box center [174, 72] width 15 height 8
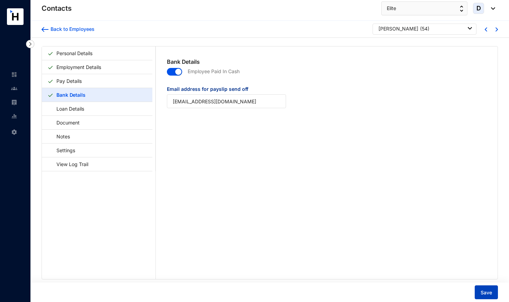
click at [489, 289] on span "Save" at bounding box center [486, 292] width 11 height 7
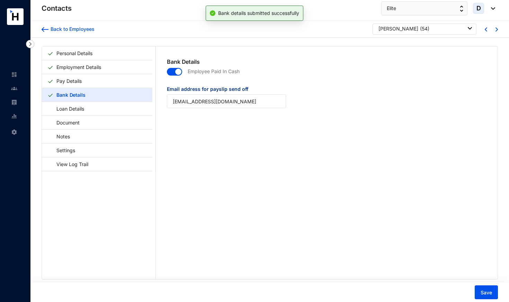
click at [496, 30] on div "Back to Employees [PERSON_NAME] ( 54 )" at bounding box center [269, 29] width 479 height 17
click at [496, 30] on img at bounding box center [497, 29] width 2 height 4
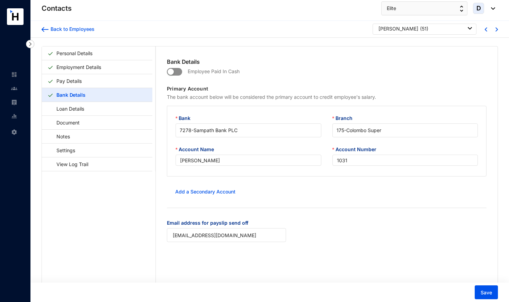
click at [178, 73] on span "button" at bounding box center [174, 72] width 15 height 8
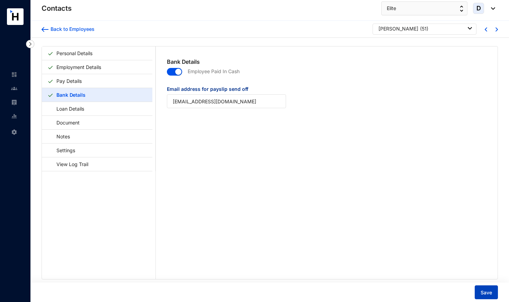
click at [486, 296] on span "Save" at bounding box center [486, 292] width 11 height 7
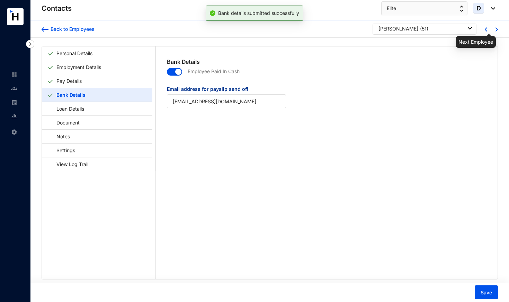
click at [496, 30] on img at bounding box center [497, 29] width 2 height 4
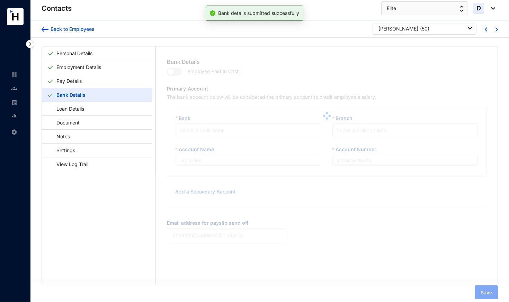
type input "[PERSON_NAME]"
type input "1030"
type input "[EMAIL_ADDRESS][DOMAIN_NAME]"
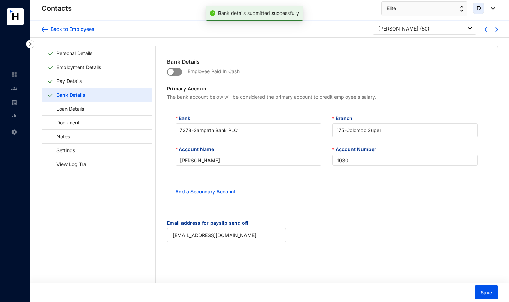
click at [179, 71] on span "button" at bounding box center [174, 72] width 15 height 8
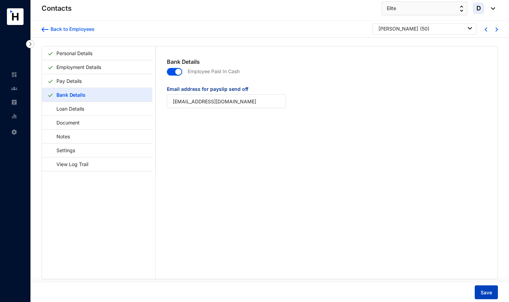
click at [488, 291] on span "Save" at bounding box center [486, 292] width 11 height 7
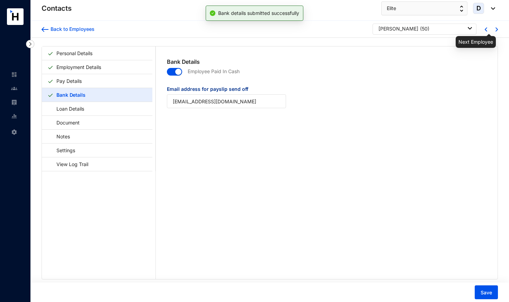
click at [496, 29] on img at bounding box center [497, 29] width 2 height 4
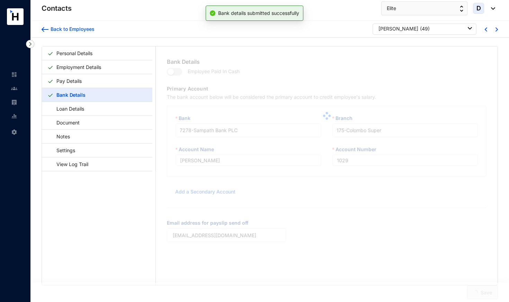
click at [177, 72] on div at bounding box center [327, 115] width 342 height 139
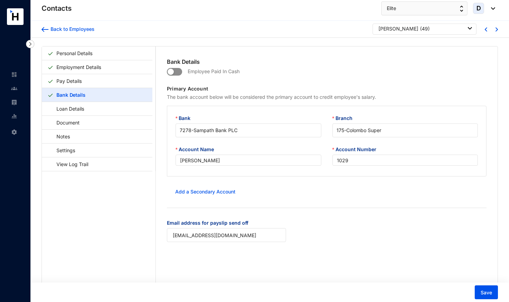
click at [178, 72] on span "button" at bounding box center [174, 72] width 15 height 8
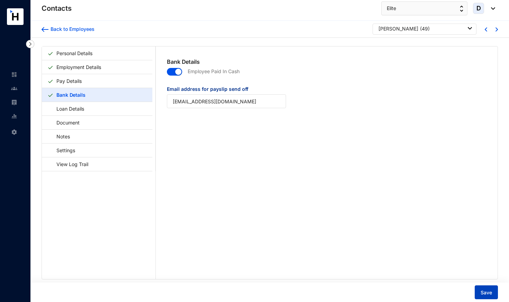
click at [493, 291] on button "Save" at bounding box center [486, 292] width 23 height 14
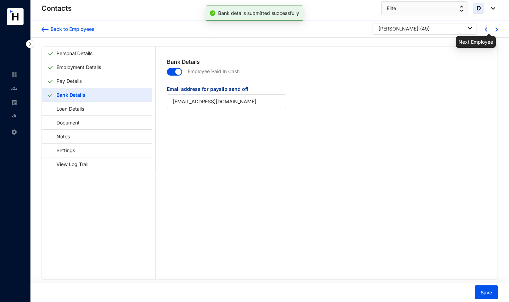
click at [496, 30] on img at bounding box center [497, 29] width 2 height 4
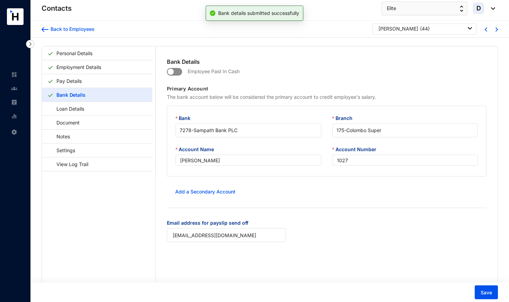
click at [177, 71] on span "button" at bounding box center [174, 72] width 15 height 8
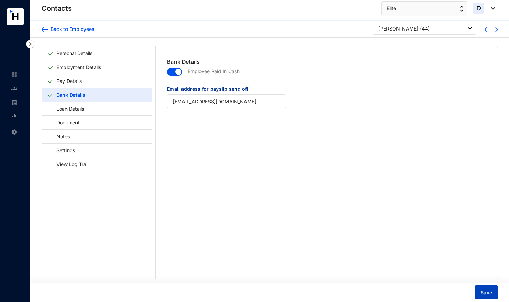
click at [487, 291] on span "Save" at bounding box center [486, 292] width 11 height 7
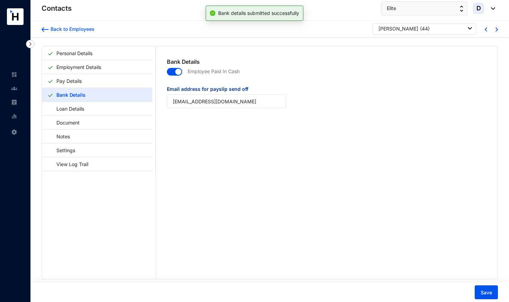
click at [496, 30] on img at bounding box center [497, 29] width 2 height 4
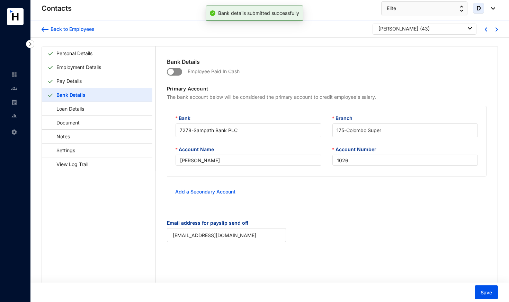
click at [178, 71] on span "button" at bounding box center [174, 72] width 15 height 8
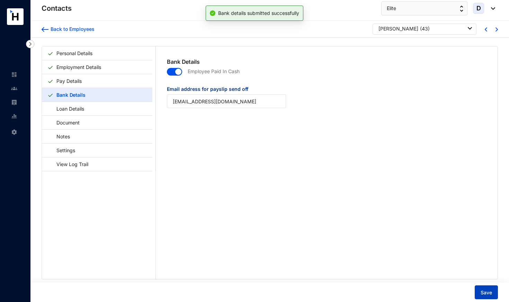
click at [485, 295] on span "Save" at bounding box center [486, 292] width 11 height 7
click at [496, 29] on div "Back to Employees [PERSON_NAME] ( 43 )" at bounding box center [269, 29] width 479 height 17
click at [496, 30] on img at bounding box center [497, 29] width 2 height 4
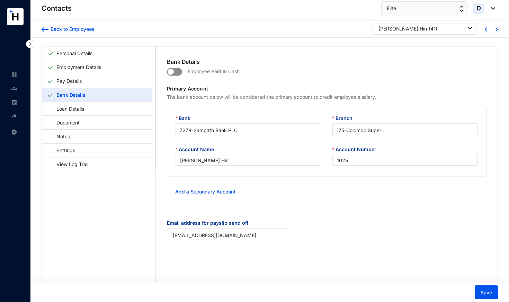
click at [178, 70] on span "button" at bounding box center [174, 72] width 15 height 8
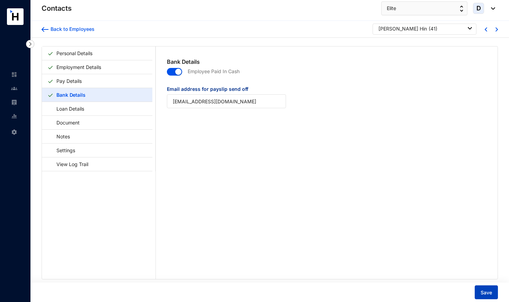
click at [489, 290] on span "Save" at bounding box center [486, 292] width 11 height 7
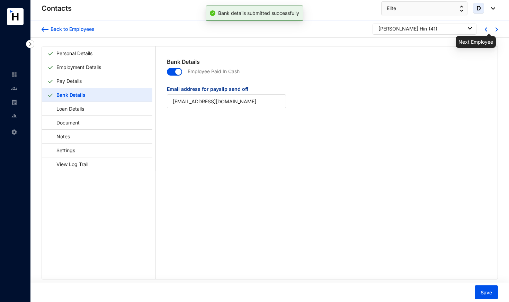
click at [496, 29] on img at bounding box center [497, 29] width 2 height 4
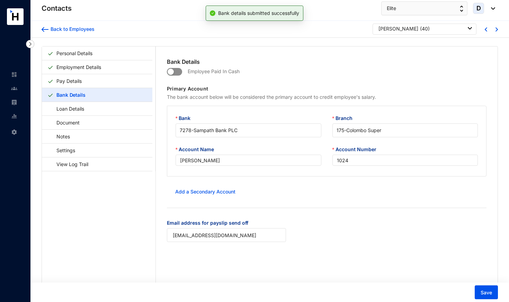
click at [179, 71] on span "button" at bounding box center [174, 72] width 15 height 8
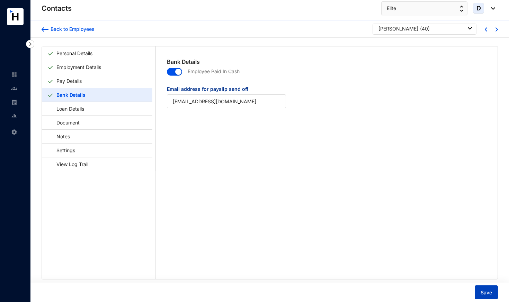
click at [485, 297] on button "Save" at bounding box center [486, 292] width 23 height 14
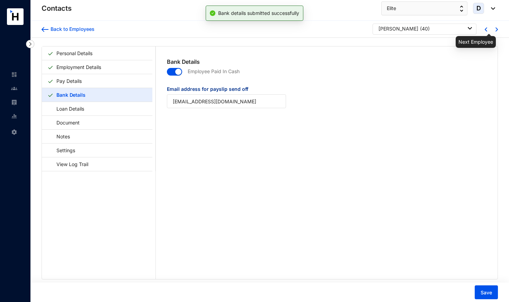
click at [496, 30] on img at bounding box center [497, 29] width 2 height 4
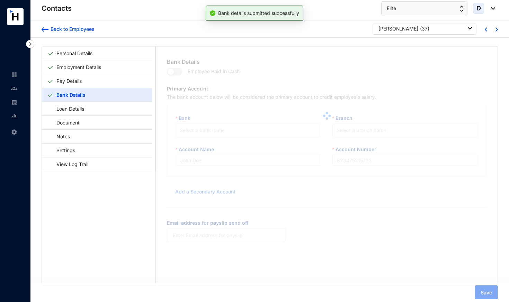
type input "[PERSON_NAME]"
type input "1022"
type input "[EMAIL_ADDRESS][DOMAIN_NAME]"
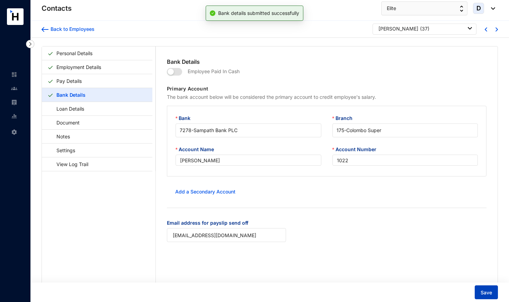
click at [486, 296] on span "Save" at bounding box center [486, 292] width 11 height 7
click at [496, 29] on img at bounding box center [497, 29] width 2 height 4
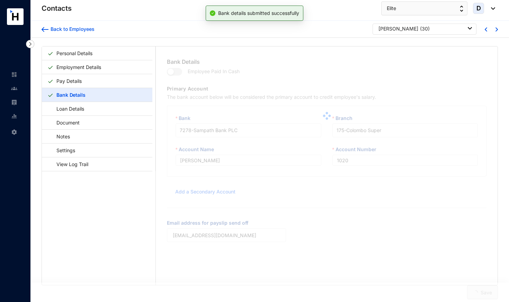
click at [178, 71] on div at bounding box center [327, 115] width 342 height 139
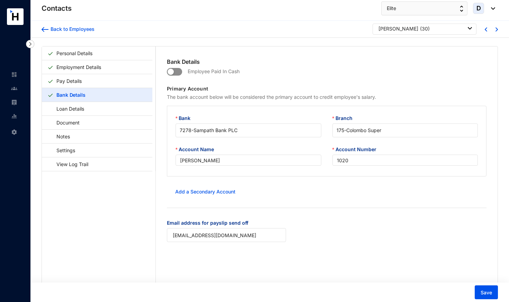
click at [178, 71] on span "button" at bounding box center [174, 72] width 15 height 8
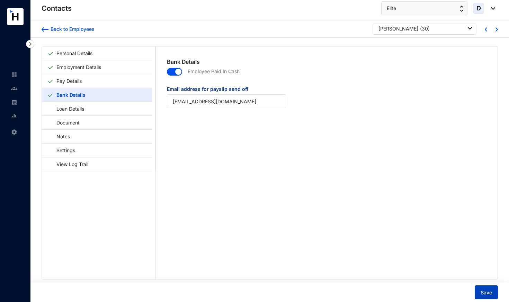
click at [479, 294] on button "Save" at bounding box center [486, 292] width 23 height 14
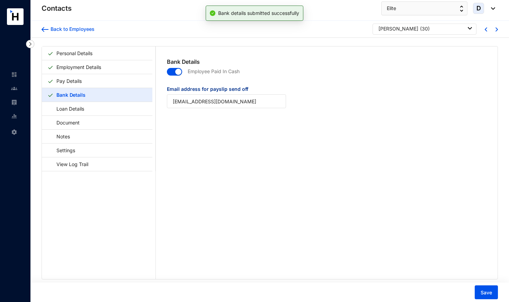
click at [485, 29] on img at bounding box center [486, 29] width 2 height 4
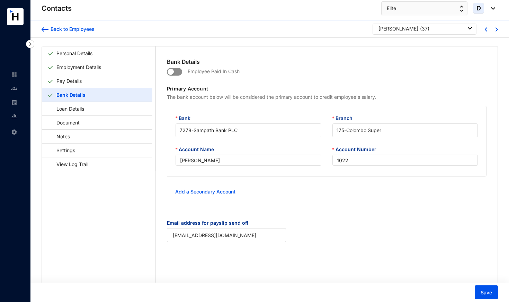
click at [177, 71] on span "button" at bounding box center [174, 72] width 15 height 8
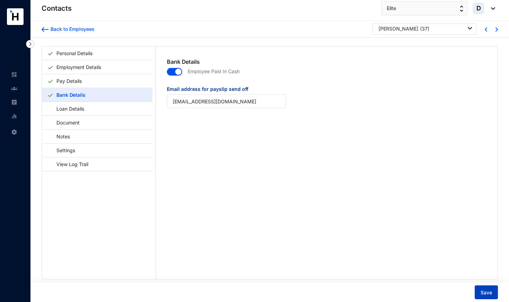
click at [494, 298] on button "Save" at bounding box center [486, 292] width 23 height 14
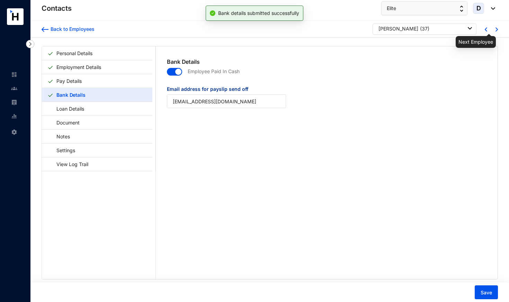
click at [496, 30] on img at bounding box center [497, 29] width 2 height 4
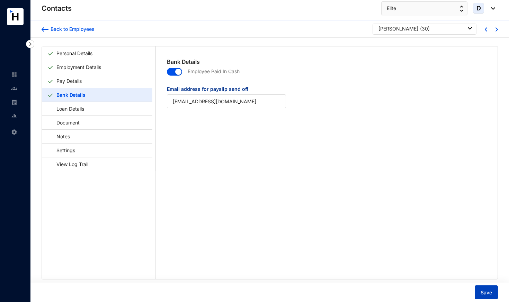
click at [490, 291] on span "Save" at bounding box center [486, 292] width 11 height 7
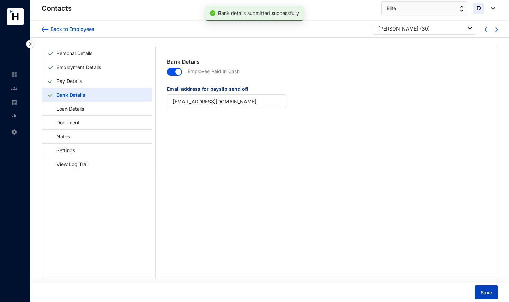
click at [490, 291] on span "Save" at bounding box center [486, 292] width 11 height 7
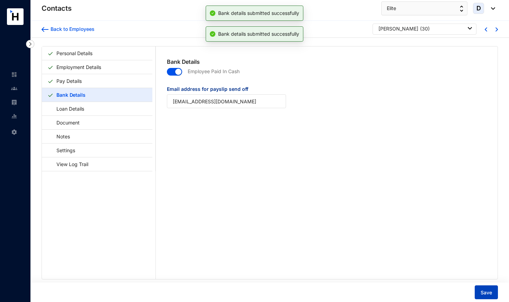
click at [490, 291] on span "Save" at bounding box center [486, 292] width 11 height 7
click at [496, 30] on img at bounding box center [497, 29] width 2 height 4
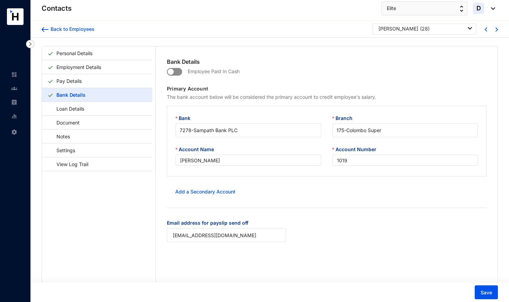
click at [177, 72] on span "button" at bounding box center [174, 72] width 15 height 8
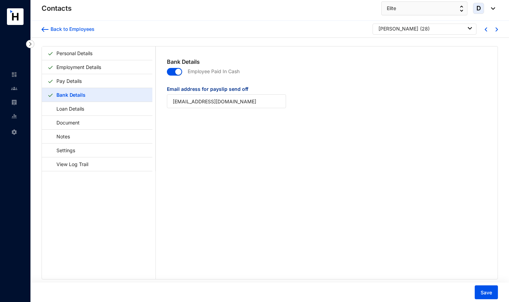
click at [501, 288] on div "Save" at bounding box center [269, 291] width 482 height 19
click at [486, 291] on span "Save" at bounding box center [486, 292] width 11 height 7
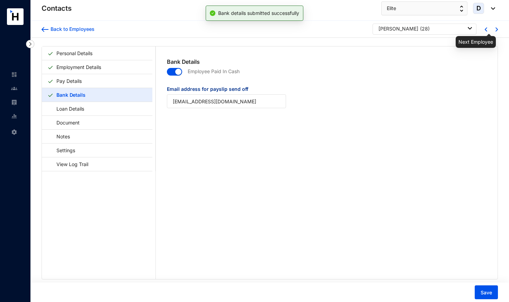
click at [496, 28] on img at bounding box center [497, 29] width 2 height 4
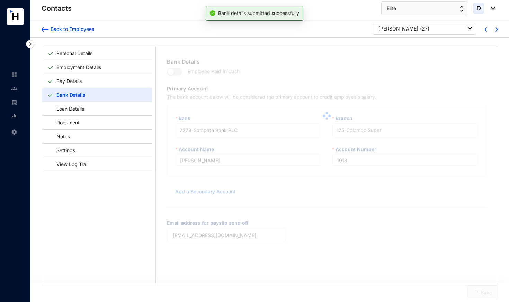
click at [179, 71] on div at bounding box center [327, 115] width 342 height 139
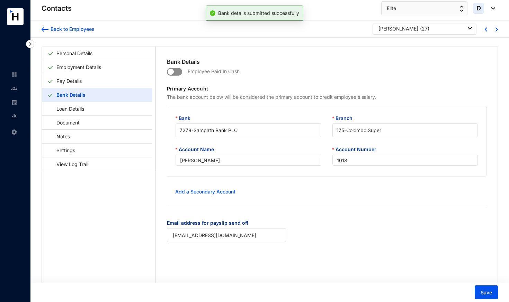
click at [178, 71] on span "button" at bounding box center [174, 72] width 15 height 8
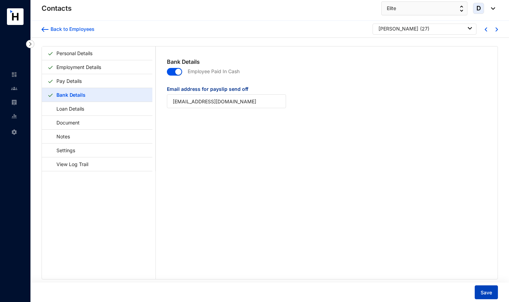
click at [490, 292] on span "Save" at bounding box center [486, 292] width 11 height 7
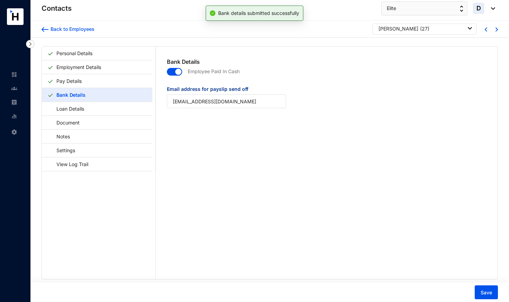
click at [493, 30] on div at bounding box center [490, 29] width 11 height 6
click at [496, 30] on img at bounding box center [497, 29] width 2 height 4
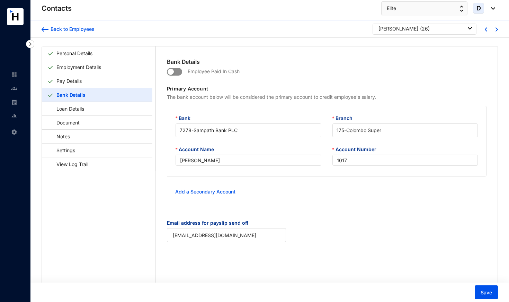
click at [176, 71] on span "button" at bounding box center [174, 72] width 15 height 8
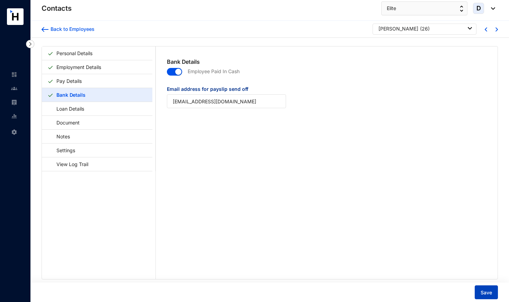
click at [488, 289] on span "Save" at bounding box center [486, 292] width 11 height 7
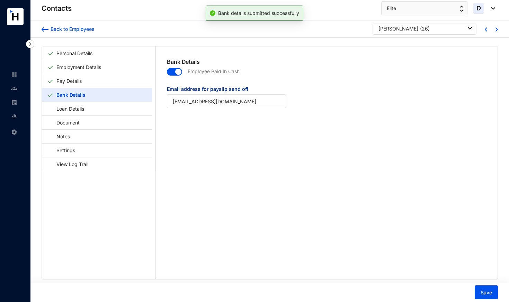
click at [496, 28] on img at bounding box center [497, 29] width 2 height 4
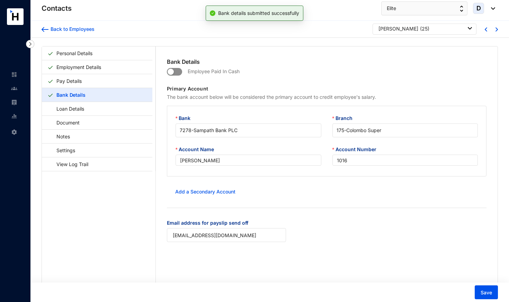
click at [176, 70] on span "button" at bounding box center [174, 72] width 15 height 8
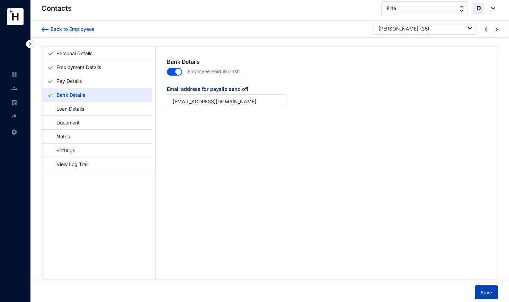
click at [480, 291] on button "Save" at bounding box center [486, 292] width 23 height 14
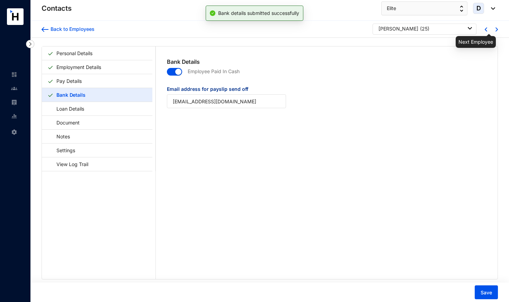
click at [496, 31] on img at bounding box center [497, 29] width 2 height 4
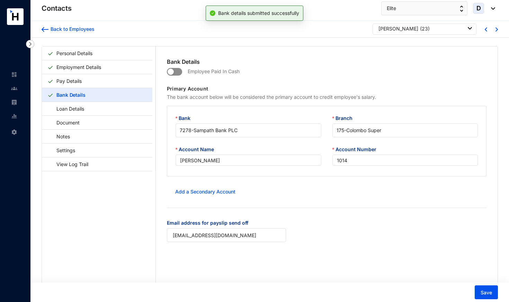
click at [177, 70] on span "button" at bounding box center [174, 72] width 15 height 8
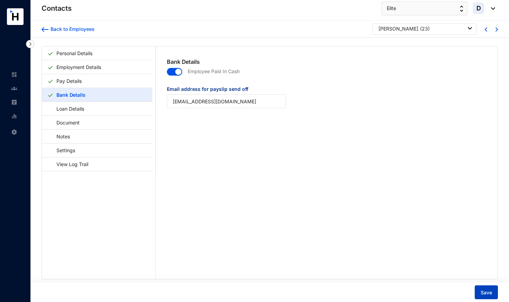
click at [486, 288] on button "Save" at bounding box center [486, 292] width 23 height 14
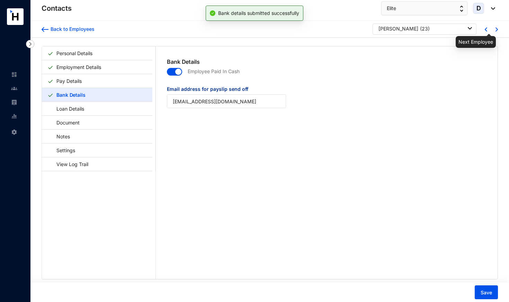
click at [496, 30] on img at bounding box center [497, 29] width 2 height 4
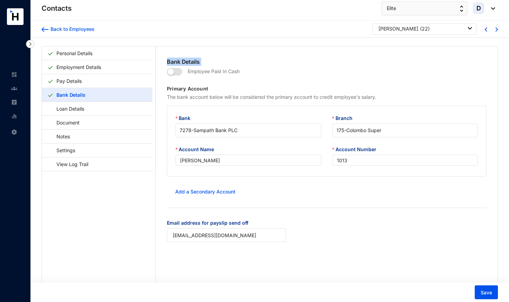
click at [178, 73] on span "button" at bounding box center [174, 72] width 15 height 8
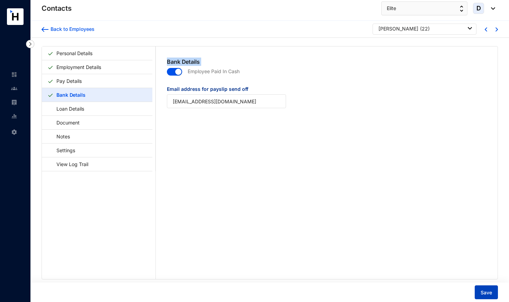
click at [482, 291] on span "Save" at bounding box center [486, 292] width 11 height 7
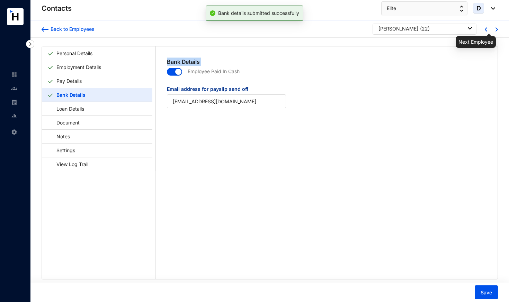
click at [496, 30] on img at bounding box center [497, 29] width 2 height 4
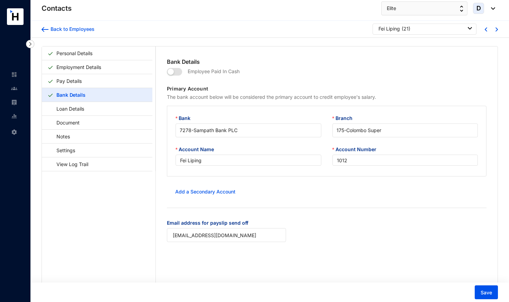
click at [178, 72] on span "button" at bounding box center [174, 72] width 15 height 8
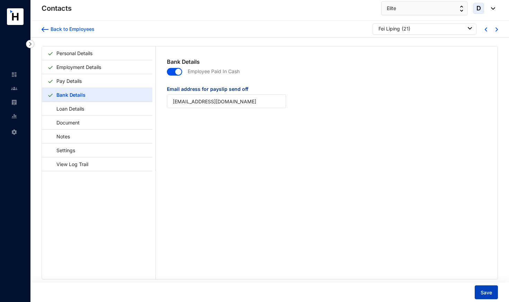
click at [483, 295] on span "Save" at bounding box center [486, 292] width 11 height 7
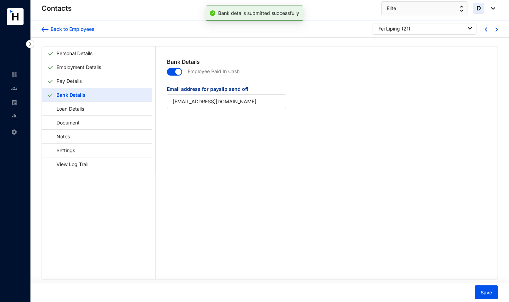
click at [493, 31] on div at bounding box center [490, 29] width 11 height 6
click at [496, 28] on img at bounding box center [497, 29] width 2 height 4
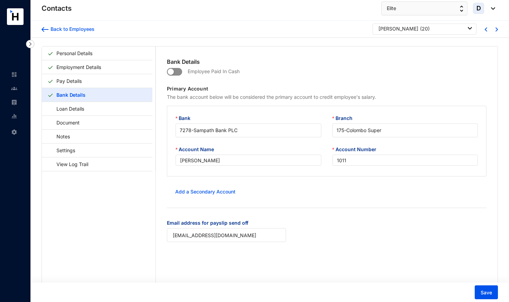
click at [177, 71] on span "button" at bounding box center [174, 72] width 15 height 8
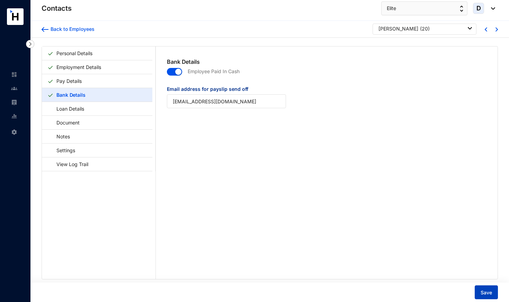
click at [481, 293] on span "Save" at bounding box center [486, 292] width 11 height 7
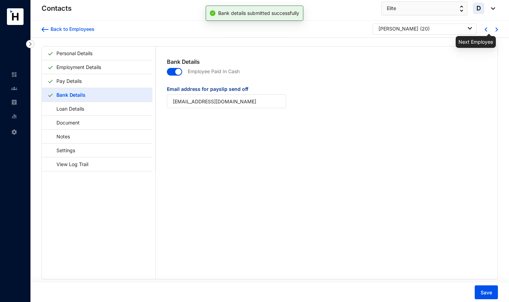
click at [496, 30] on img at bounding box center [497, 29] width 2 height 4
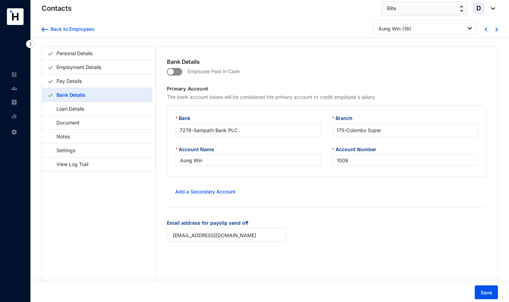
click at [178, 72] on span "button" at bounding box center [174, 72] width 15 height 8
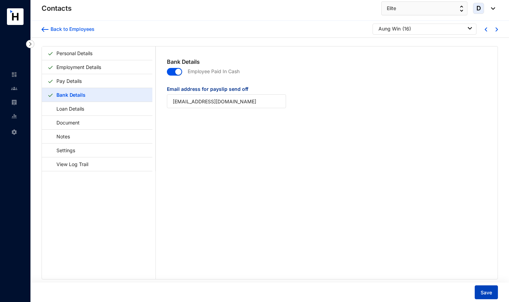
click at [486, 292] on span "Save" at bounding box center [486, 292] width 11 height 7
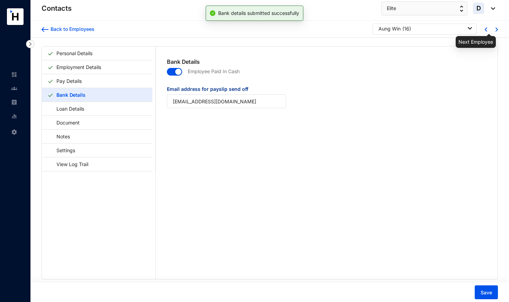
click at [496, 30] on img at bounding box center [497, 29] width 2 height 4
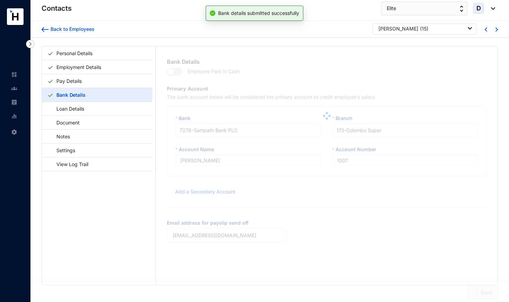
click at [179, 71] on span "button" at bounding box center [174, 72] width 15 height 8
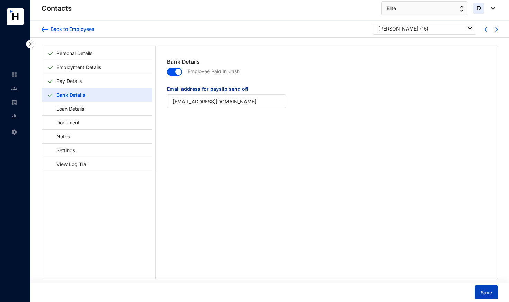
click at [492, 297] on button "Save" at bounding box center [486, 292] width 23 height 14
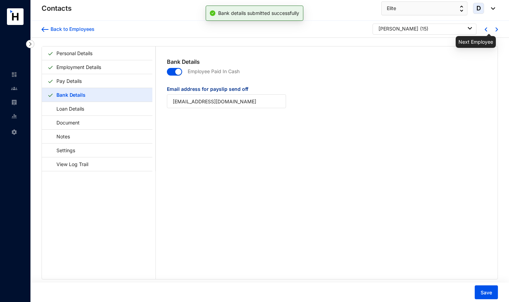
click at [496, 29] on div "Back to Employees [PERSON_NAME] ( 15 )" at bounding box center [269, 29] width 479 height 17
click at [496, 30] on img at bounding box center [497, 29] width 2 height 4
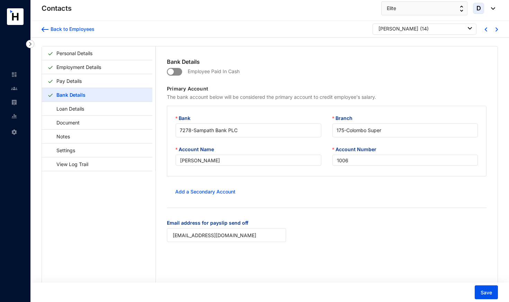
click at [176, 69] on span "button" at bounding box center [174, 72] width 15 height 8
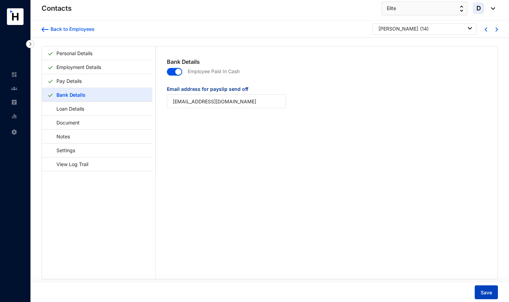
click at [487, 291] on span "Save" at bounding box center [486, 292] width 11 height 7
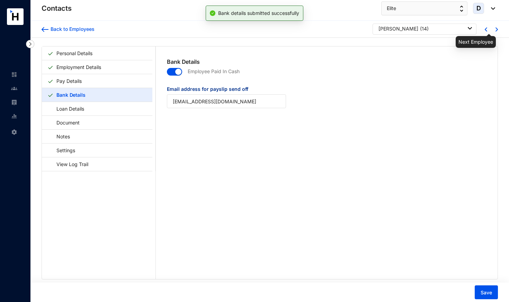
click at [496, 30] on img at bounding box center [497, 29] width 2 height 4
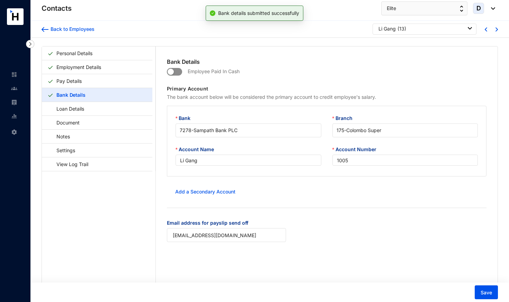
click at [182, 71] on span "button" at bounding box center [174, 72] width 15 height 8
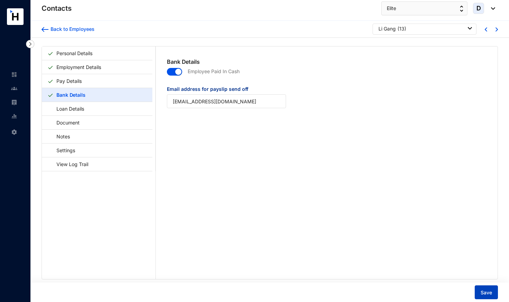
click at [488, 293] on span "Save" at bounding box center [486, 292] width 11 height 7
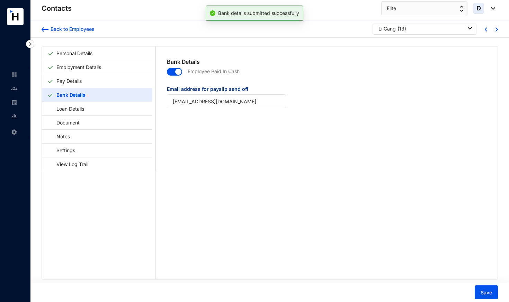
click at [496, 30] on img at bounding box center [497, 29] width 2 height 4
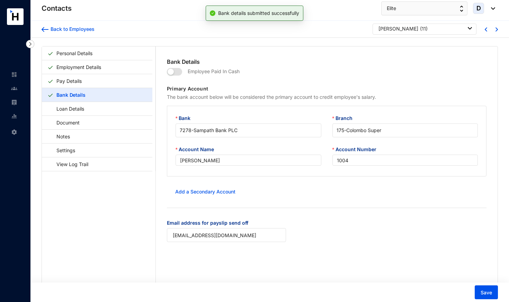
click at [180, 71] on span "button" at bounding box center [174, 72] width 15 height 8
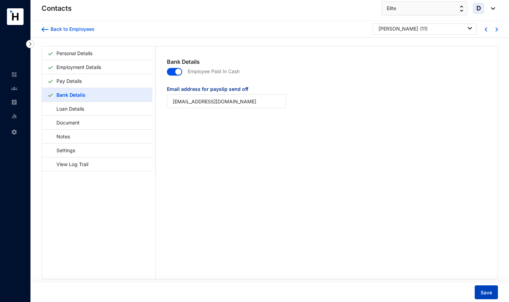
click at [479, 291] on button "Save" at bounding box center [486, 292] width 23 height 14
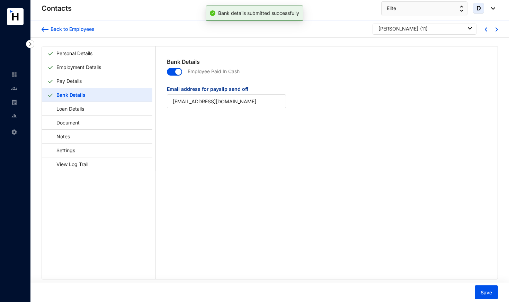
click at [496, 31] on img at bounding box center [497, 29] width 2 height 4
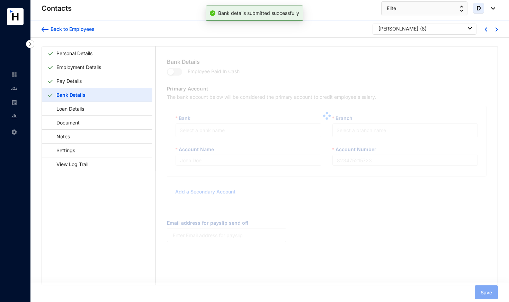
type input "[PERSON_NAME]"
type input "1002"
type input "[EMAIL_ADDRESS][DOMAIN_NAME]"
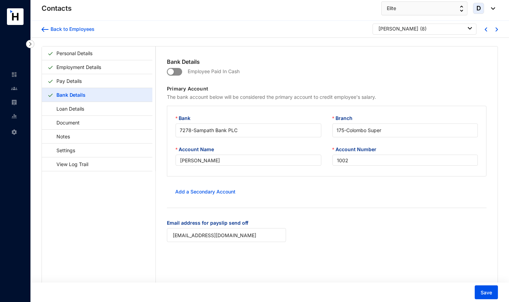
click at [177, 71] on span "button" at bounding box center [174, 72] width 15 height 8
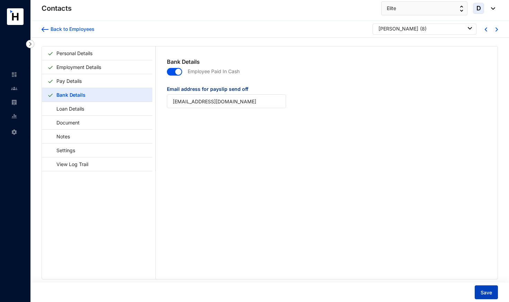
click at [490, 293] on span "Save" at bounding box center [486, 292] width 11 height 7
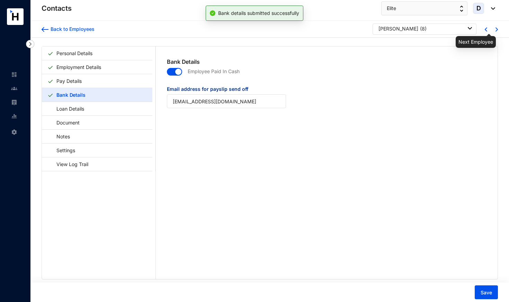
click at [496, 30] on img at bounding box center [497, 29] width 2 height 4
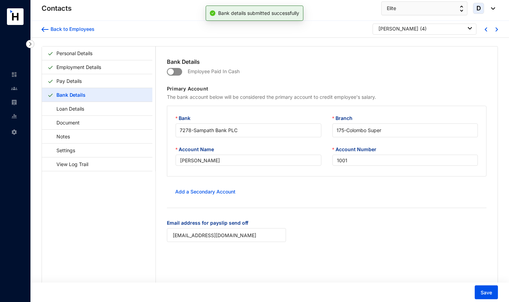
click at [180, 69] on span "button" at bounding box center [174, 72] width 15 height 8
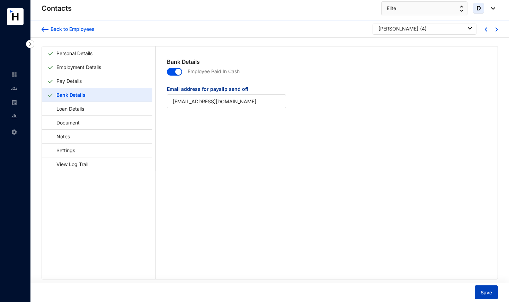
click at [481, 290] on span "Save" at bounding box center [486, 292] width 11 height 7
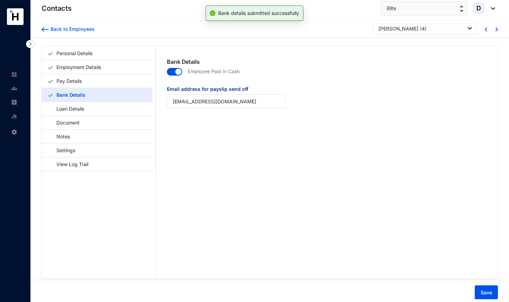
click at [493, 31] on div at bounding box center [490, 29] width 11 height 6
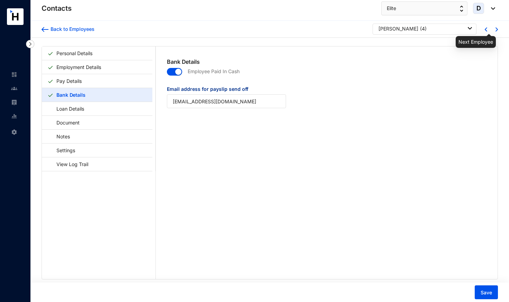
click at [496, 30] on img at bounding box center [497, 29] width 2 height 4
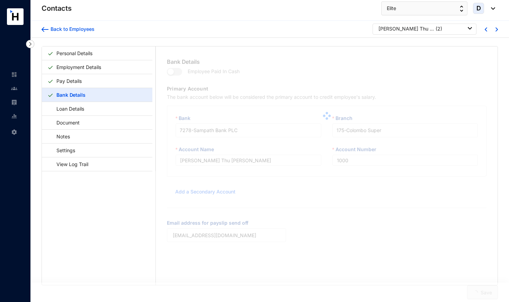
click at [179, 72] on div at bounding box center [327, 115] width 342 height 139
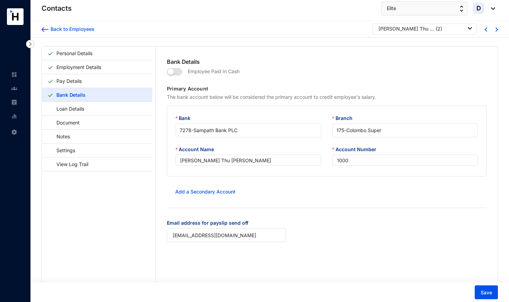
click at [179, 72] on span "button" at bounding box center [174, 72] width 15 height 8
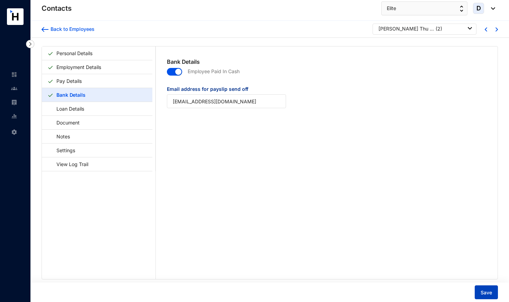
click at [484, 294] on span "Save" at bounding box center [486, 292] width 11 height 7
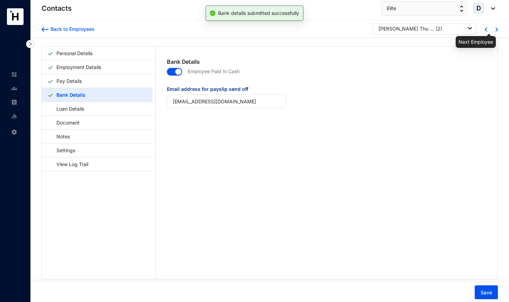
click at [496, 30] on img at bounding box center [497, 29] width 2 height 4
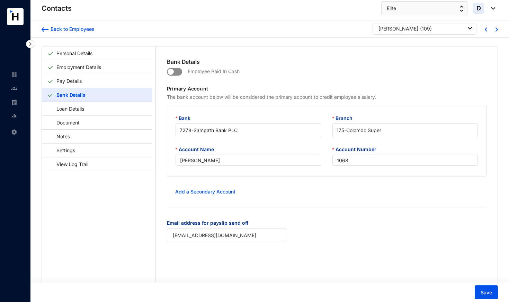
click at [177, 71] on span "button" at bounding box center [174, 72] width 15 height 8
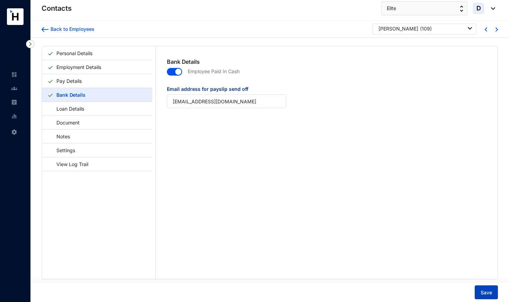
click at [483, 294] on span "Save" at bounding box center [486, 292] width 11 height 7
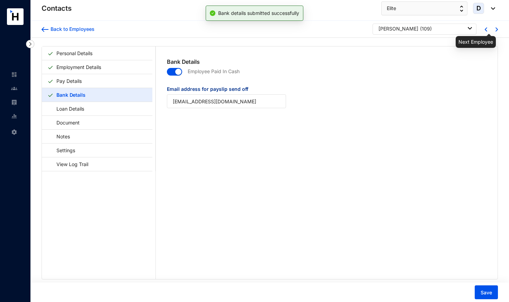
click at [496, 30] on img at bounding box center [497, 29] width 2 height 4
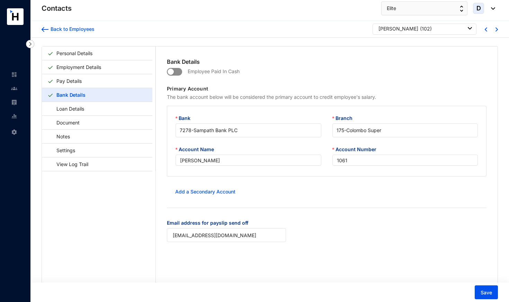
click at [180, 71] on span "button" at bounding box center [174, 72] width 15 height 8
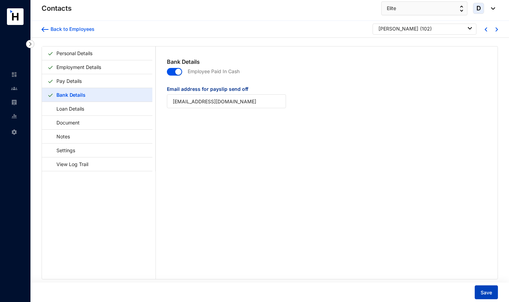
click at [488, 293] on span "Save" at bounding box center [486, 292] width 11 height 7
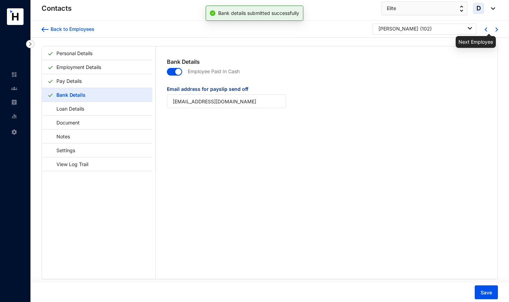
click at [496, 30] on img at bounding box center [497, 29] width 2 height 4
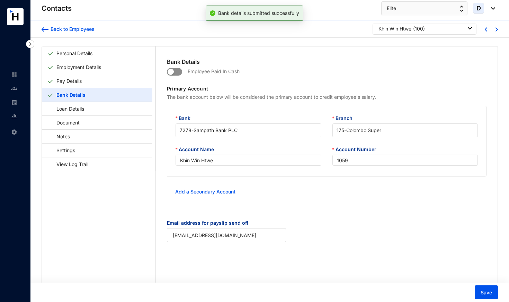
click at [178, 70] on span "button" at bounding box center [174, 72] width 15 height 8
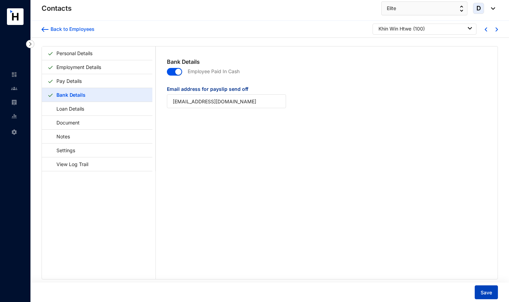
click at [480, 291] on button "Save" at bounding box center [486, 292] width 23 height 14
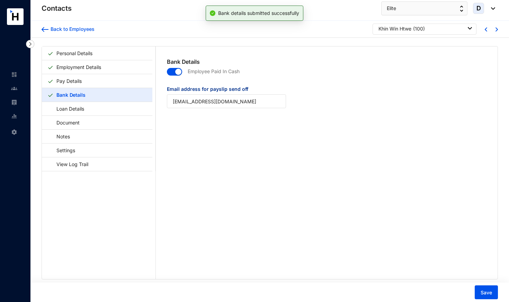
click at [493, 29] on div at bounding box center [490, 29] width 11 height 6
click at [496, 29] on img at bounding box center [497, 29] width 2 height 4
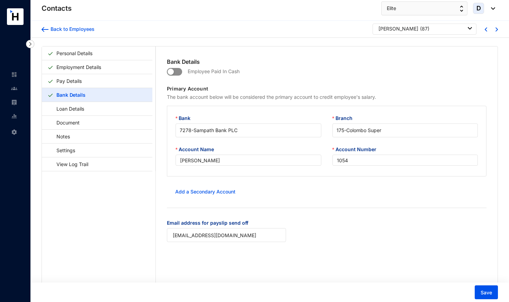
click at [178, 73] on span "button" at bounding box center [174, 72] width 15 height 8
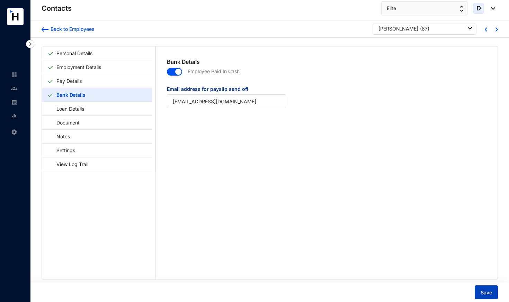
click at [486, 294] on span "Save" at bounding box center [486, 292] width 11 height 7
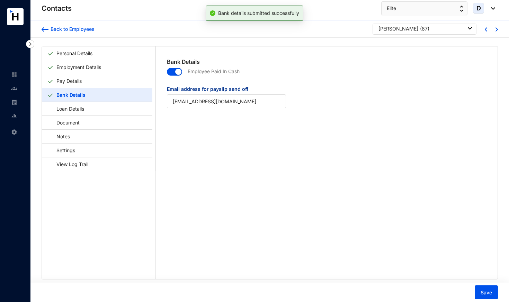
click at [496, 30] on img at bounding box center [497, 29] width 2 height 4
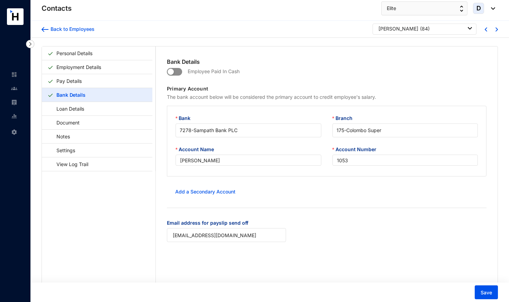
click at [178, 71] on span "button" at bounding box center [174, 72] width 15 height 8
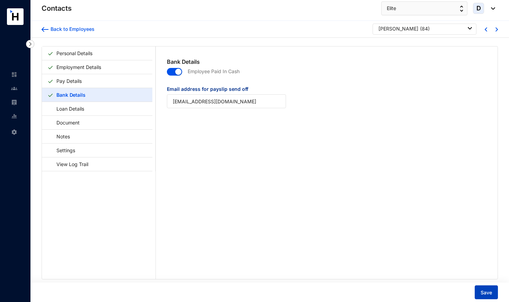
click at [490, 293] on span "Save" at bounding box center [486, 292] width 11 height 7
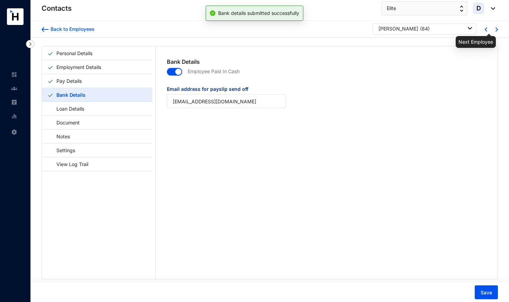
click at [496, 29] on img at bounding box center [497, 29] width 2 height 4
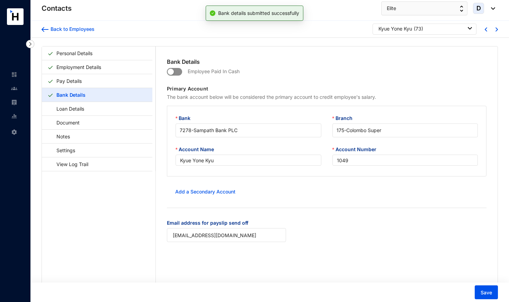
click at [177, 72] on span "button" at bounding box center [174, 72] width 15 height 8
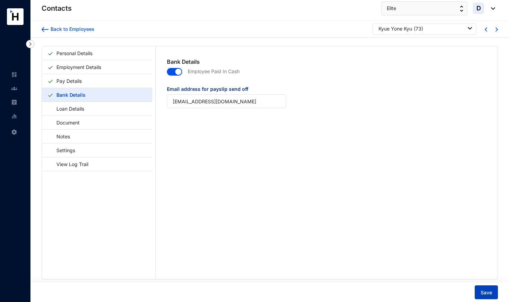
click at [486, 290] on span "Save" at bounding box center [486, 292] width 11 height 7
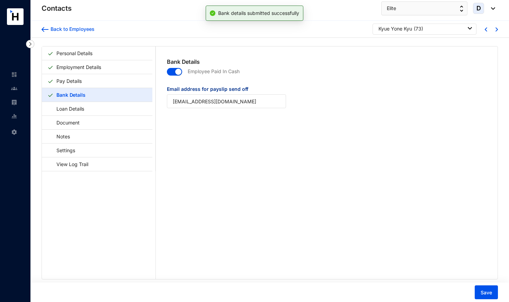
click at [496, 30] on img at bounding box center [497, 29] width 2 height 4
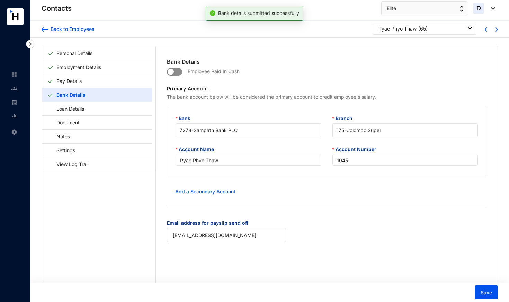
click at [179, 72] on span "button" at bounding box center [174, 72] width 15 height 8
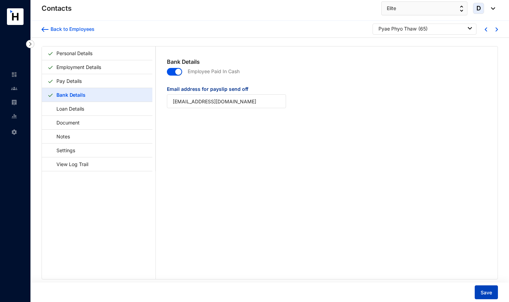
click at [482, 293] on span "Save" at bounding box center [486, 292] width 11 height 7
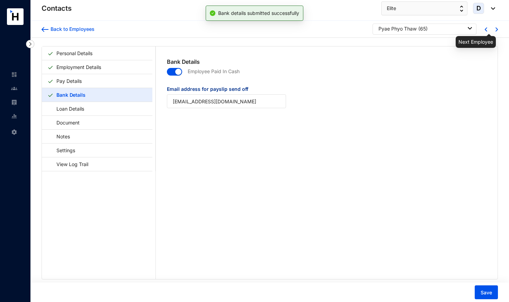
click at [496, 29] on img at bounding box center [497, 29] width 2 height 4
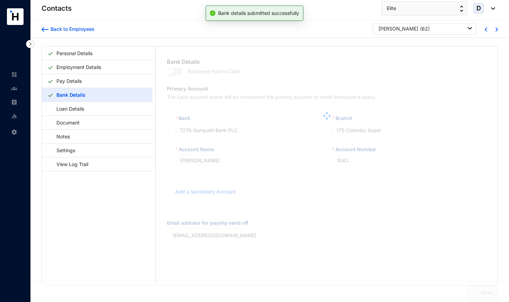
click at [180, 71] on div at bounding box center [327, 115] width 342 height 139
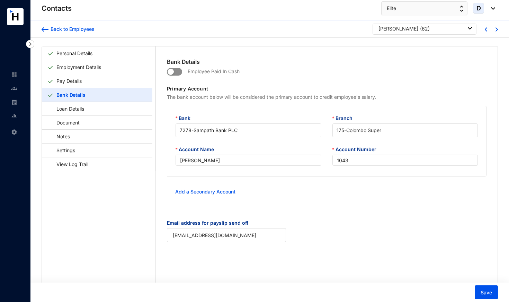
click at [178, 73] on span "button" at bounding box center [174, 72] width 15 height 8
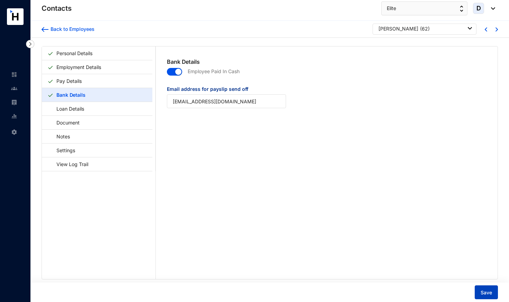
click at [489, 293] on span "Save" at bounding box center [486, 292] width 11 height 7
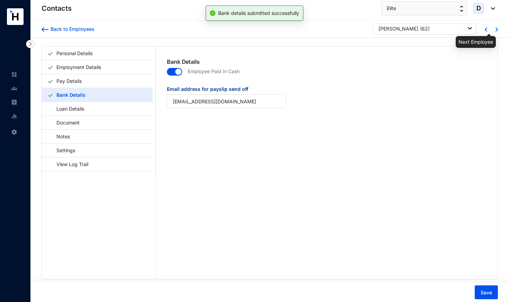
click at [496, 30] on img at bounding box center [497, 29] width 2 height 4
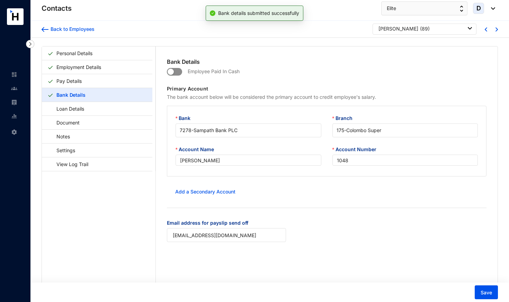
click at [178, 72] on span "button" at bounding box center [174, 72] width 15 height 8
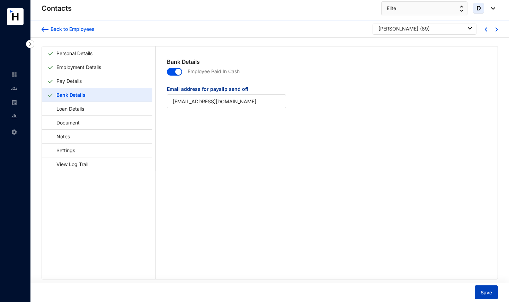
click at [484, 293] on span "Save" at bounding box center [486, 292] width 11 height 7
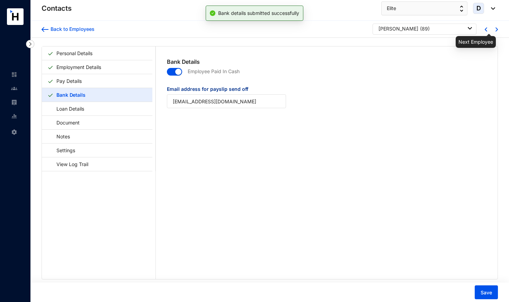
click at [496, 29] on img at bounding box center [497, 29] width 2 height 4
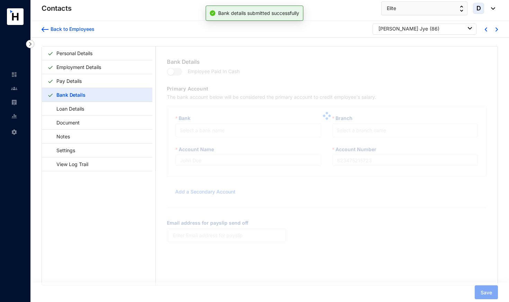
type input "[PERSON_NAME] Jye"
type input "1047"
type input "[EMAIL_ADDRESS][DOMAIN_NAME]"
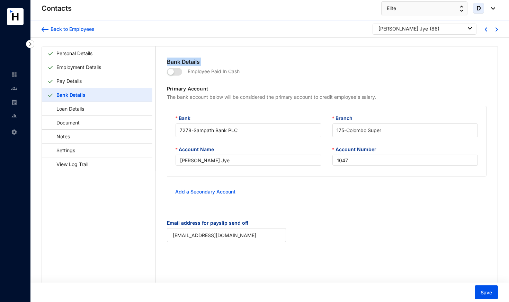
click at [177, 71] on span "button" at bounding box center [174, 72] width 15 height 8
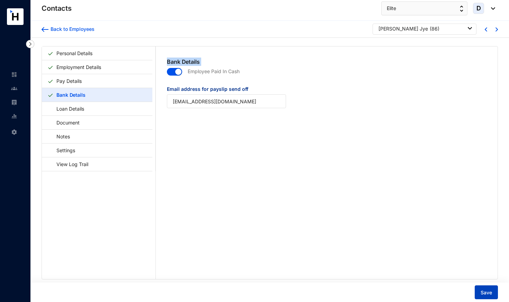
click at [490, 290] on span "Save" at bounding box center [486, 292] width 11 height 7
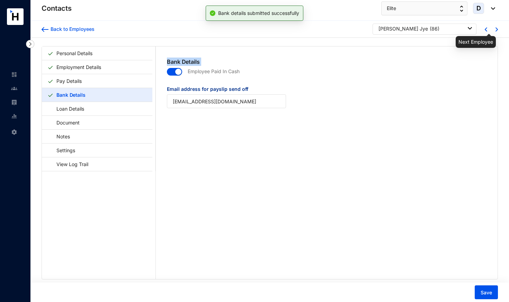
click at [496, 30] on img at bounding box center [497, 29] width 2 height 4
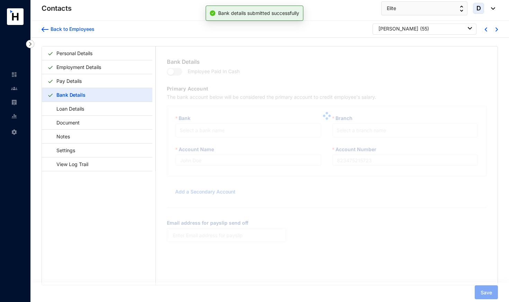
type input "[PERSON_NAME]"
type input "1029"
type input "[EMAIL_ADDRESS][DOMAIN_NAME]"
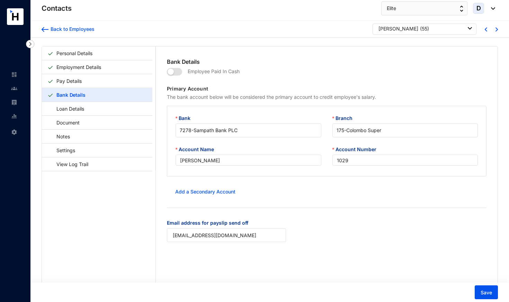
click at [176, 72] on span "button" at bounding box center [174, 72] width 15 height 8
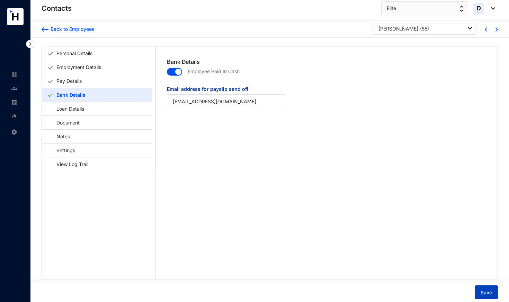
click at [482, 292] on span "Save" at bounding box center [486, 292] width 11 height 7
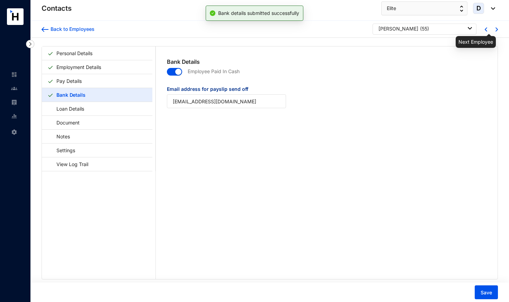
click at [496, 32] on img at bounding box center [497, 29] width 2 height 4
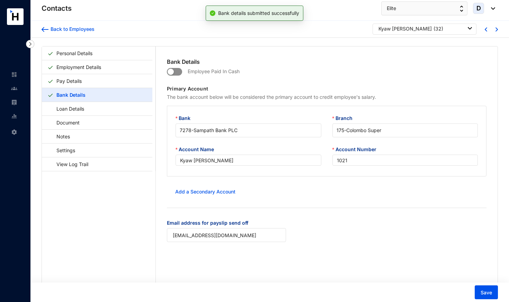
click at [179, 71] on span "button" at bounding box center [174, 72] width 15 height 8
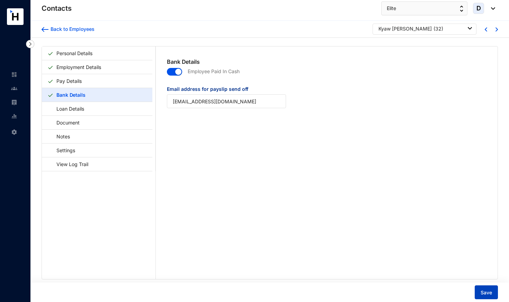
click at [486, 294] on span "Save" at bounding box center [486, 292] width 11 height 7
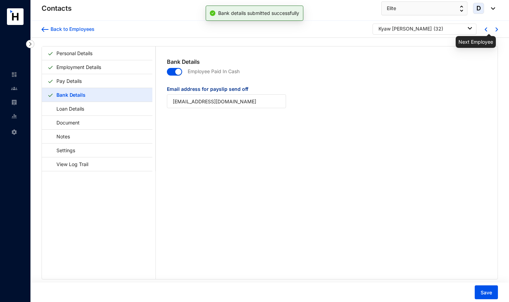
click at [496, 30] on img at bounding box center [497, 29] width 2 height 4
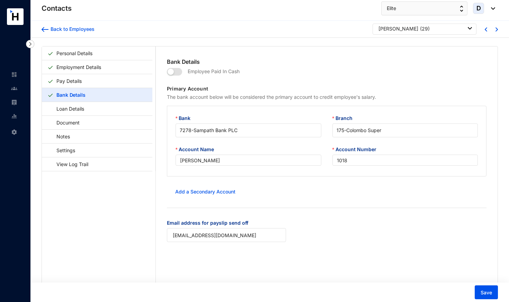
click at [179, 71] on span "button" at bounding box center [174, 72] width 15 height 8
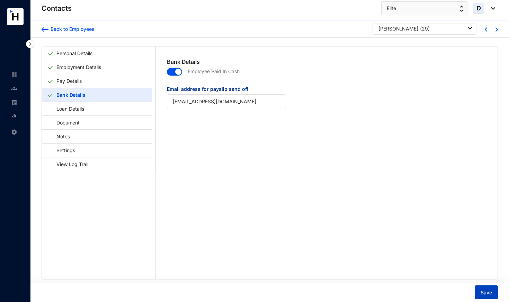
click at [490, 294] on span "Save" at bounding box center [486, 292] width 11 height 7
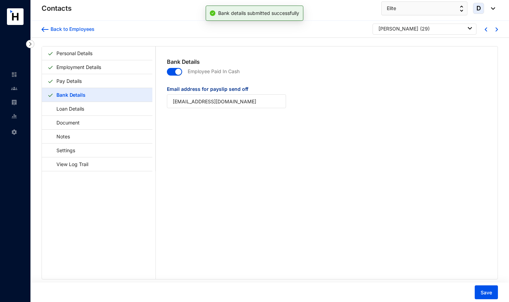
click at [496, 31] on img at bounding box center [497, 29] width 2 height 4
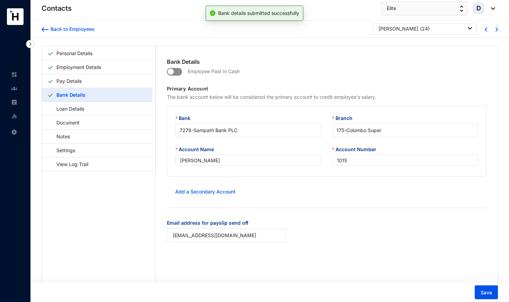
click at [179, 72] on span "button" at bounding box center [174, 72] width 15 height 8
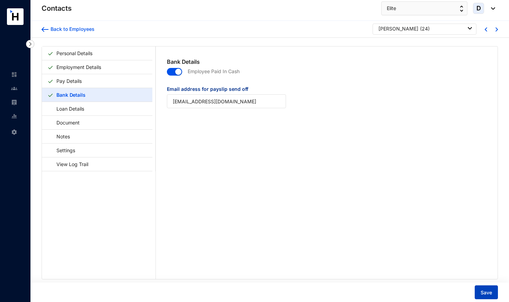
click at [483, 290] on span "Save" at bounding box center [486, 292] width 11 height 7
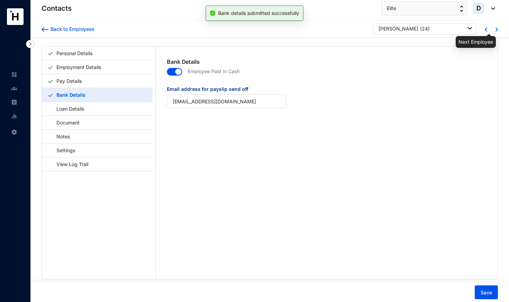
click at [496, 30] on img at bounding box center [497, 29] width 2 height 4
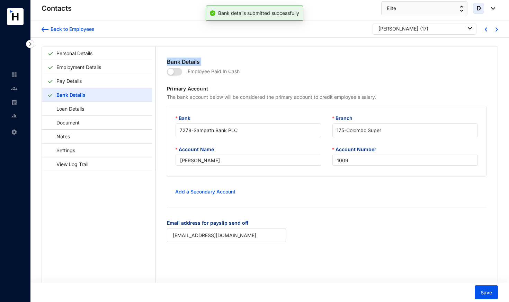
click at [178, 71] on span "button" at bounding box center [174, 72] width 15 height 8
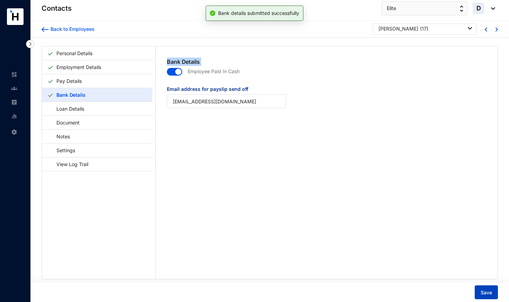
click at [492, 294] on span "Save" at bounding box center [486, 292] width 11 height 7
click at [496, 29] on img at bounding box center [497, 29] width 2 height 4
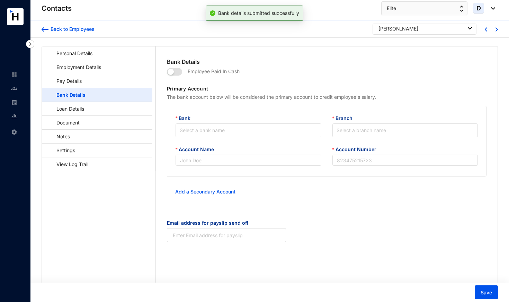
click at [178, 72] on span "button" at bounding box center [174, 72] width 15 height 8
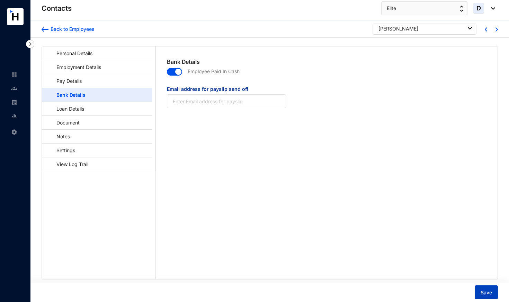
click at [483, 293] on span "Save" at bounding box center [486, 292] width 11 height 7
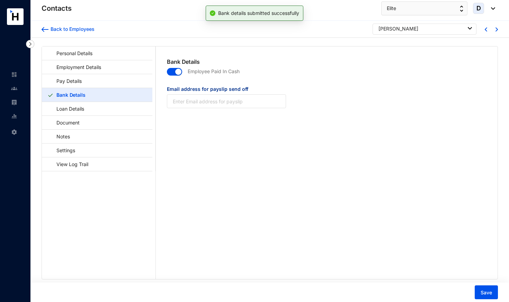
click at [485, 29] on img at bounding box center [486, 29] width 2 height 4
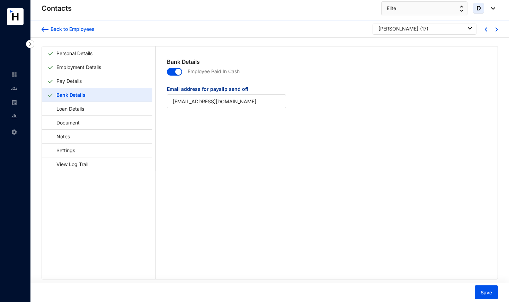
click at [493, 30] on div at bounding box center [490, 29] width 11 height 6
click at [496, 30] on img at bounding box center [497, 29] width 2 height 4
click at [171, 73] on span "button" at bounding box center [174, 72] width 15 height 8
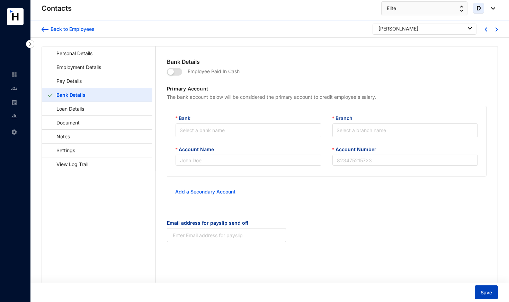
click at [498, 292] on button "Save" at bounding box center [486, 292] width 23 height 14
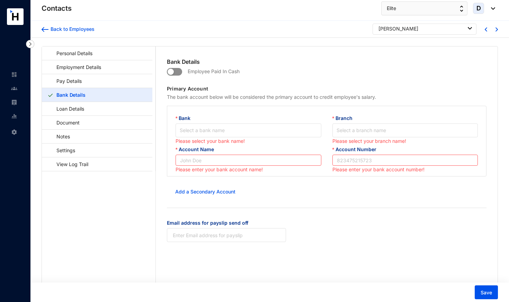
click at [178, 71] on span "button" at bounding box center [174, 72] width 15 height 8
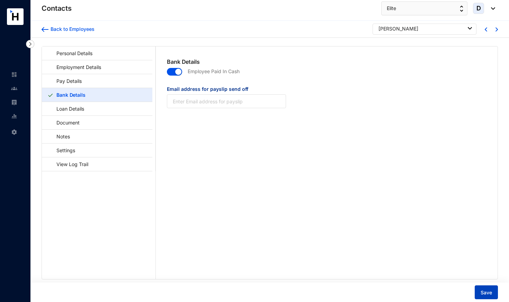
click at [494, 285] on button "Save" at bounding box center [486, 292] width 23 height 14
click at [494, 293] on button "Save" at bounding box center [486, 292] width 23 height 14
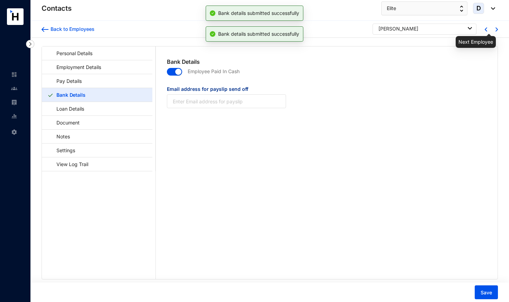
click at [496, 30] on img at bounding box center [497, 29] width 2 height 4
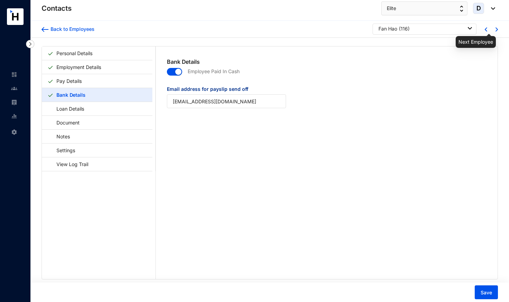
click at [496, 30] on img at bounding box center [497, 29] width 2 height 4
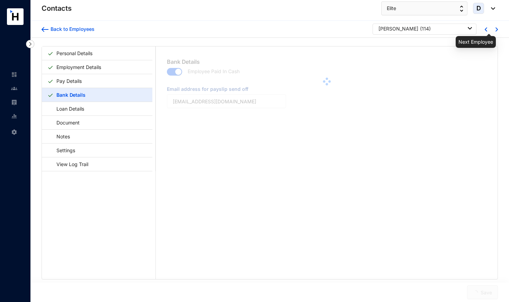
click at [496, 30] on img at bounding box center [497, 29] width 2 height 4
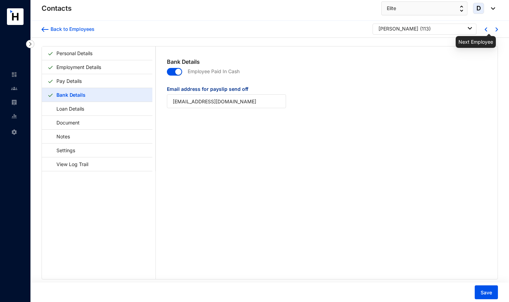
click at [496, 30] on img at bounding box center [497, 29] width 2 height 4
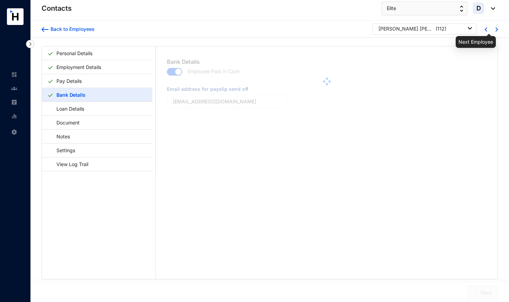
click at [496, 30] on img at bounding box center [497, 29] width 2 height 4
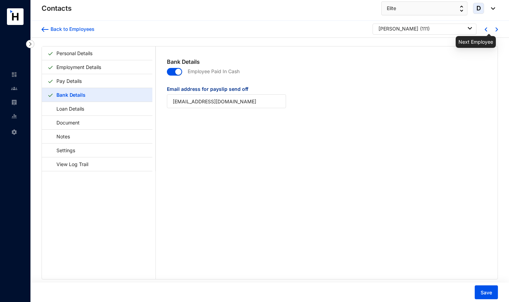
click at [496, 30] on img at bounding box center [497, 29] width 2 height 4
click at [16, 102] on img at bounding box center [14, 102] width 6 height 6
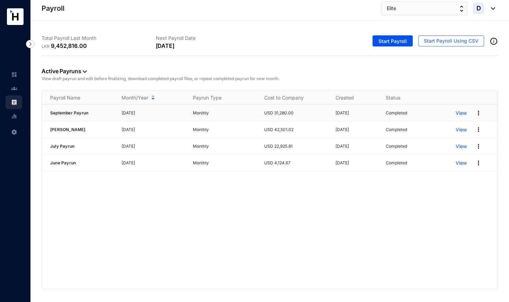
click at [463, 112] on p "View" at bounding box center [461, 112] width 11 height 7
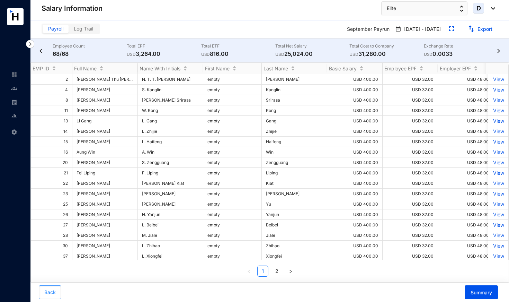
click at [50, 294] on span "Back" at bounding box center [49, 292] width 11 height 7
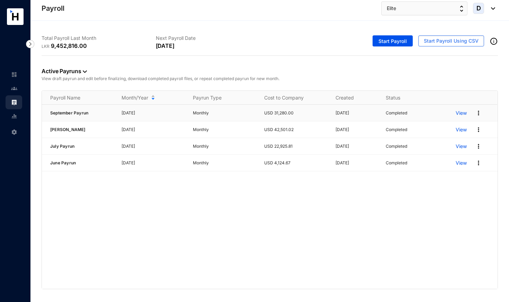
click at [480, 113] on img at bounding box center [478, 112] width 7 height 7
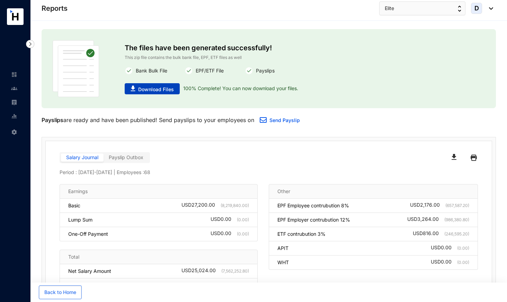
click at [169, 88] on span "Download Files" at bounding box center [156, 89] width 36 height 7
click at [13, 100] on img at bounding box center [14, 102] width 6 height 6
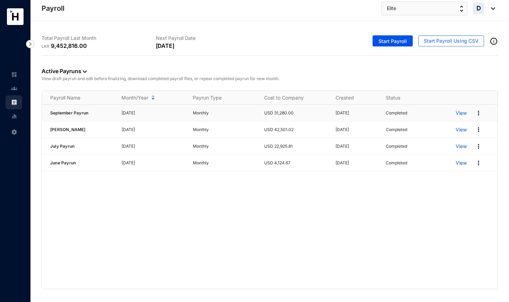
click at [462, 112] on p "View" at bounding box center [461, 112] width 11 height 7
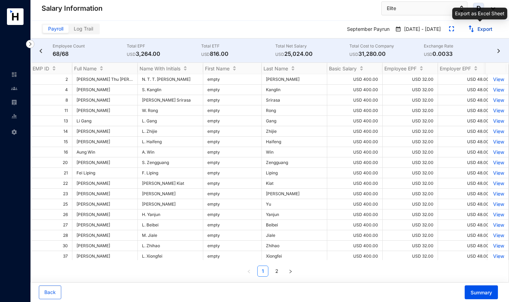
click at [480, 31] on link "Export" at bounding box center [485, 29] width 15 height 6
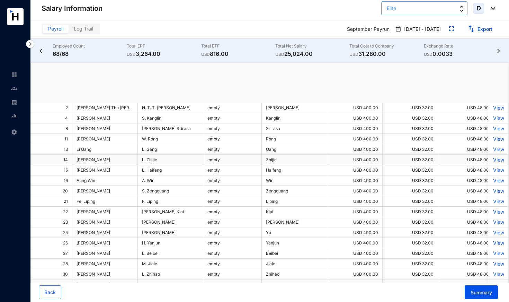
click at [416, 10] on button "Elite" at bounding box center [424, 8] width 86 height 14
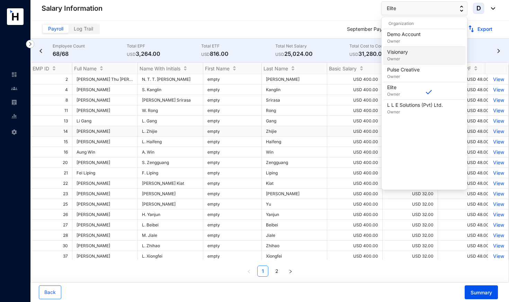
click at [404, 56] on p "Owner" at bounding box center [397, 58] width 21 height 7
